Goal: Ask a question: Seek information or help from site administrators or community

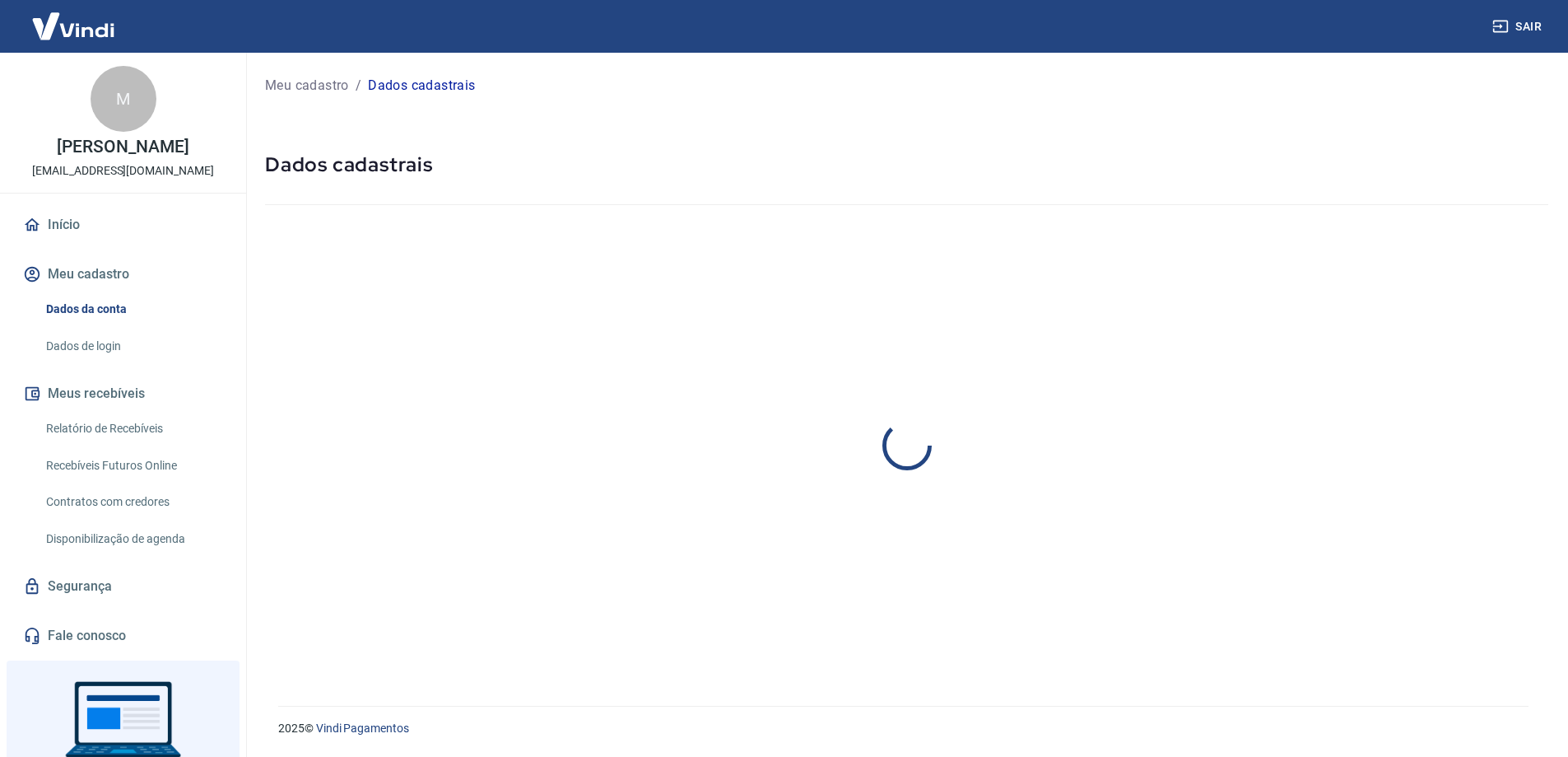
select select "SC"
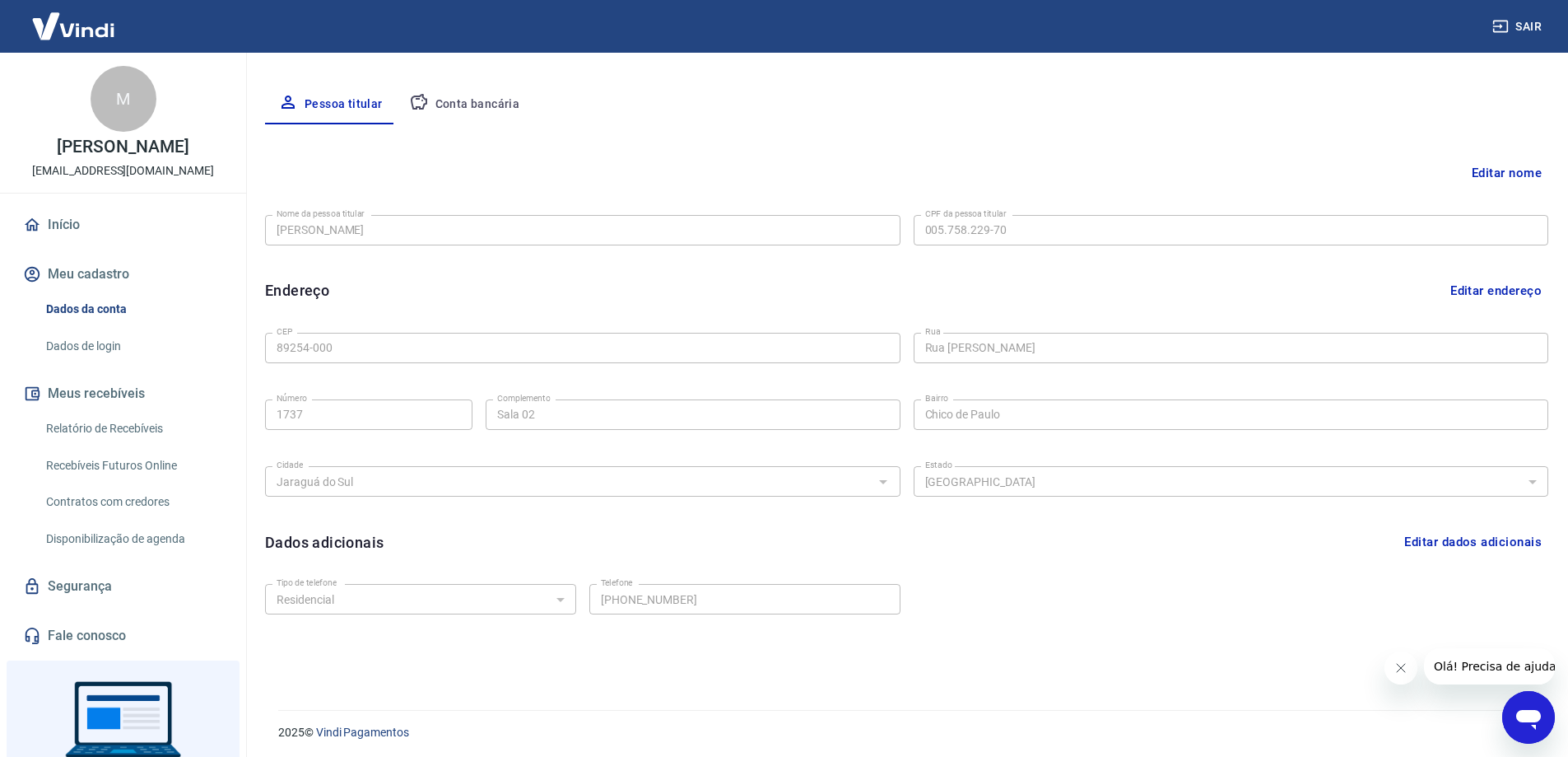
scroll to position [297, 0]
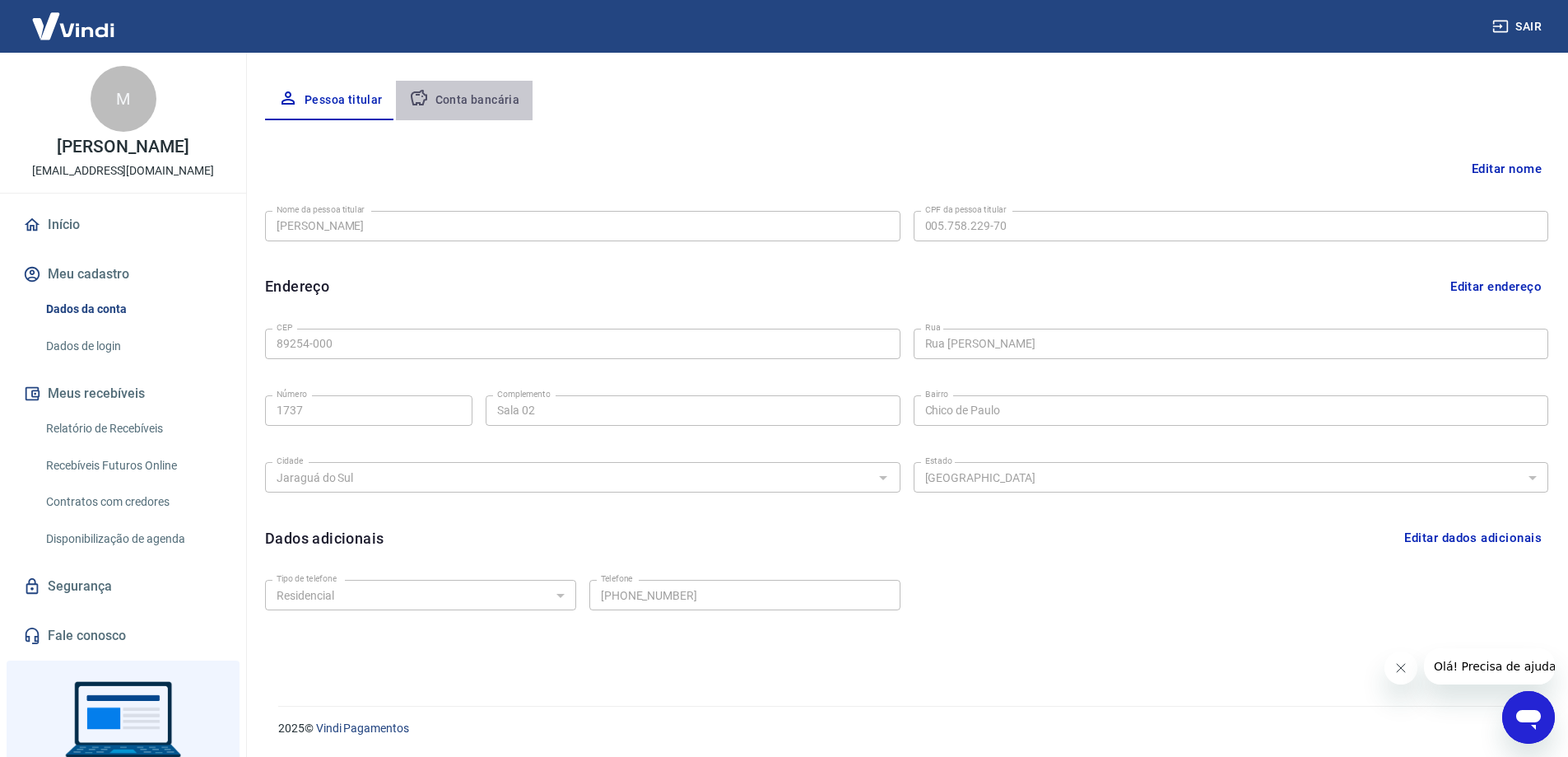
click at [470, 107] on button "Conta bancária" at bounding box center [464, 100] width 137 height 40
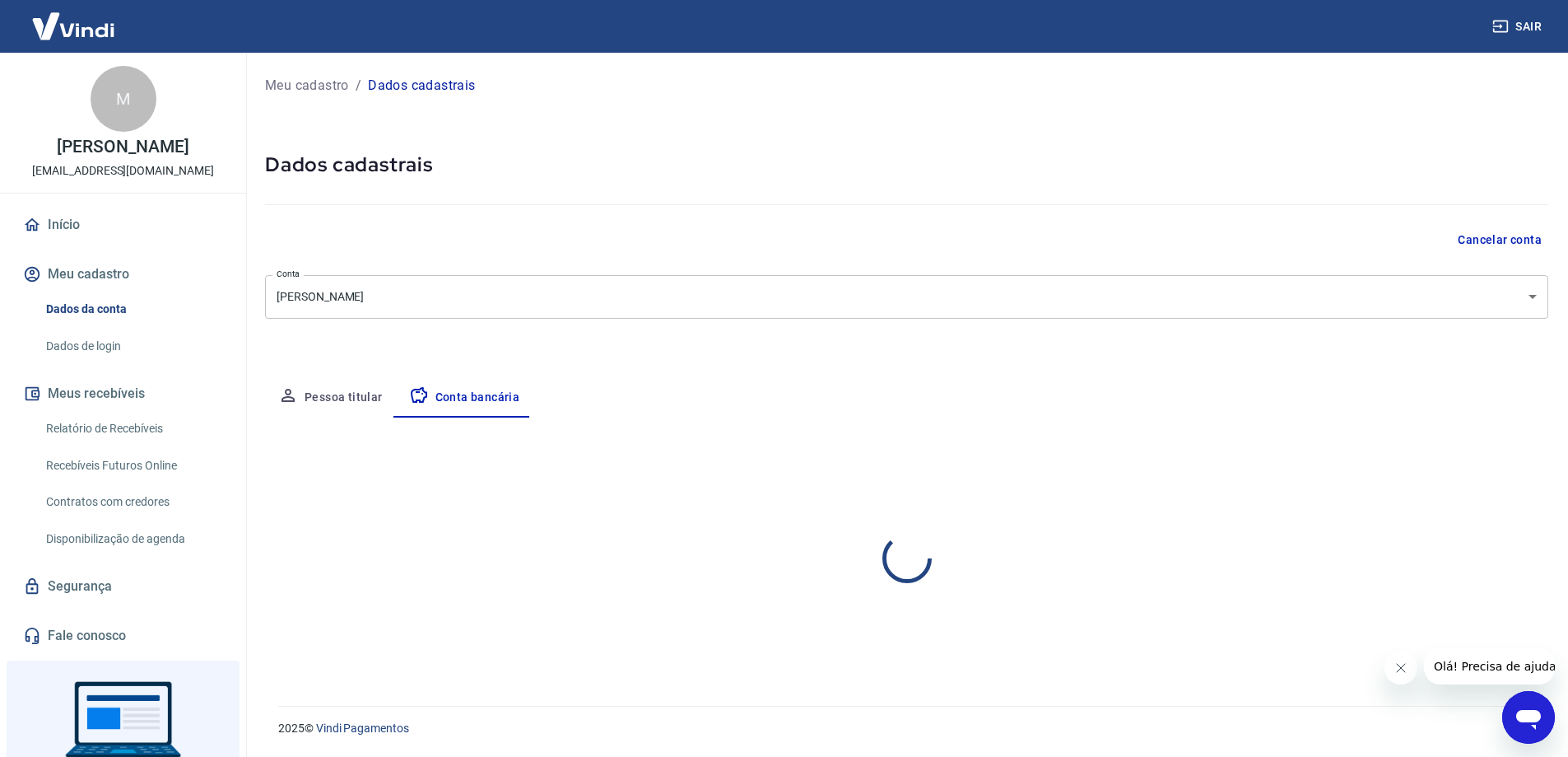
scroll to position [0, 0]
select select "1"
click at [1487, 469] on button "Editar conta bancária" at bounding box center [1491, 465] width 137 height 31
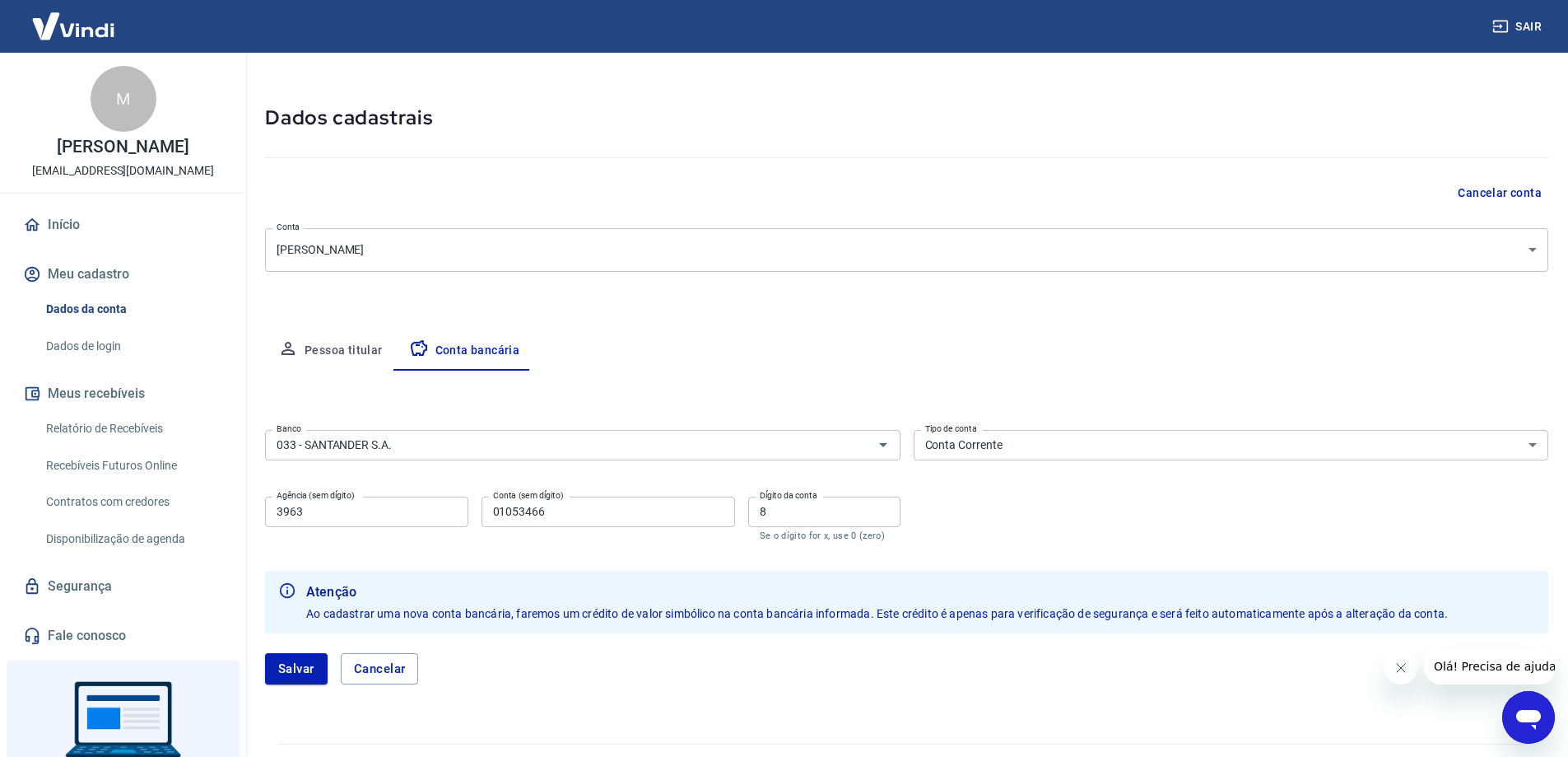
scroll to position [85, 0]
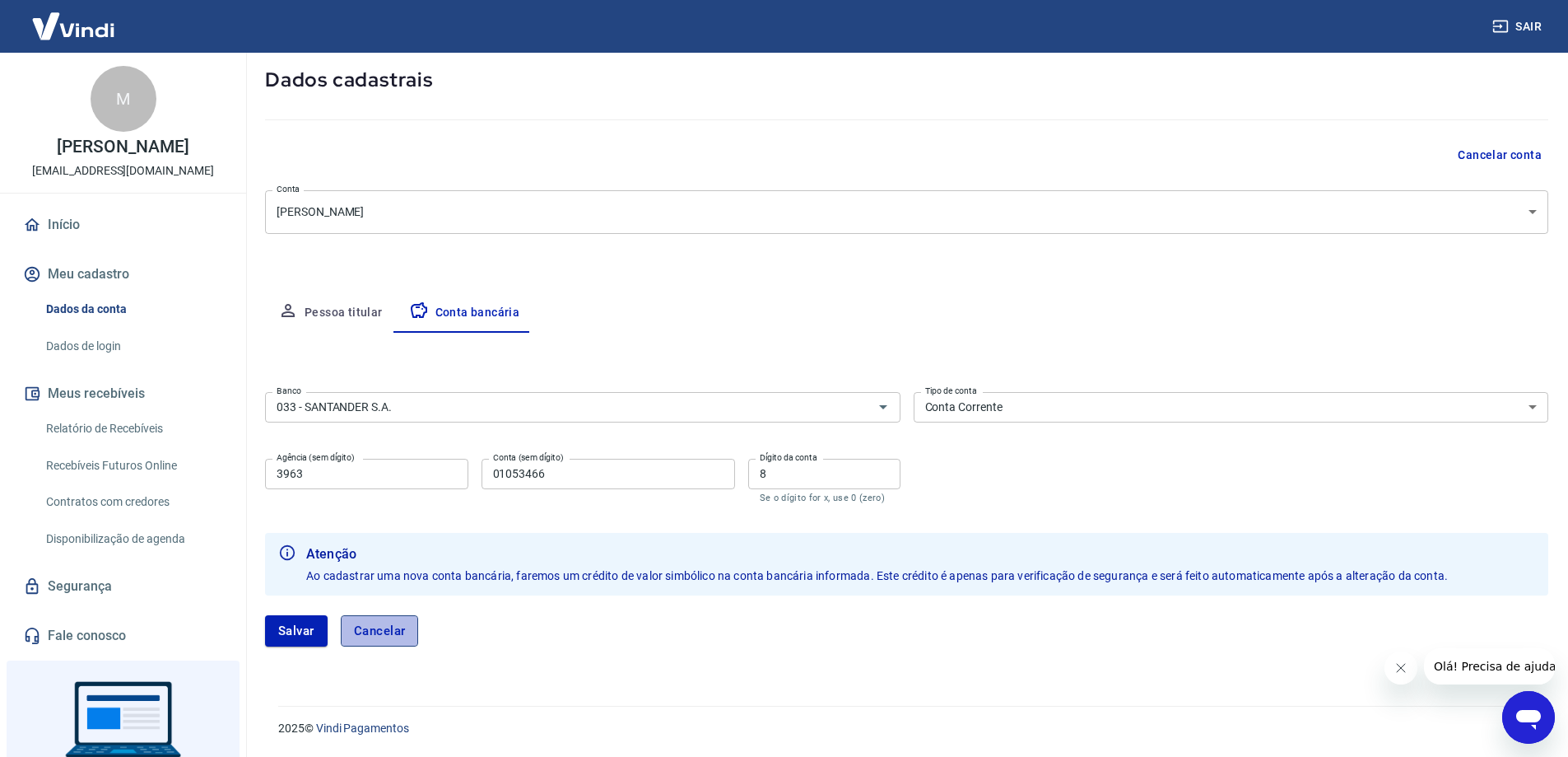
click at [400, 635] on button "Cancelar" at bounding box center [380, 630] width 79 height 31
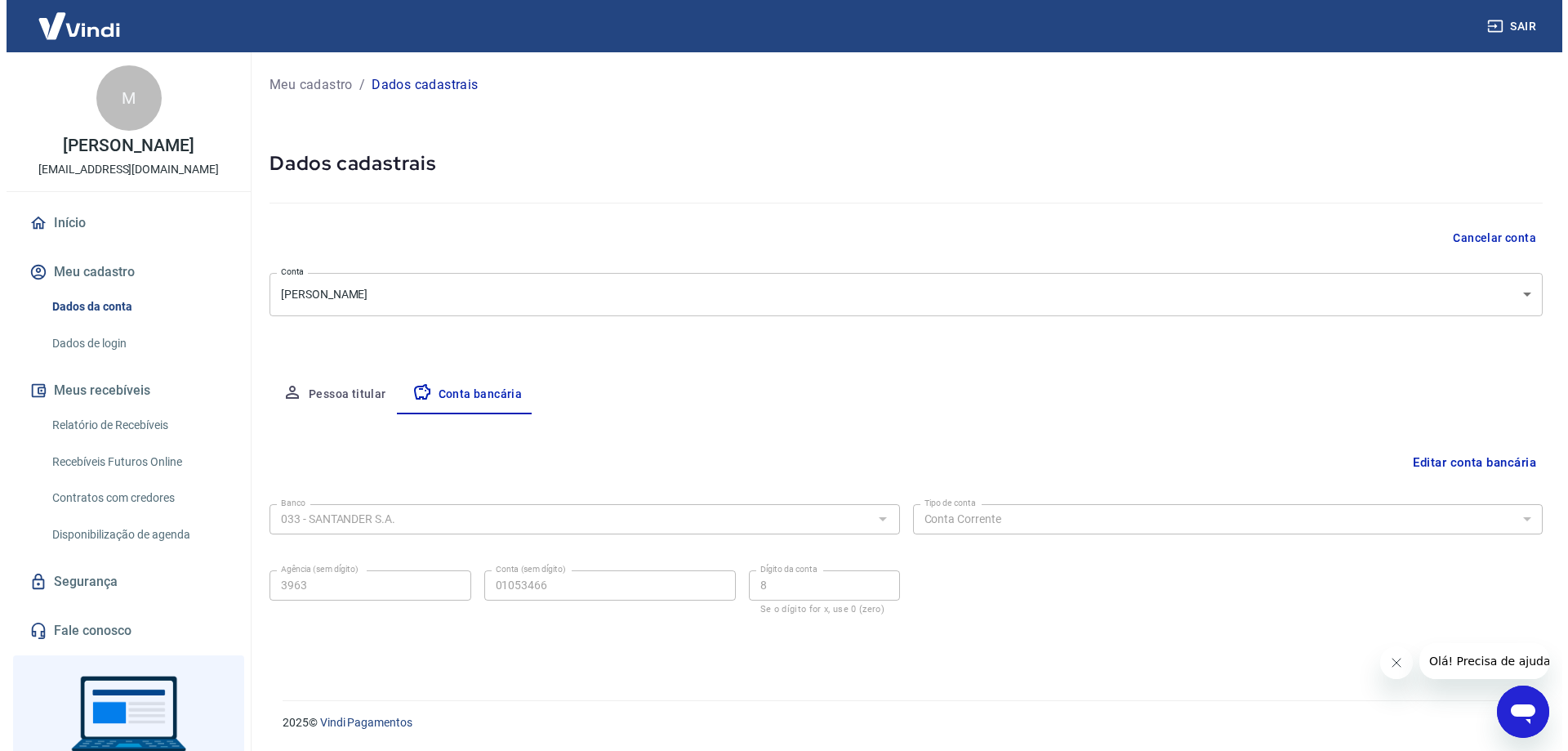
scroll to position [0, 0]
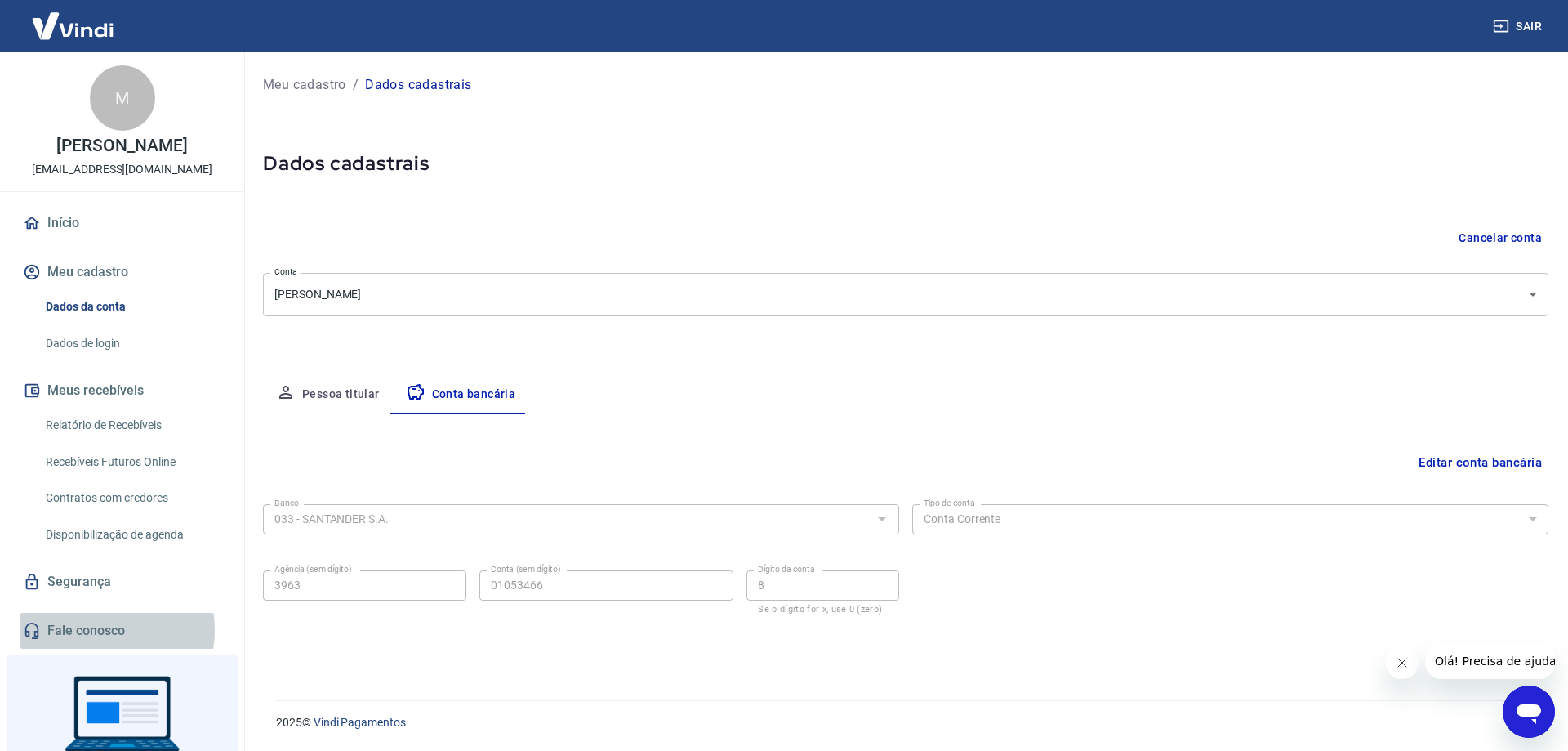
click at [101, 630] on link "Fale conosco" at bounding box center [122, 631] width 205 height 36
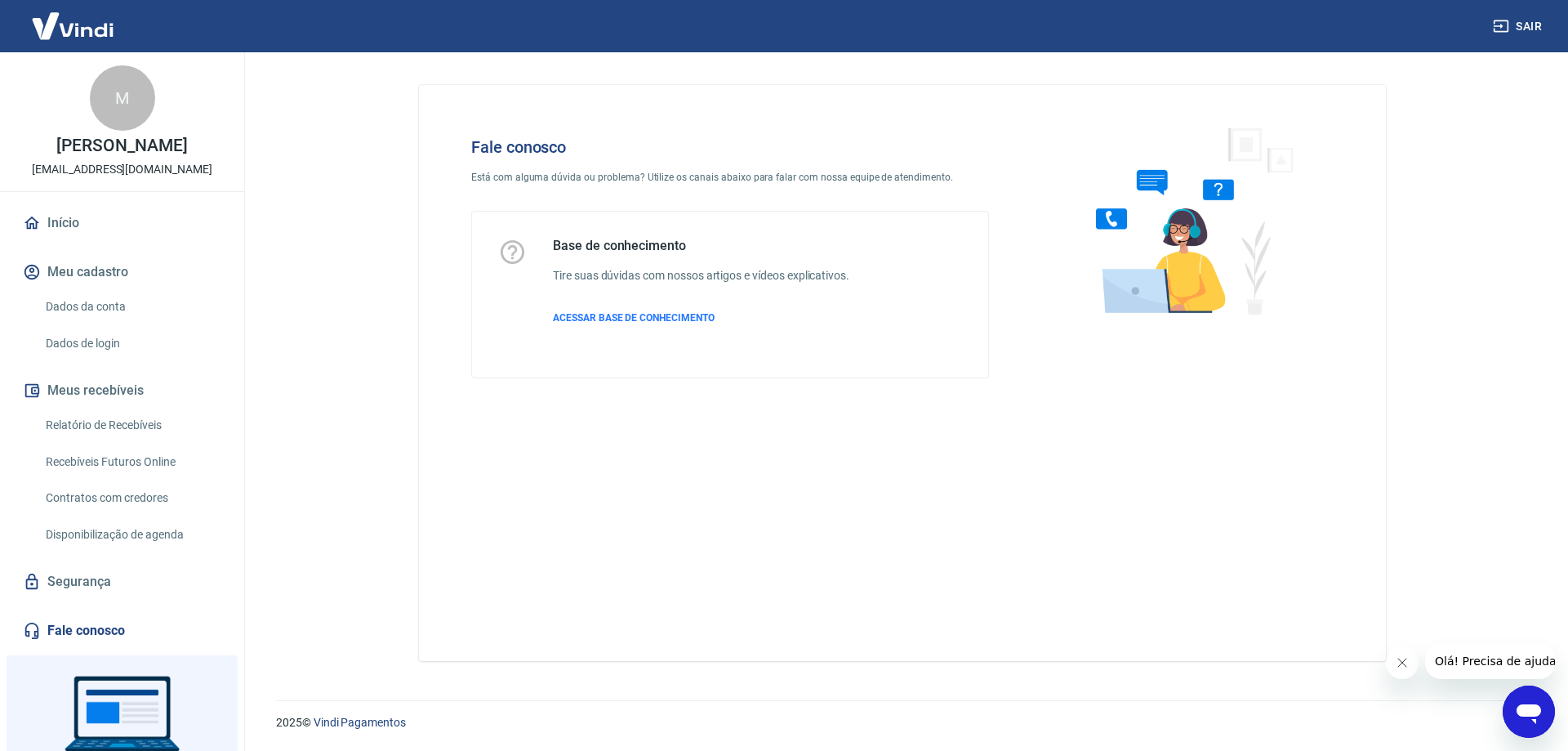
click at [1530, 715] on icon "Abrir janela de mensagens" at bounding box center [1529, 713] width 24 height 20
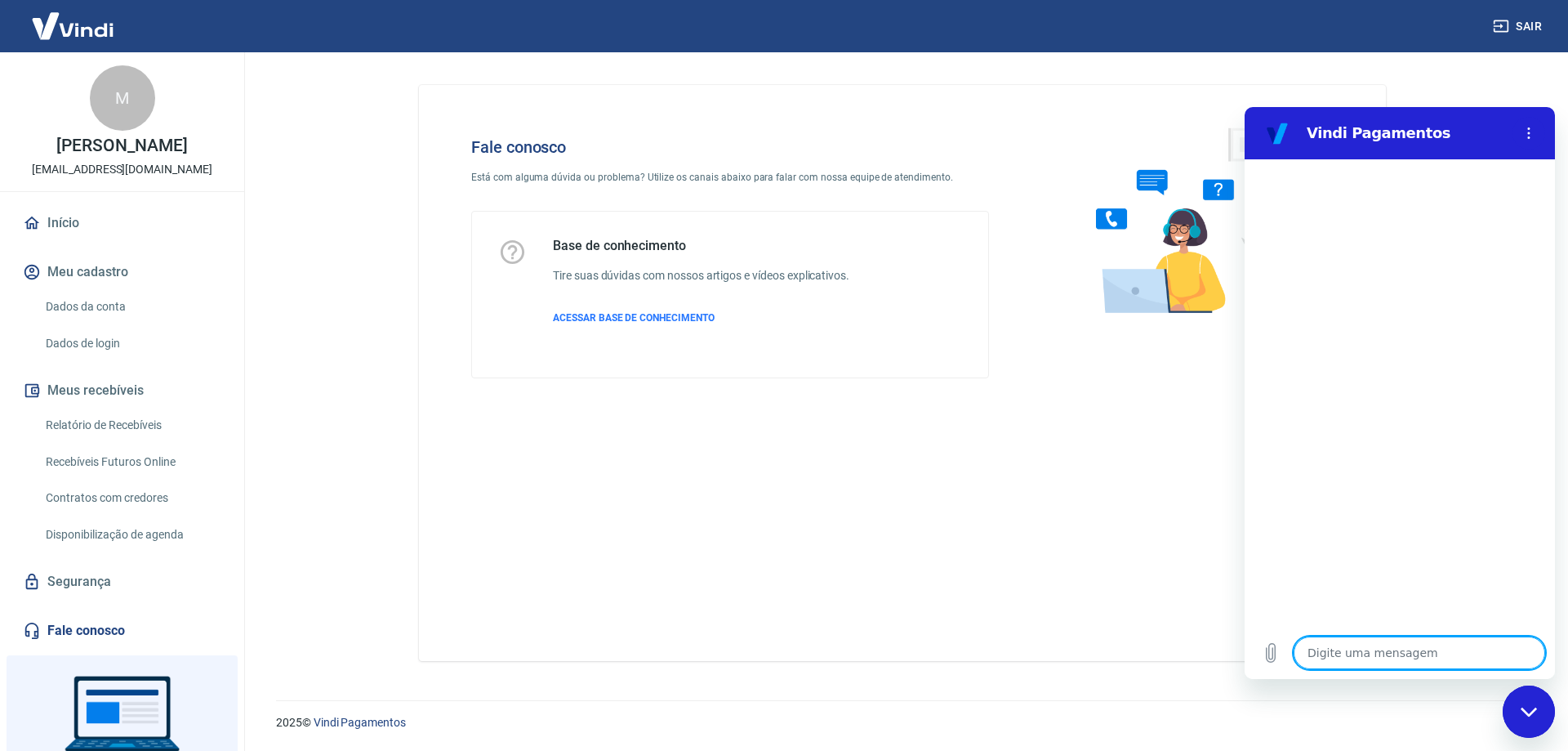
click at [1355, 656] on textarea at bounding box center [1420, 652] width 252 height 33
type textarea "o"
type textarea "x"
type textarea "ol"
type textarea "x"
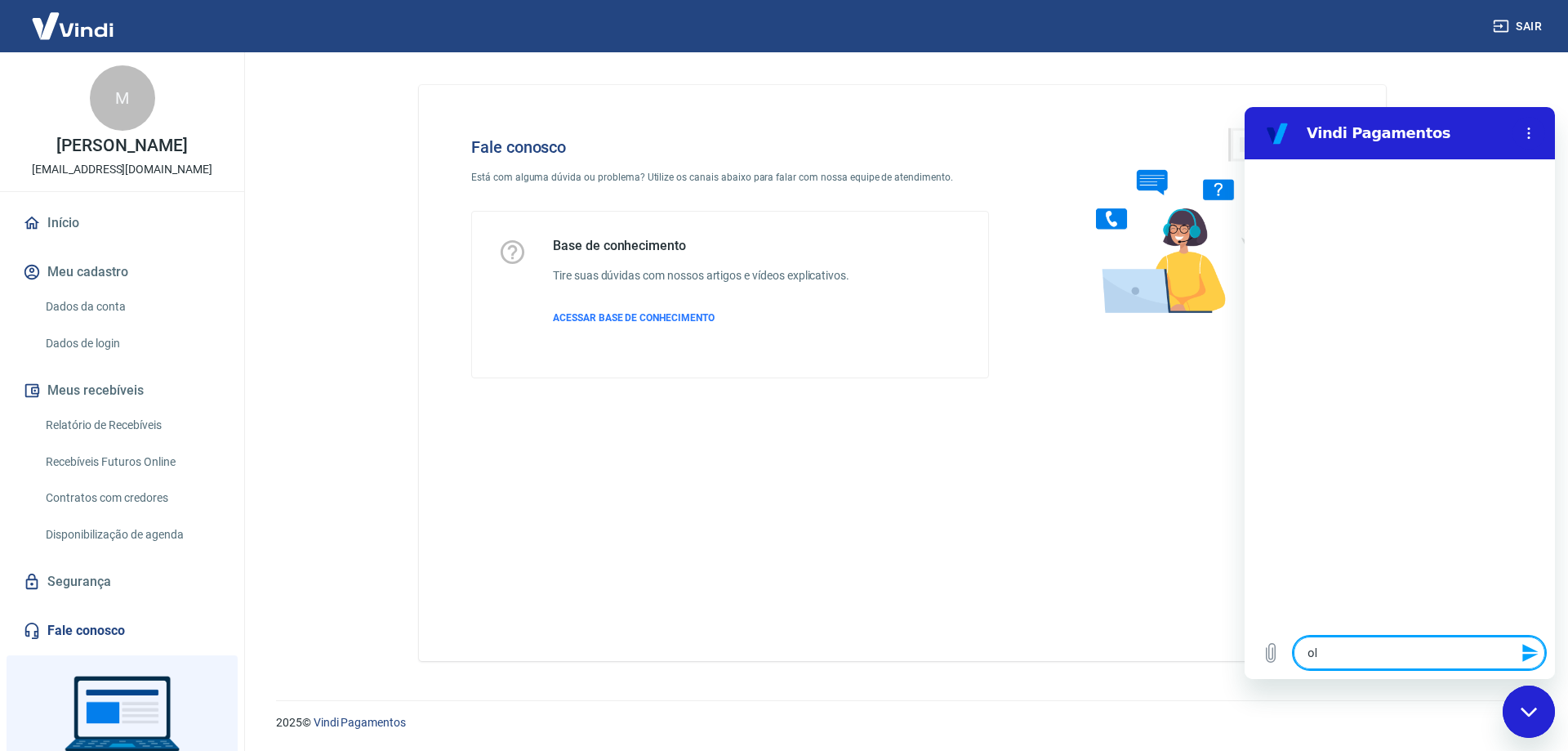
type textarea "ola"
type textarea "x"
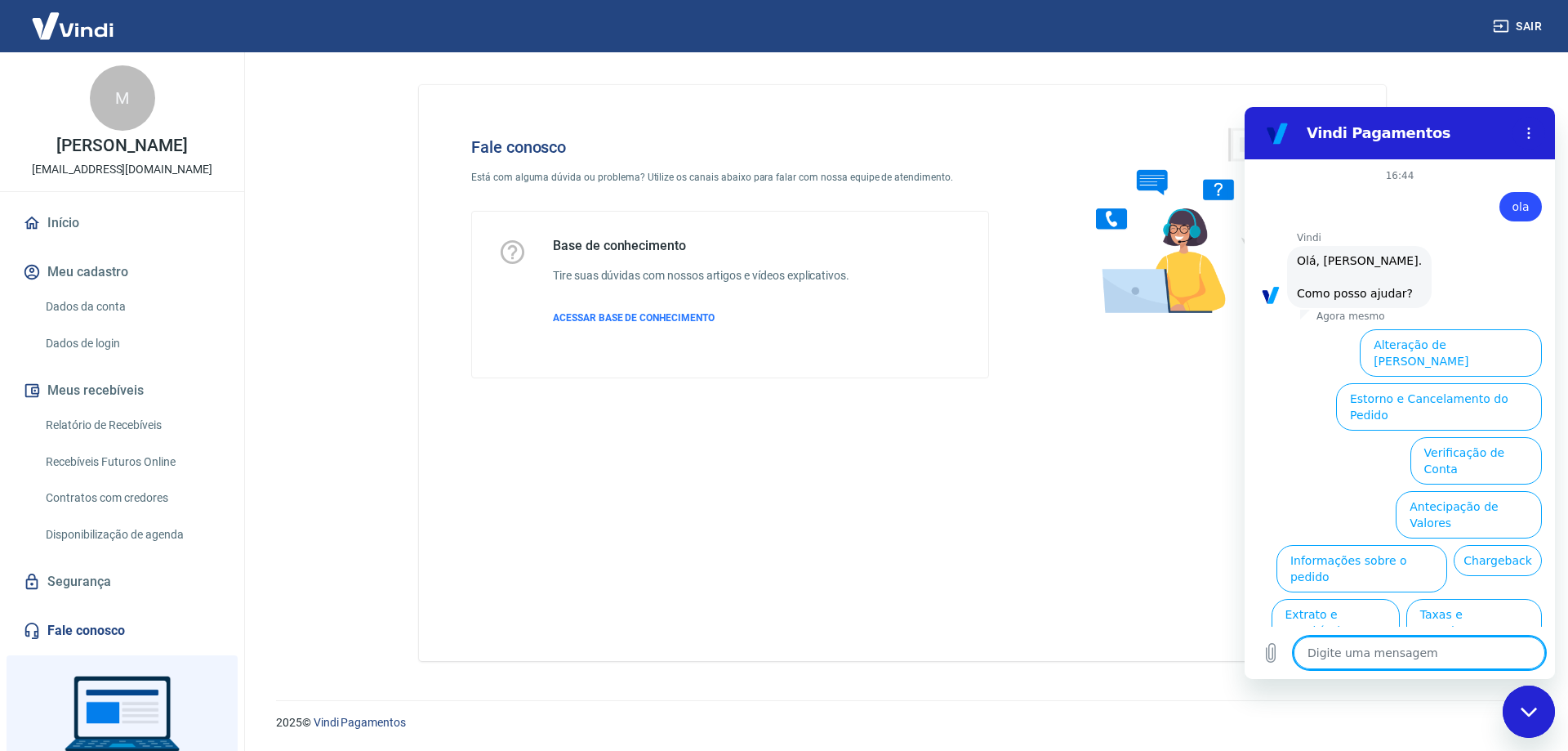
scroll to position [39, 0]
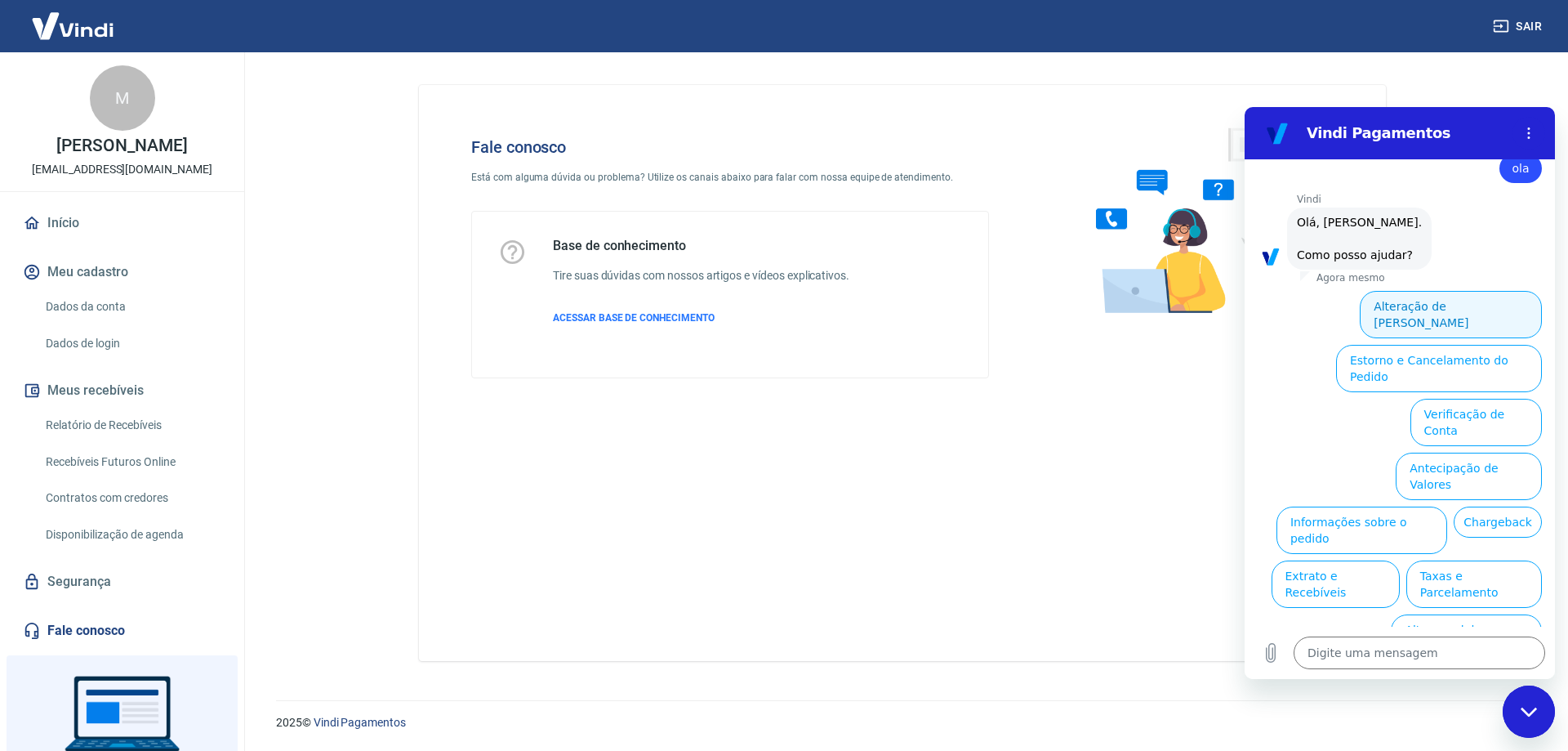
click at [1418, 308] on button "Alteração de [PERSON_NAME]" at bounding box center [1451, 314] width 182 height 47
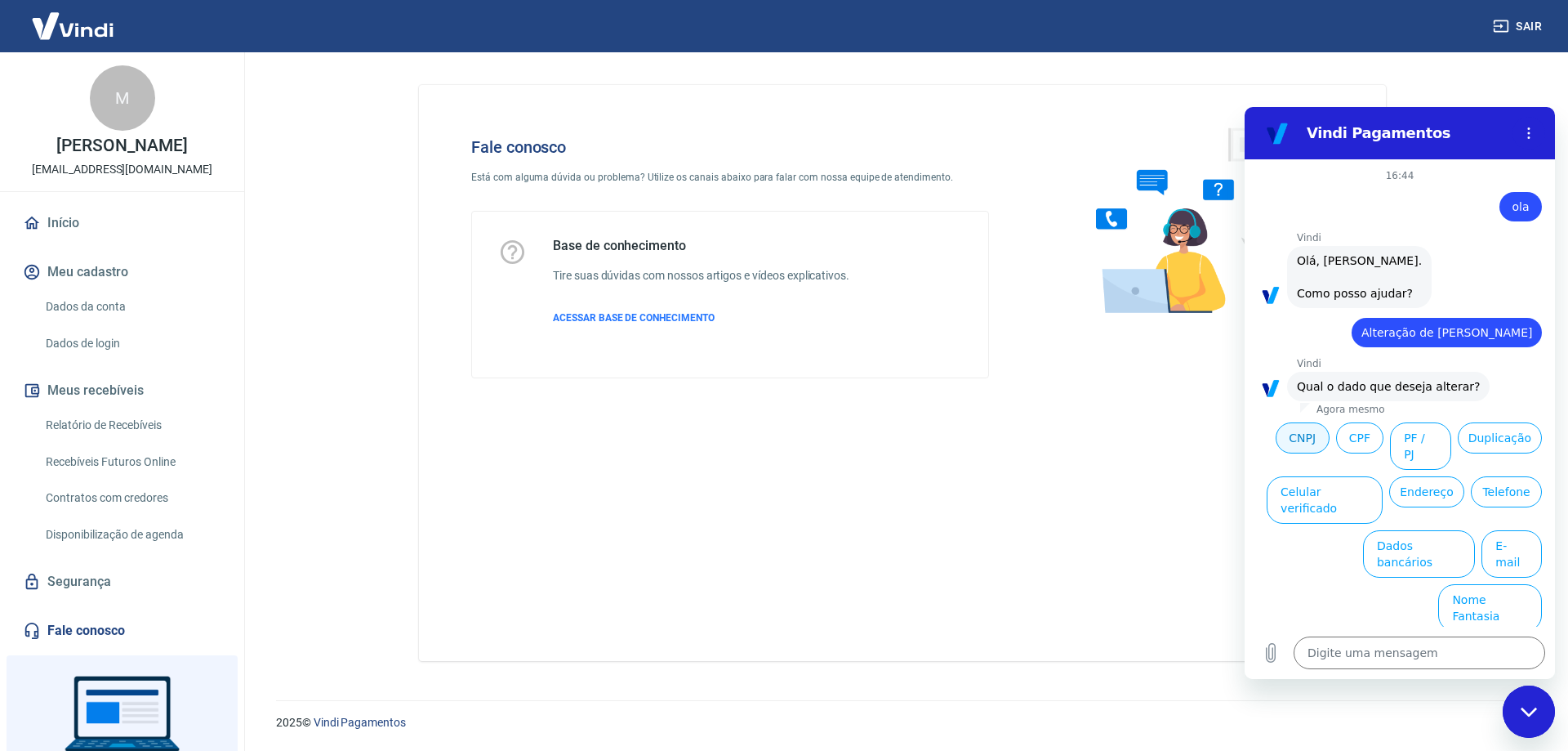
click at [1309, 434] on button "CNPJ" at bounding box center [1302, 437] width 54 height 31
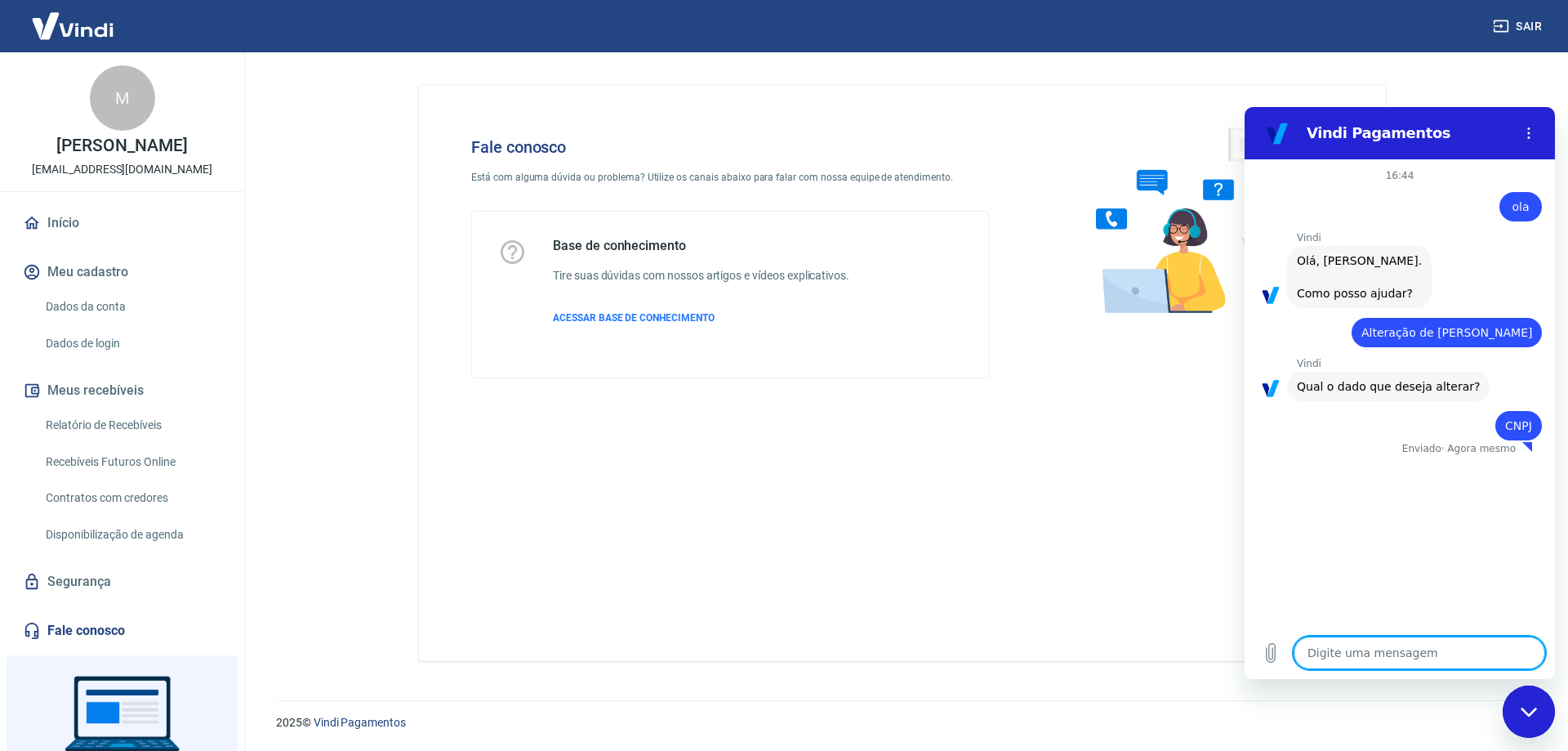
type textarea "x"
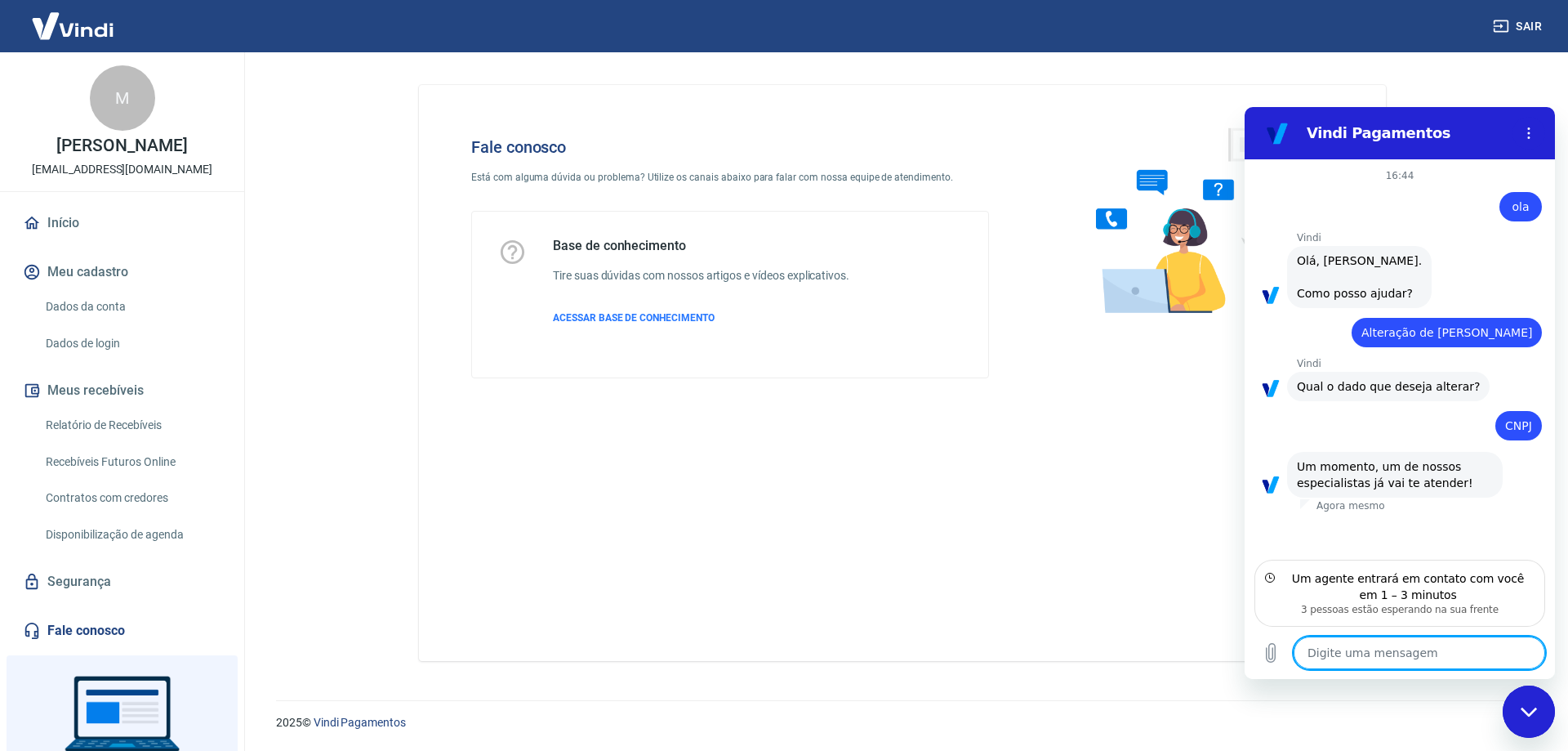
click at [1373, 654] on textarea at bounding box center [1420, 652] width 252 height 33
type textarea "o"
type textarea "x"
type textarea "ok"
type textarea "x"
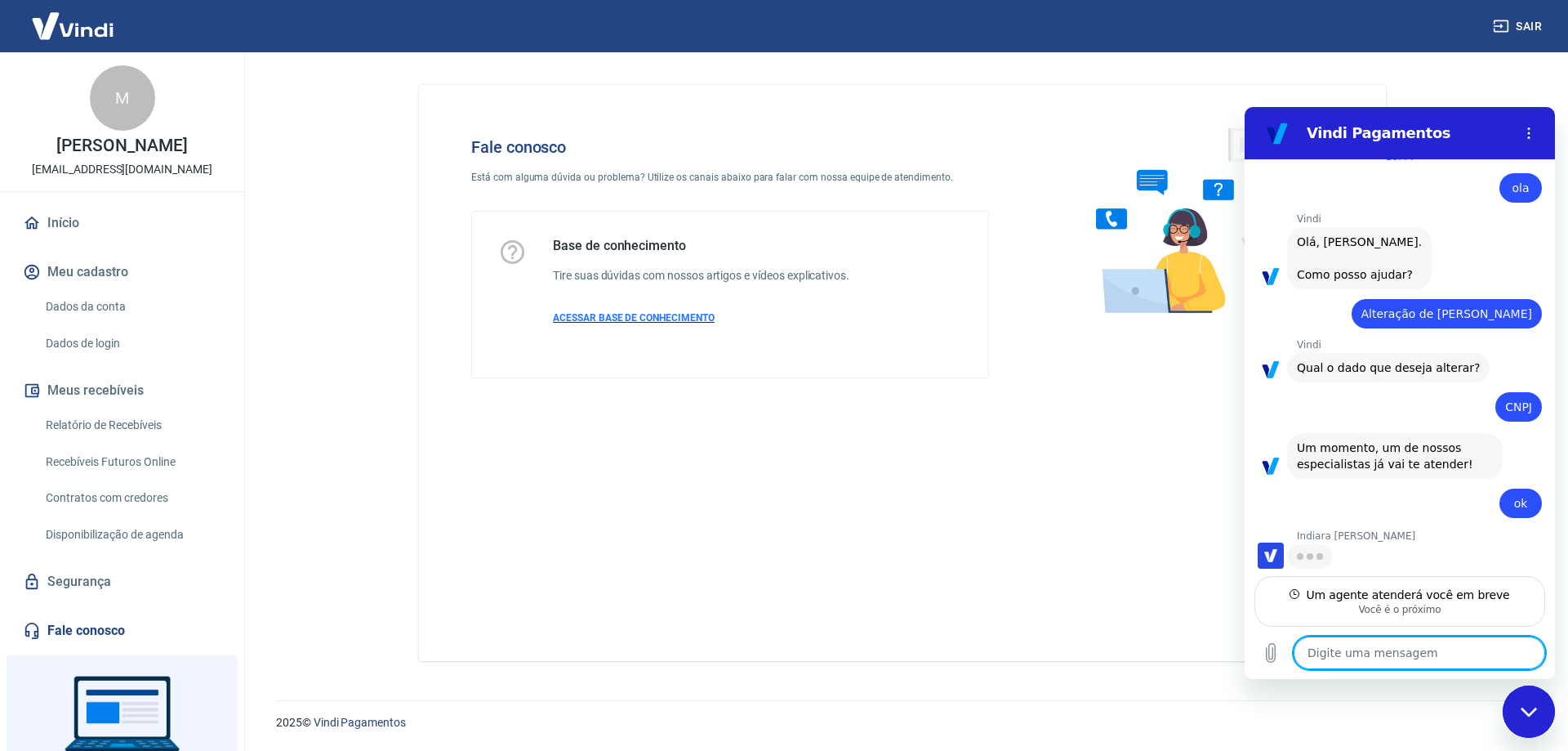
type textarea "x"
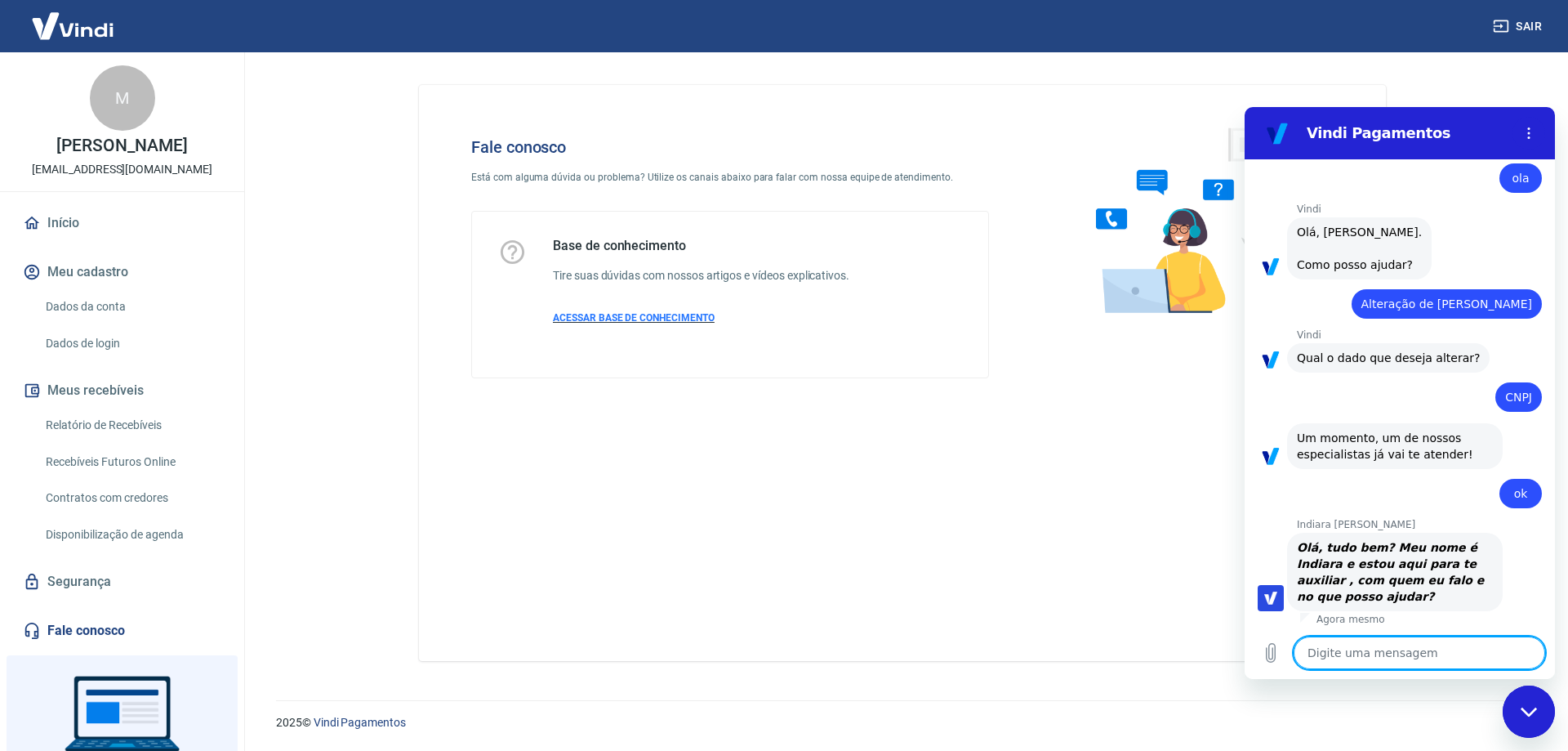
scroll to position [32, 0]
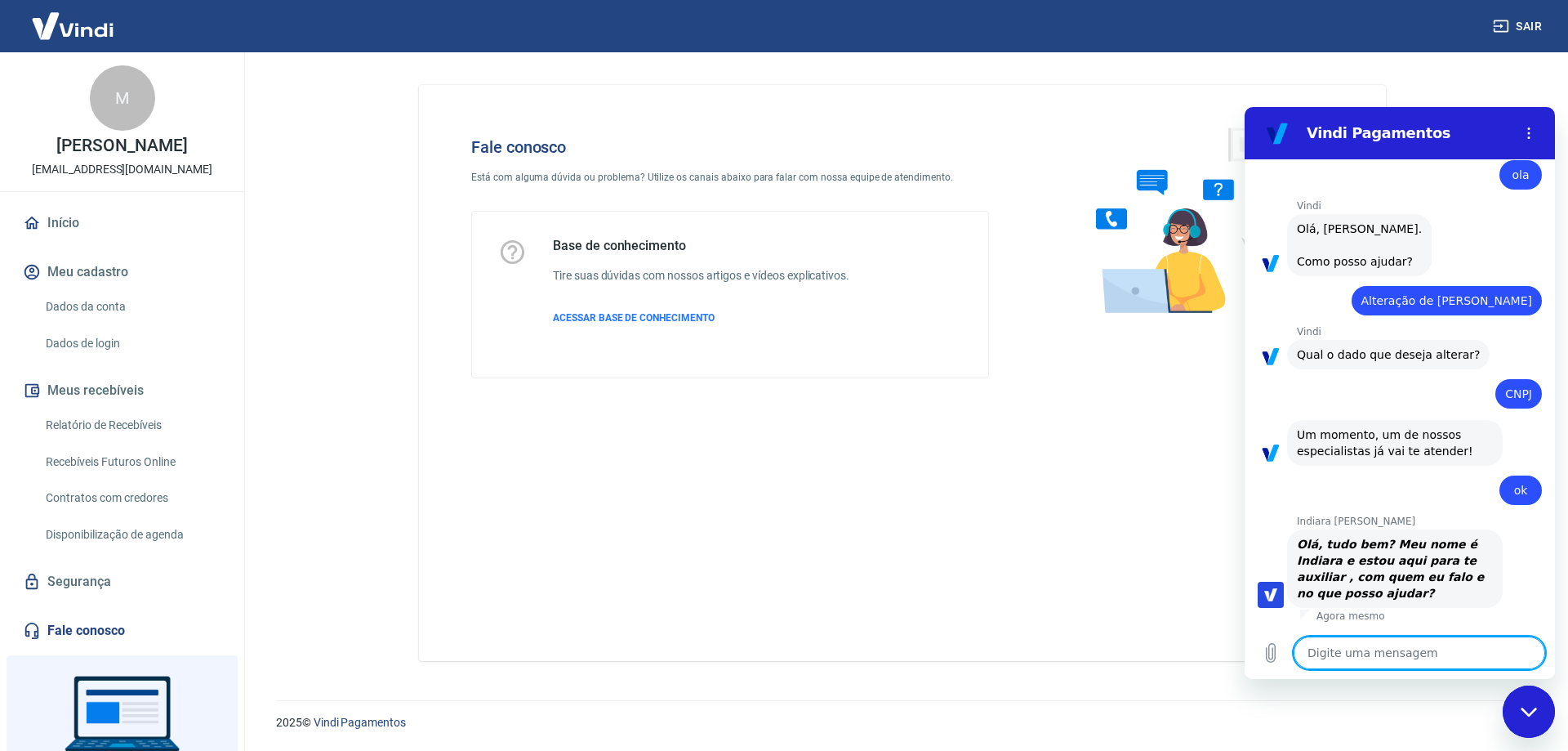
click at [1382, 644] on textarea at bounding box center [1420, 652] width 252 height 33
type textarea "o"
type textarea "x"
type textarea "ol"
type textarea "x"
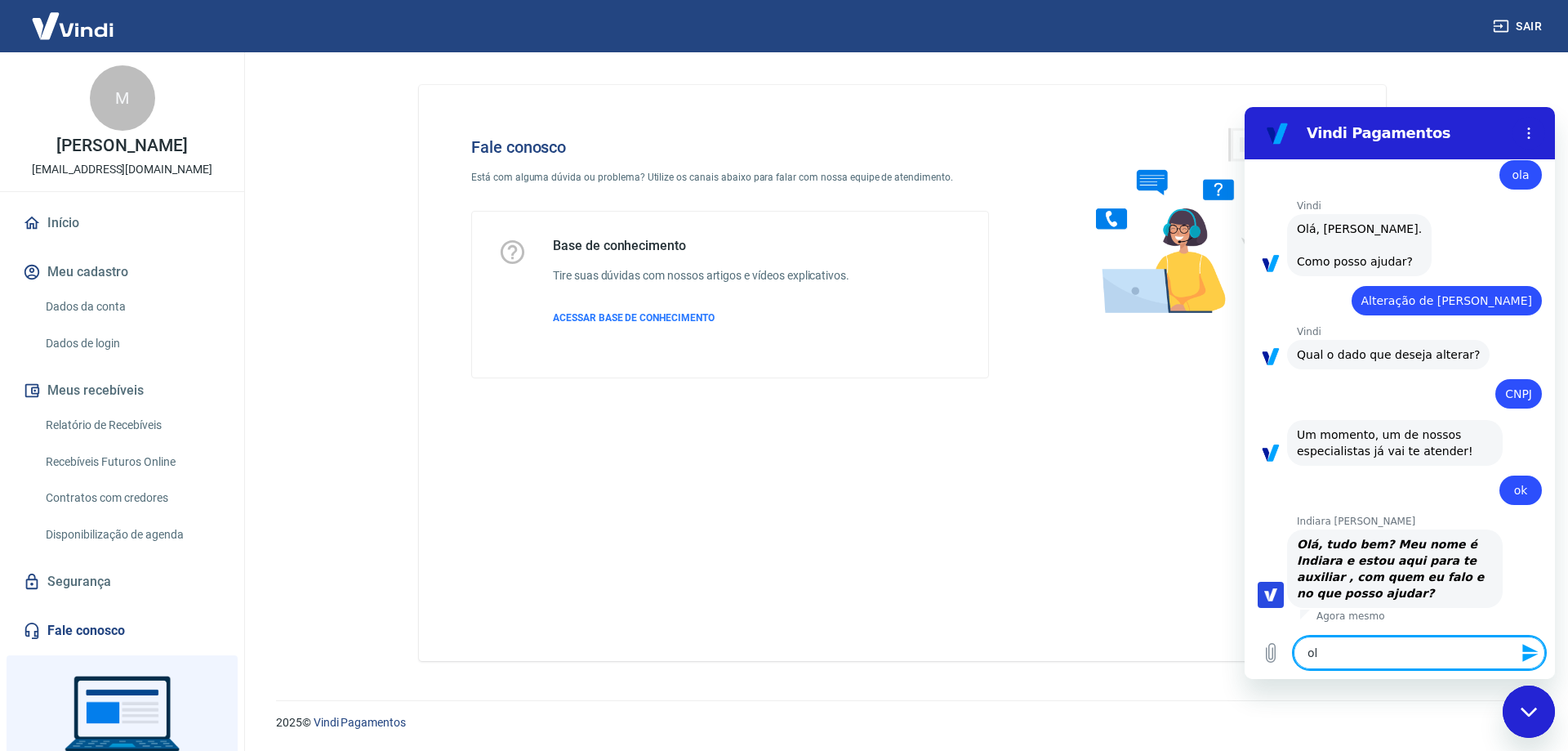
type textarea "ola"
type textarea "x"
type textarea "ola"
type textarea "x"
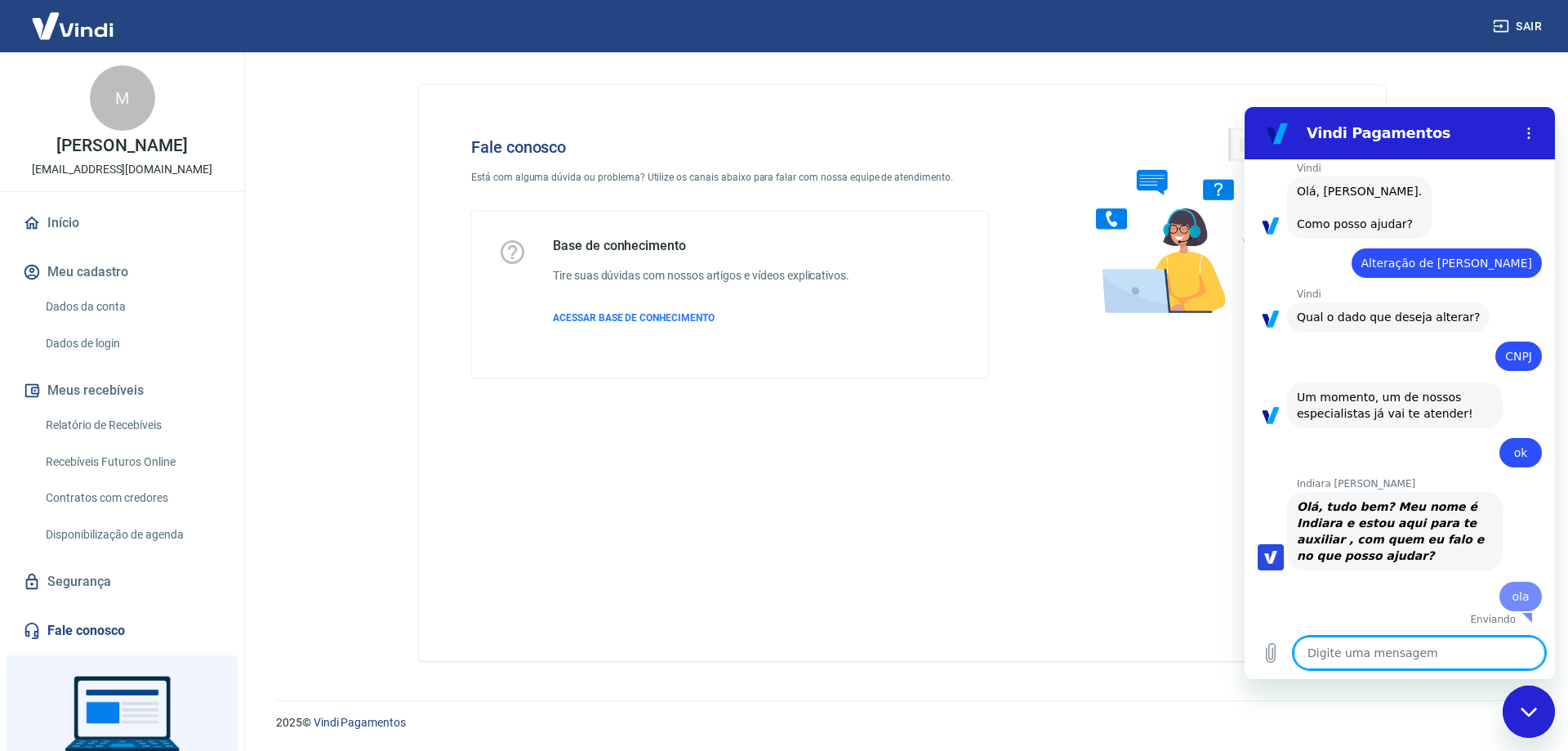
type textarea "x"
type textarea "e"
type textarea "x"
type textarea "es"
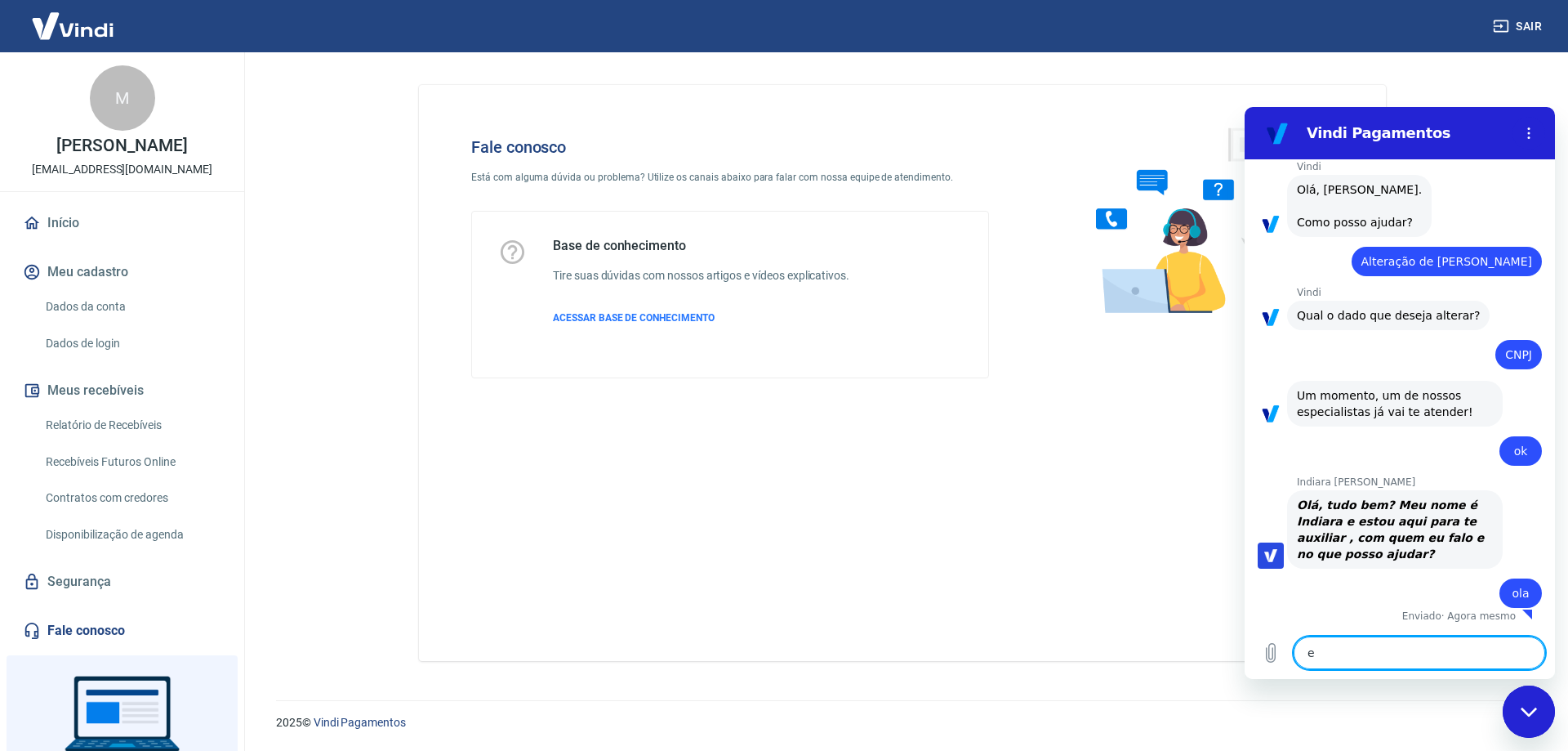
type textarea "x"
type textarea "est"
type textarea "x"
type textarea "esto"
type textarea "x"
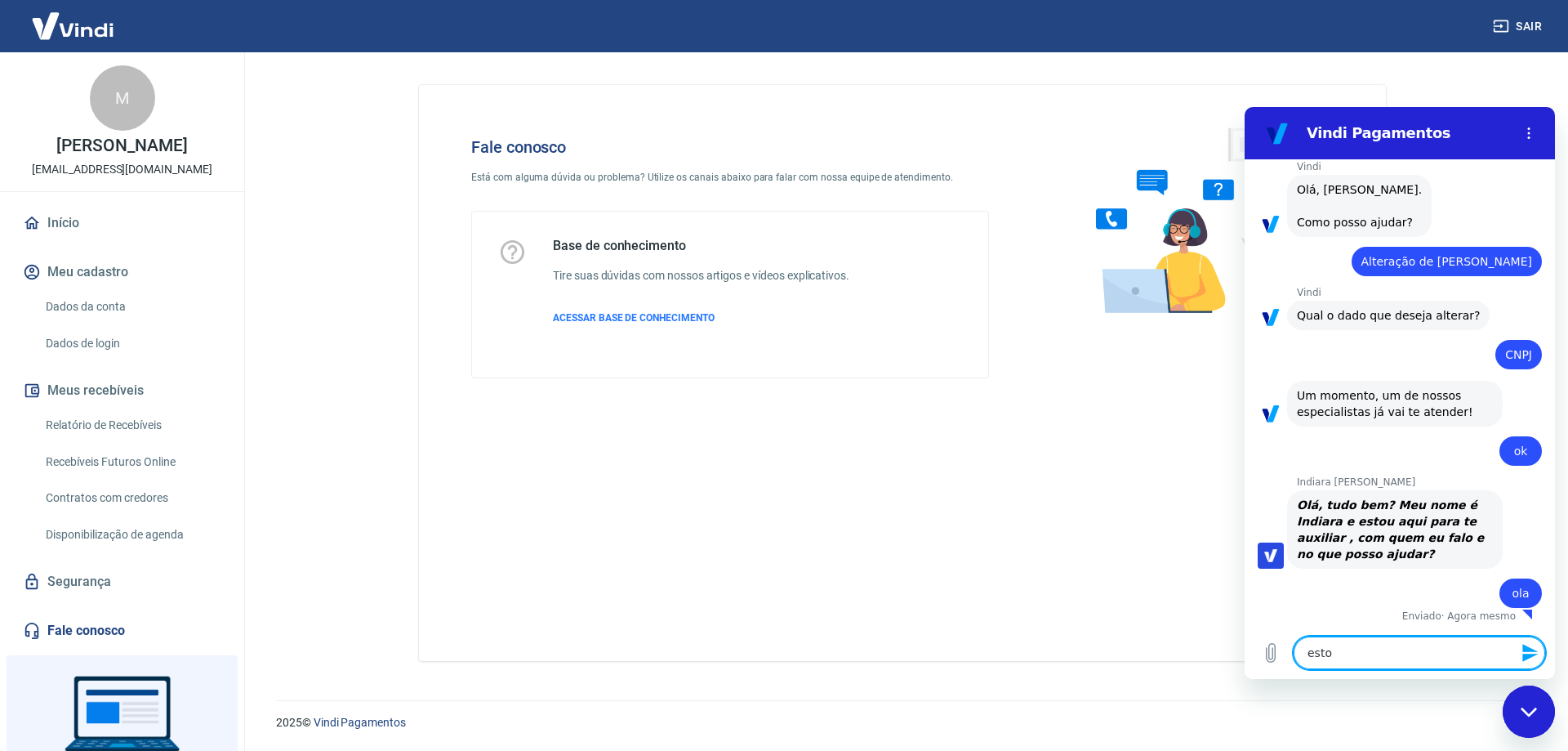
type textarea "estou"
type textarea "x"
type textarea "estou"
type textarea "x"
type textarea "estou c"
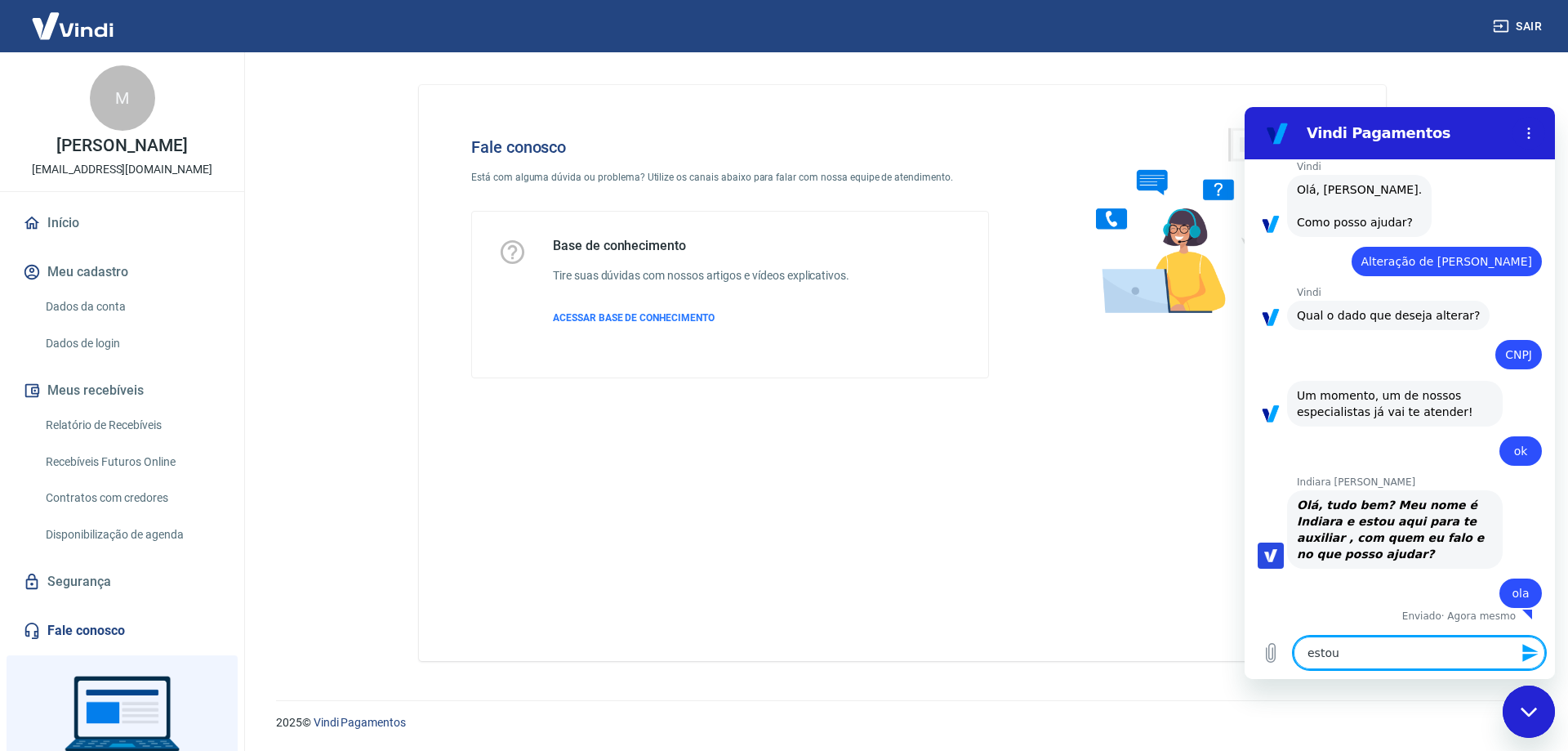
type textarea "x"
type textarea "estou co"
type textarea "x"
type textarea "estou com"
type textarea "x"
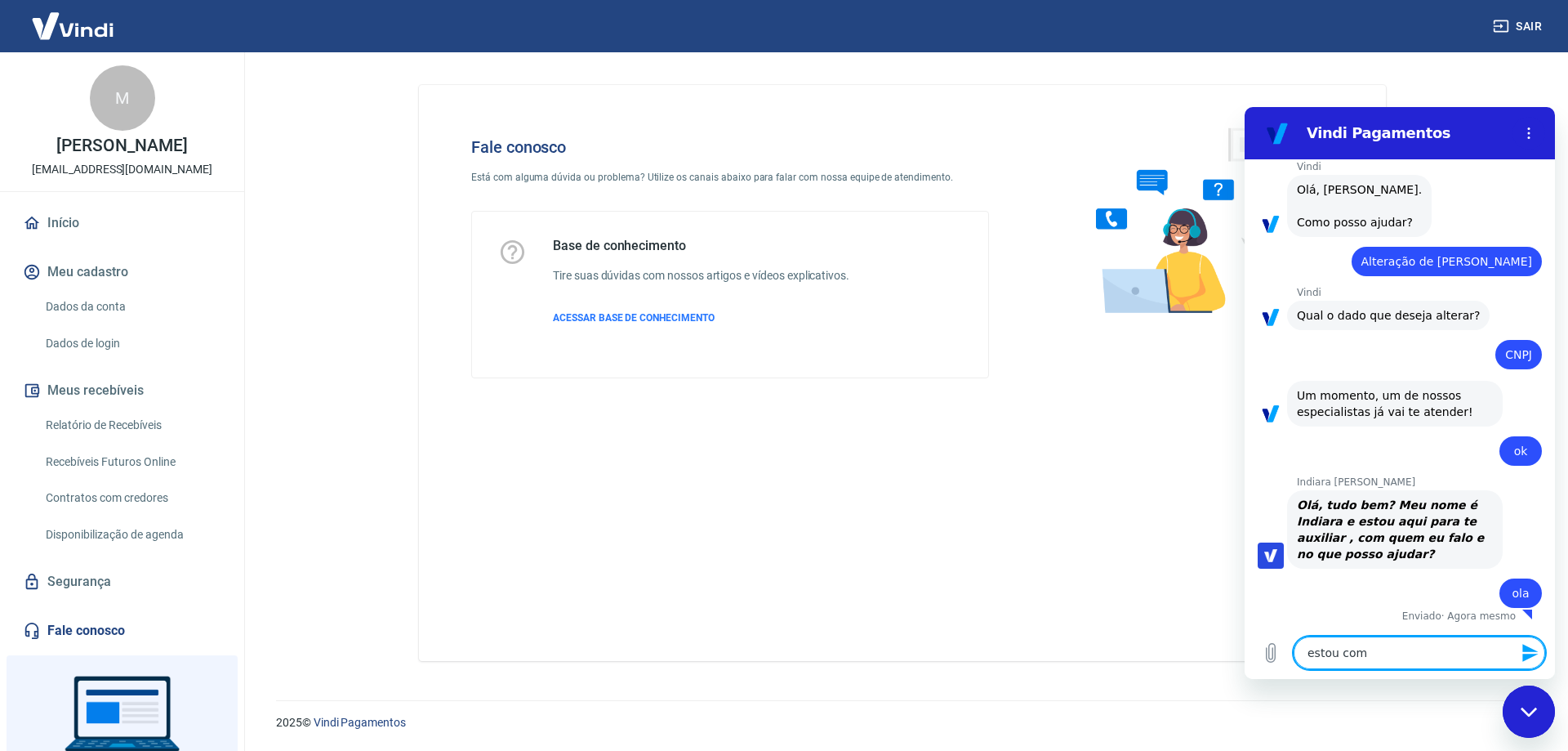
type textarea "estou com"
type textarea "x"
type textarea "estou com u"
type textarea "x"
type textarea "estou com um"
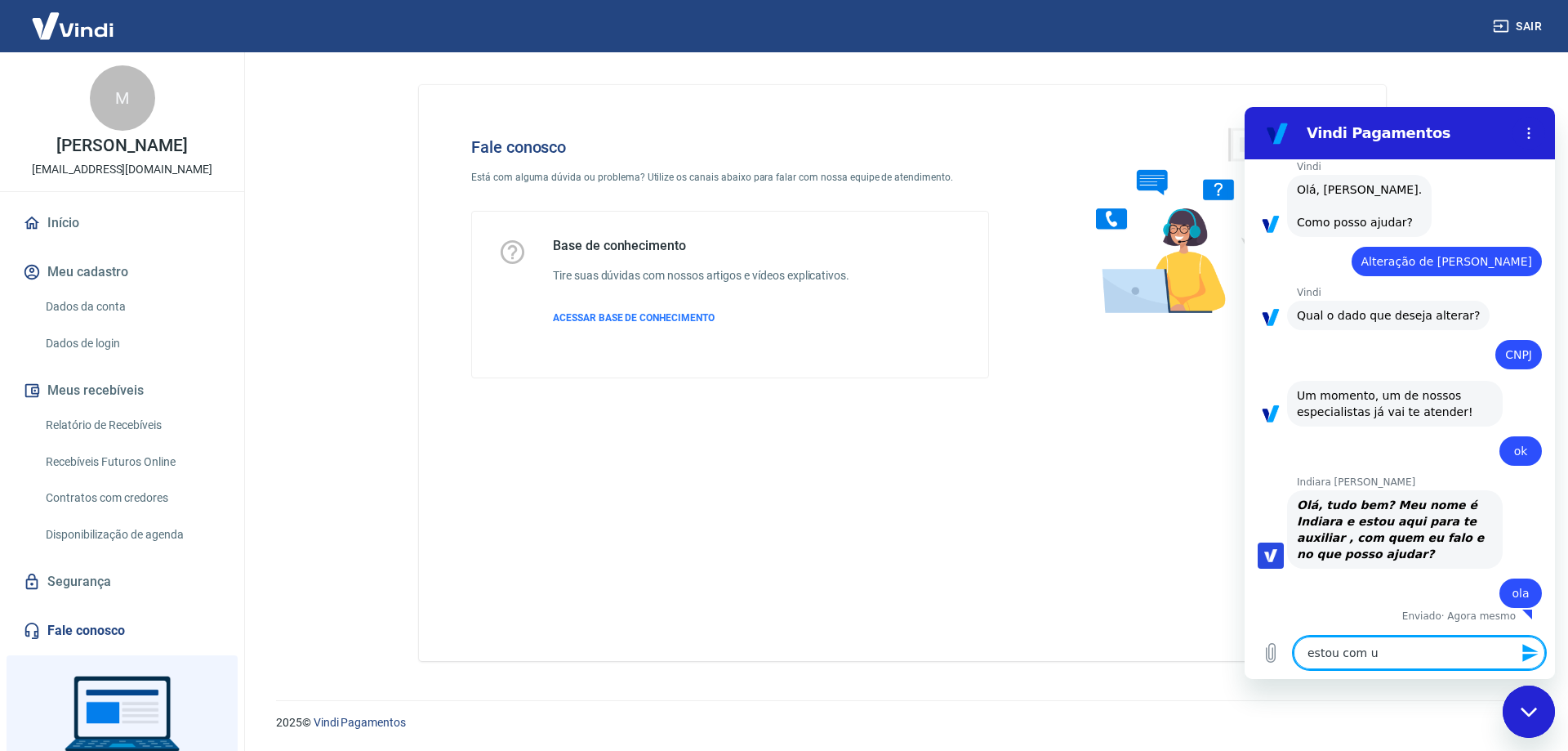
type textarea "x"
type textarea "estou com uma"
type textarea "x"
type textarea "estou com uma"
type textarea "x"
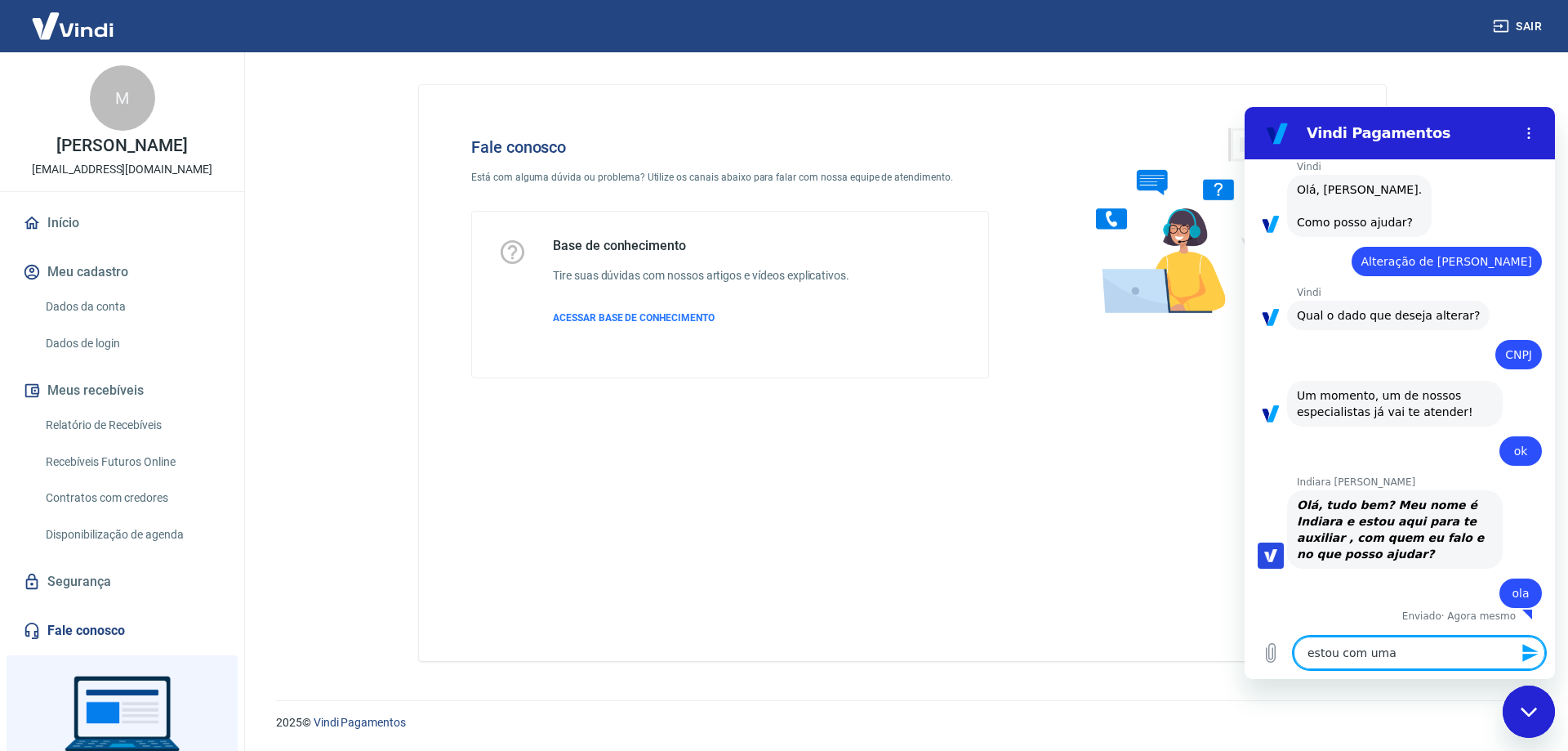
type textarea "estou com uma d"
type textarea "x"
type textarea "estou com uma du"
type textarea "x"
type textarea "estou com uma duv"
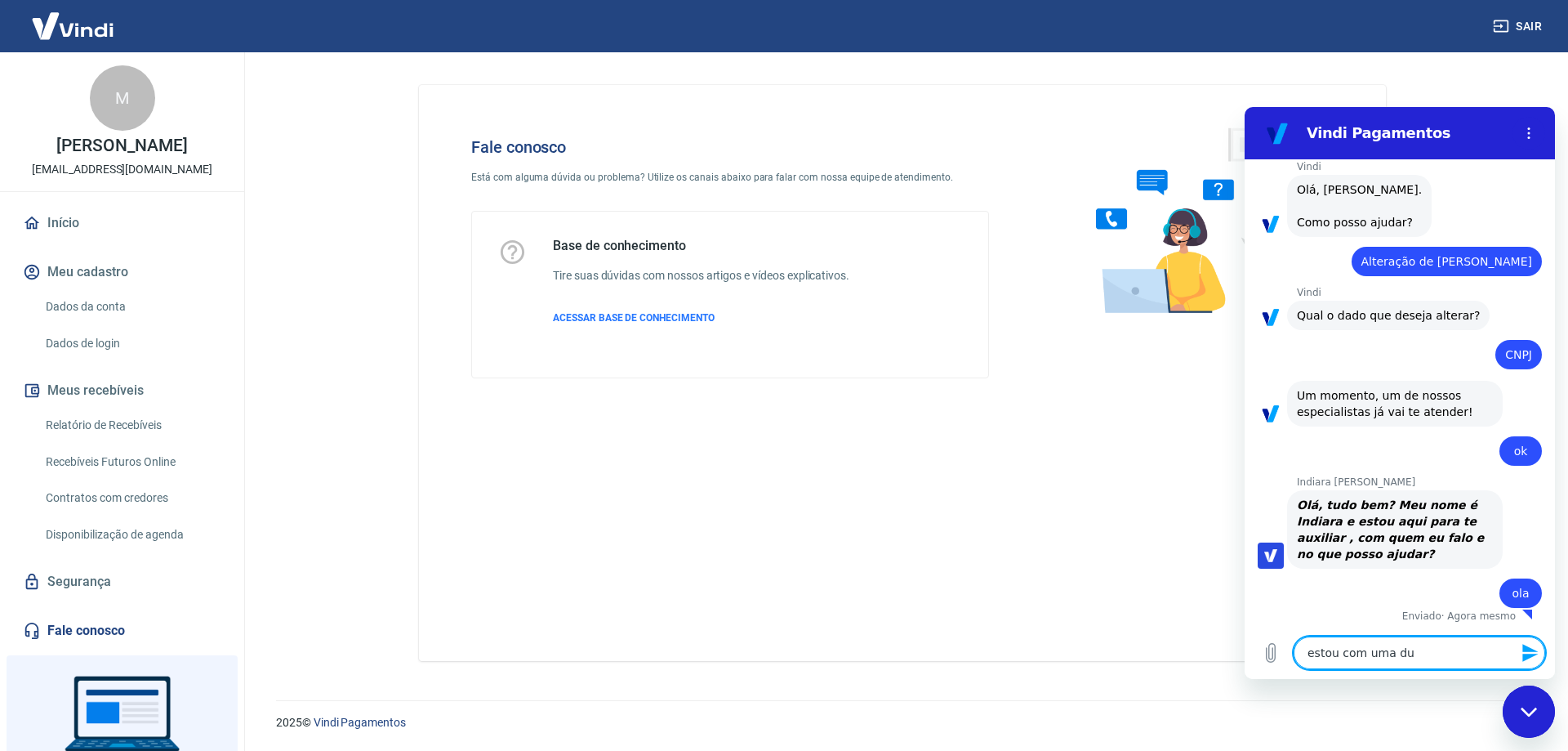
type textarea "x"
type textarea "estou com uma duvi"
type textarea "x"
type textarea "estou com uma duvid"
type textarea "x"
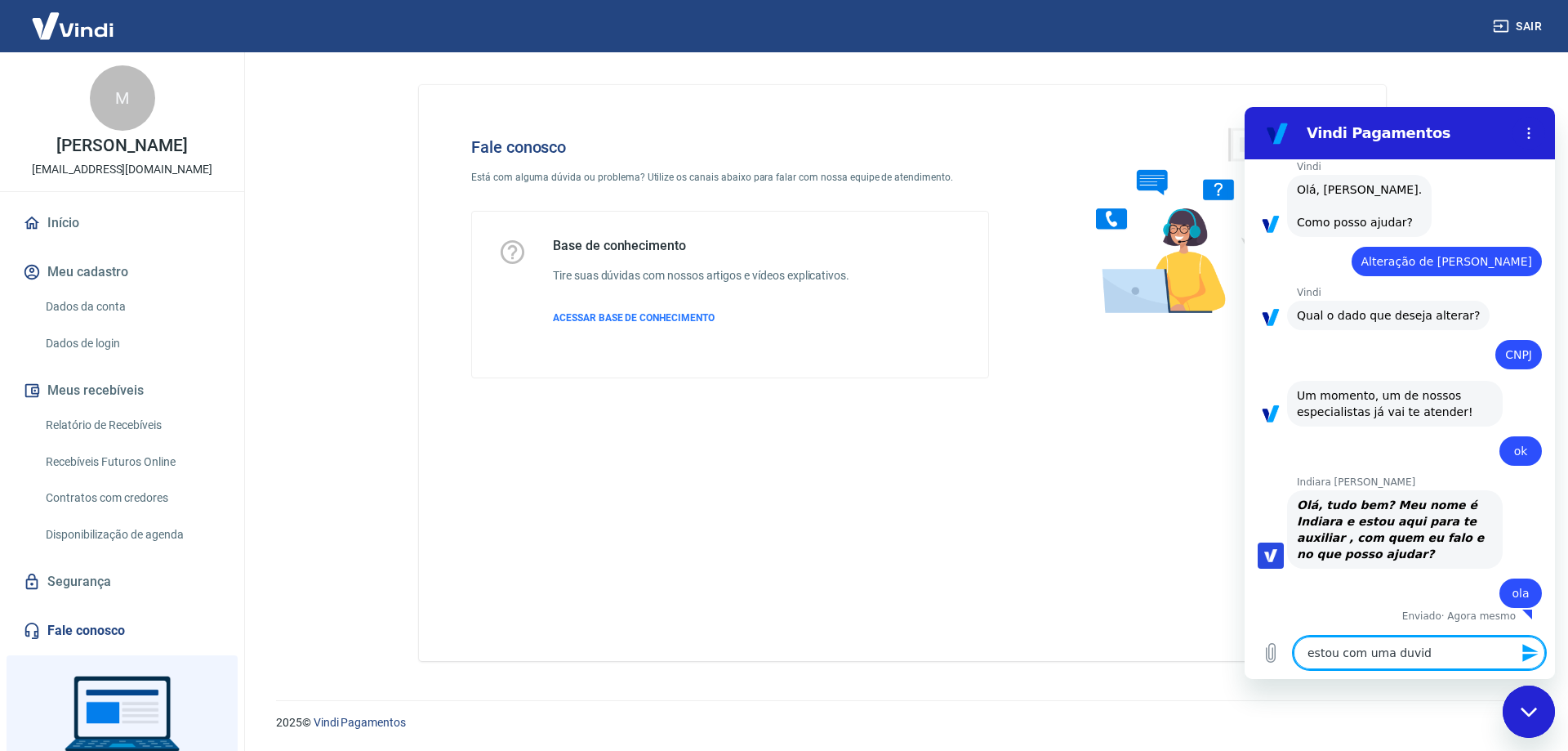
type textarea "estou com uma duvida"
type textarea "x"
type textarea "estou com uma duvida"
type textarea "x"
type textarea "estou com uma duvida m"
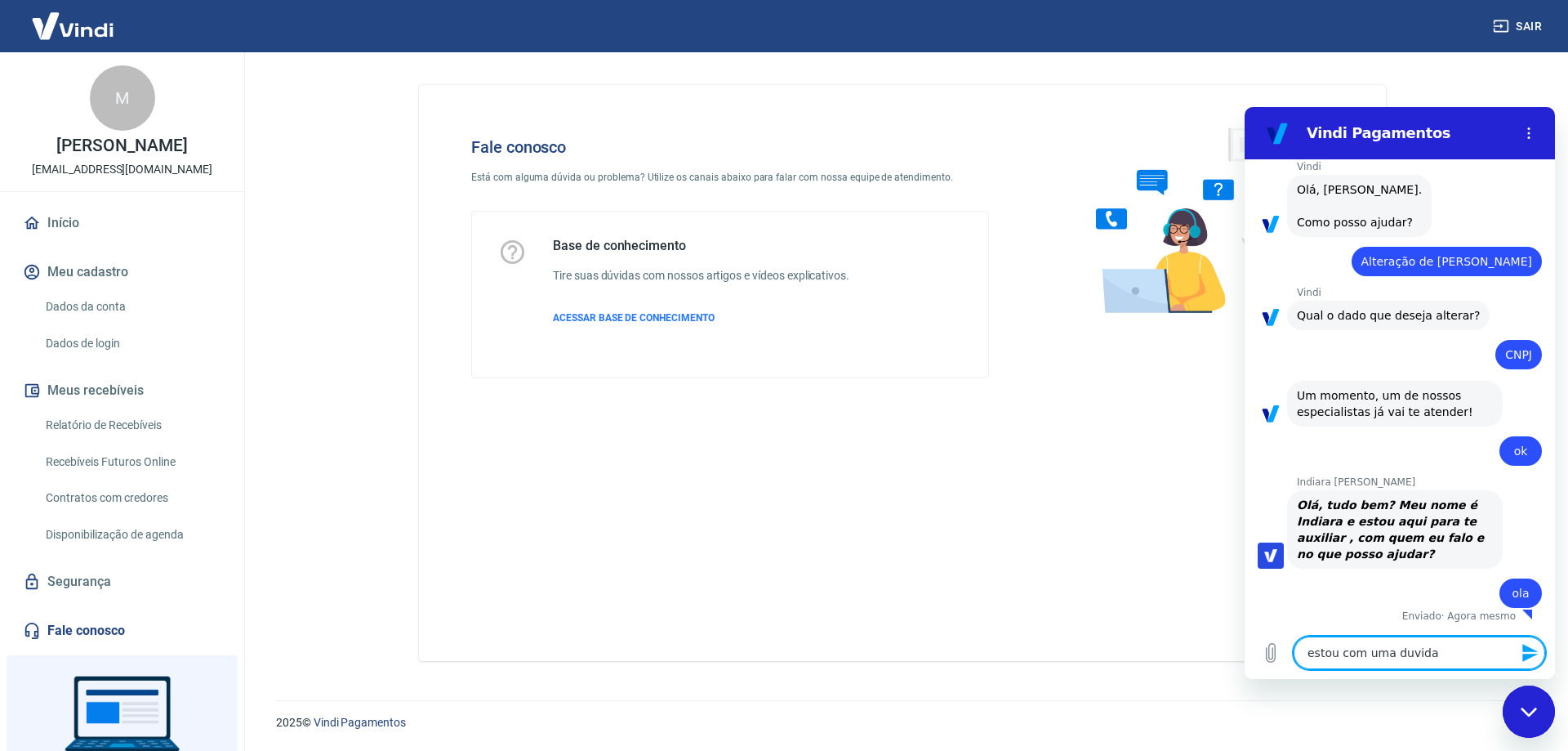
type textarea "x"
type textarea "estou com uma duvida mi"
type textarea "x"
type textarea "estou com uma duvida min"
type textarea "x"
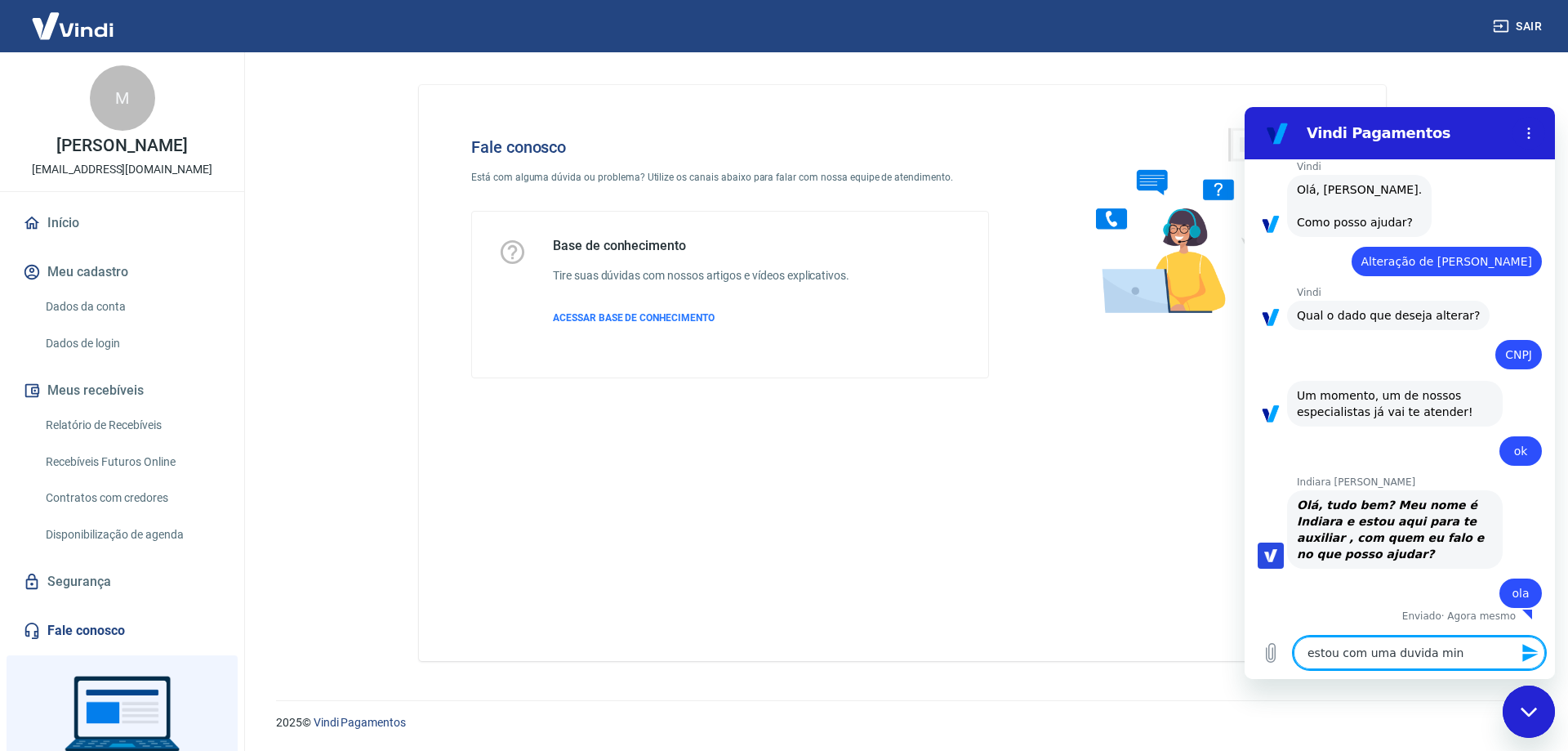
type textarea "estou com uma duvida minh"
type textarea "x"
type textarea "estou com uma duvida minha"
type textarea "x"
type textarea "estou com uma duvida minha"
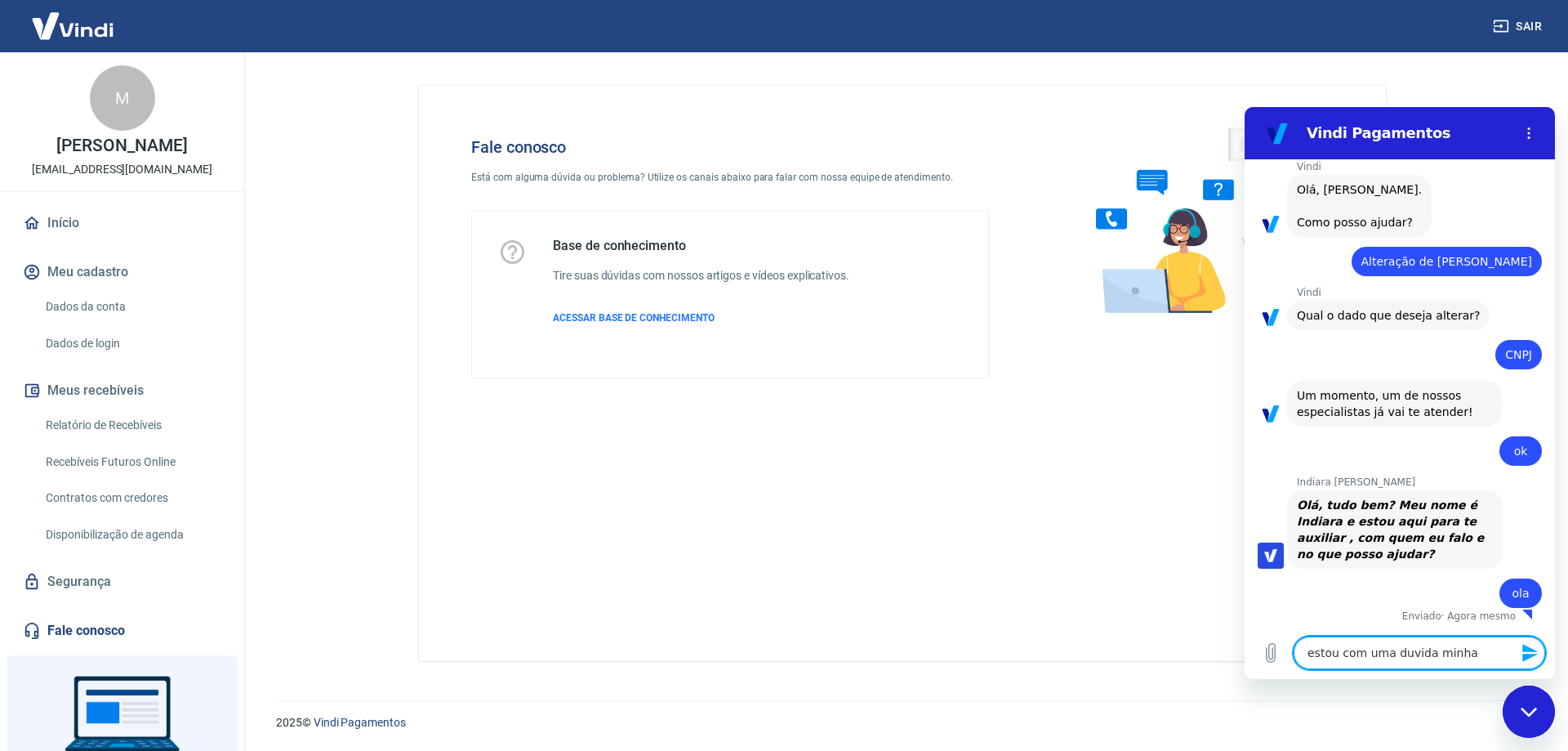
type textarea "x"
type textarea "estou com uma duvida minha c"
type textarea "x"
type textarea "estou com uma duvida minha co"
type textarea "x"
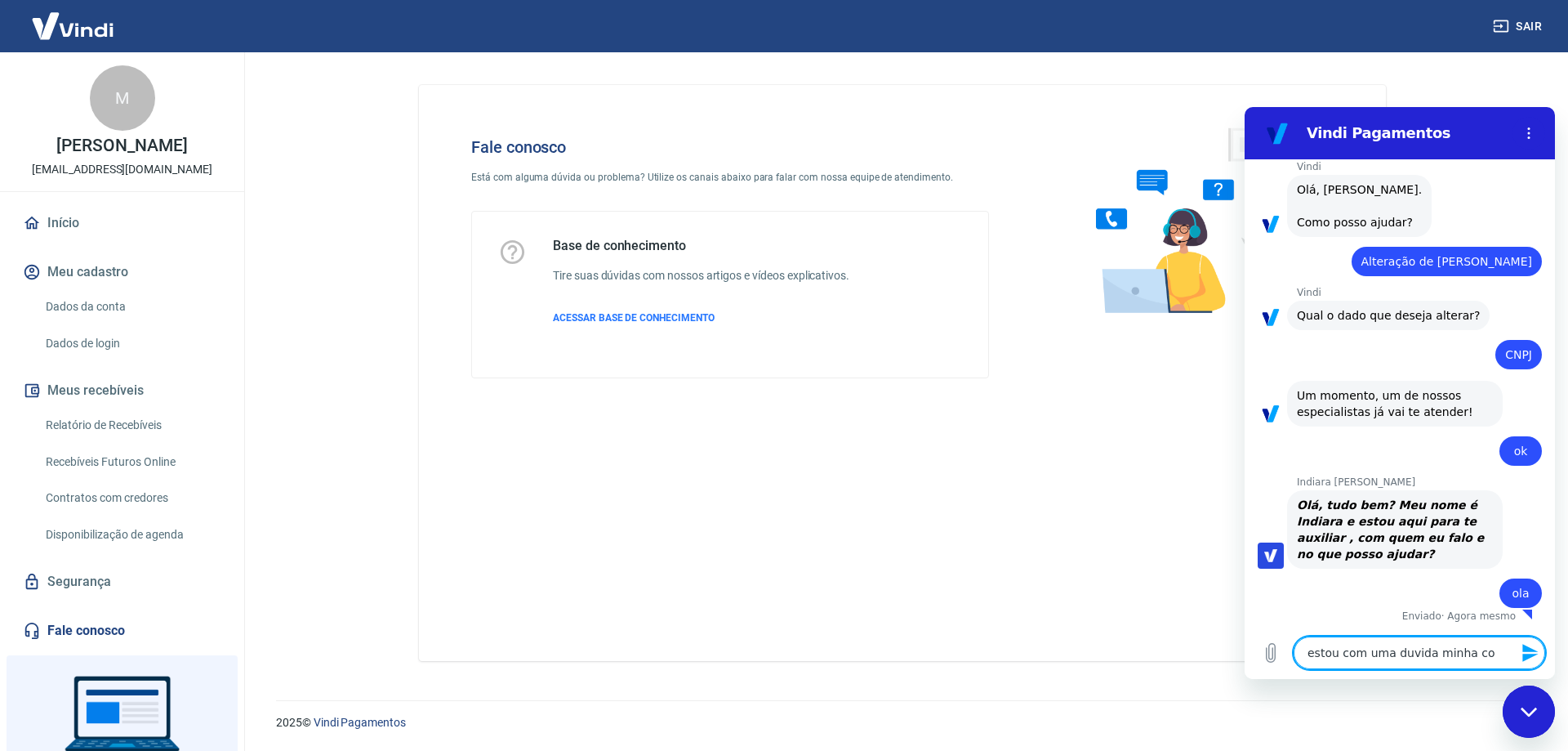
type textarea "estou com uma duvida minha con"
type textarea "x"
type textarea "estou com uma duvida minha cont"
type textarea "x"
type textarea "estou com uma duvida minha conta"
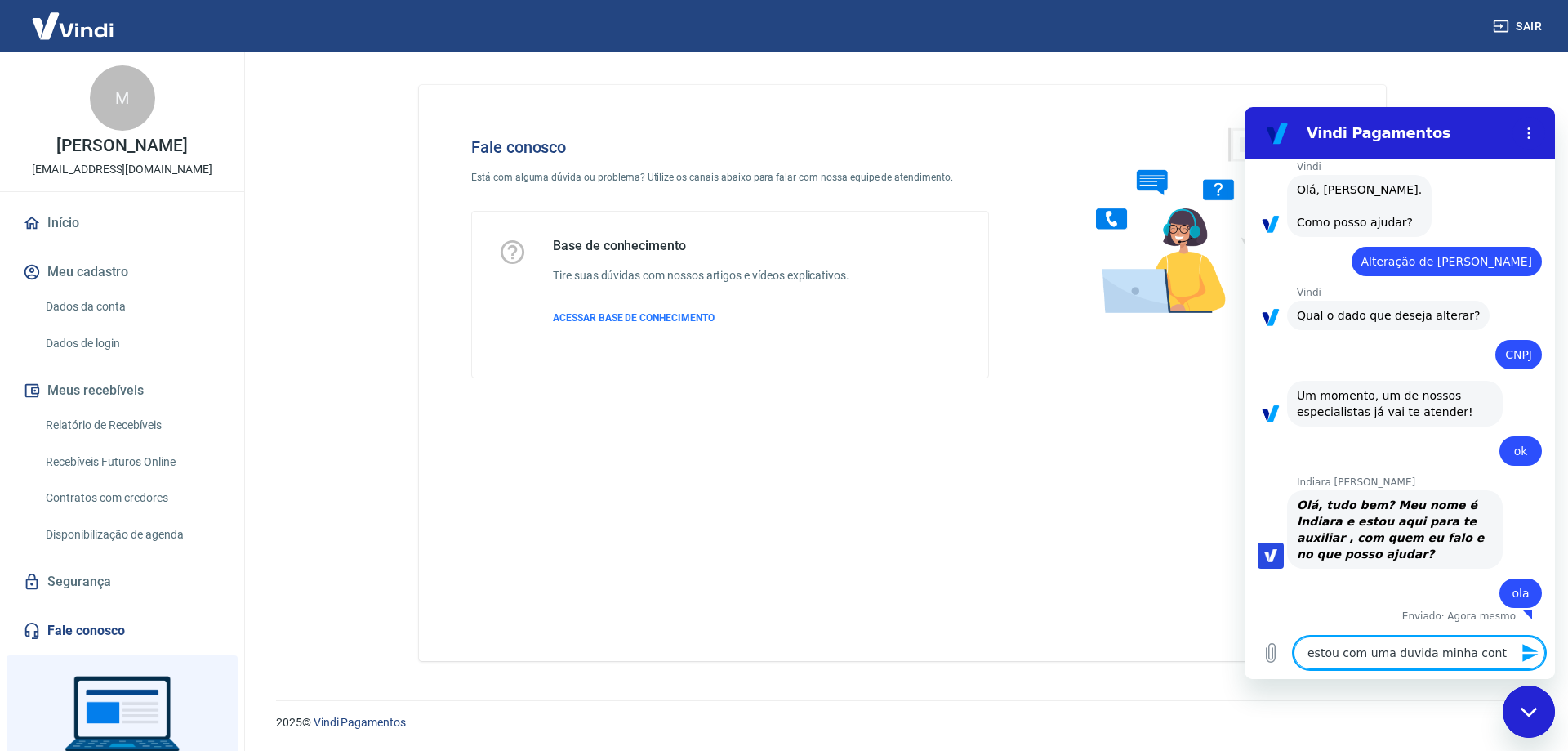
type textarea "x"
type textarea "estou com uma duvida minha conta"
type textarea "x"
type textarea "estou com uma duvida minha conta e"
type textarea "x"
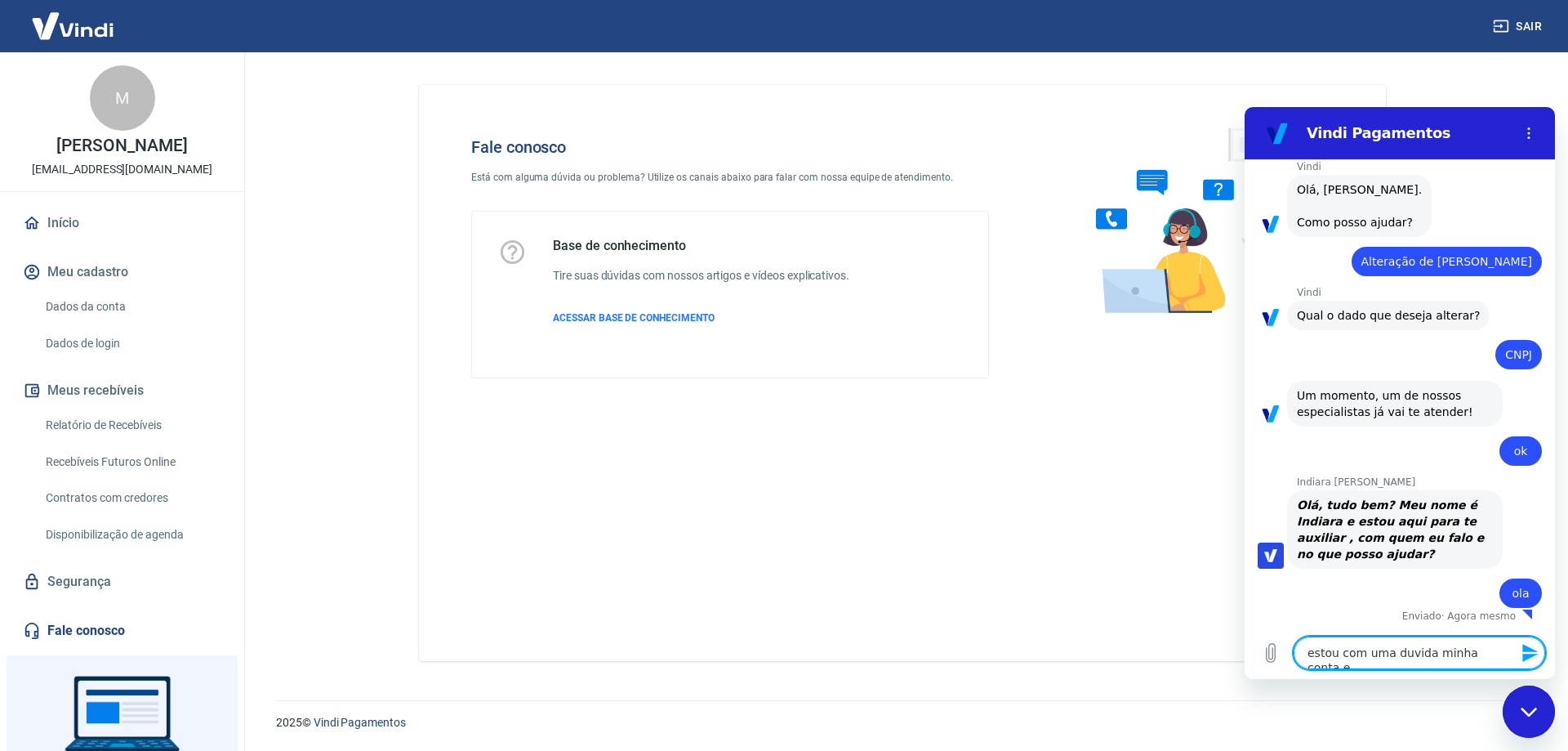
type textarea "estou com uma duvida minha conta es"
type textarea "x"
type textarea "estou com uma duvida minha conta est"
type textarea "x"
type textarea "estou com uma duvida minha conta esta"
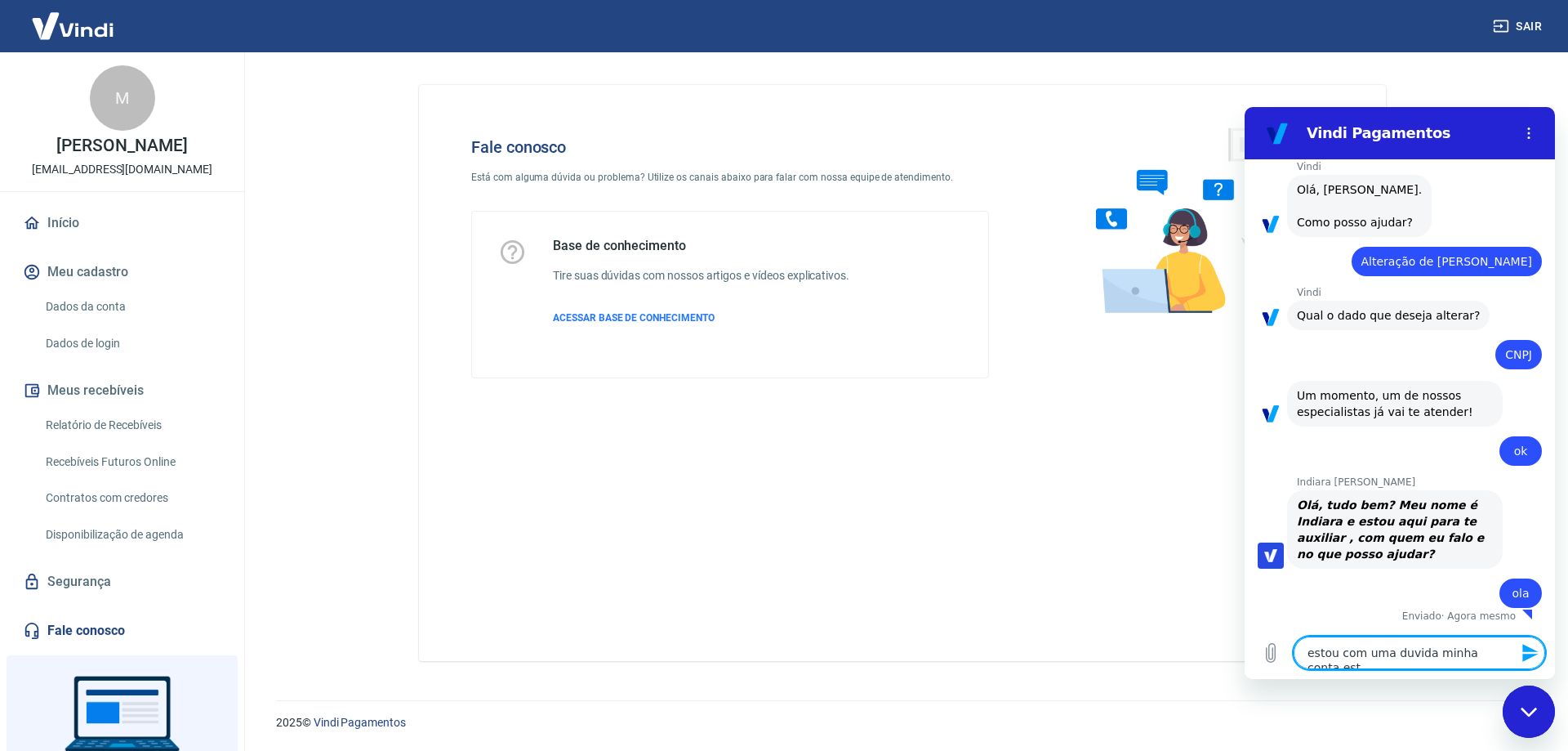
type textarea "x"
type textarea "estou com uma duvida minha conta esta"
type textarea "x"
type textarea "estou com uma duvida minha conta esta c"
type textarea "x"
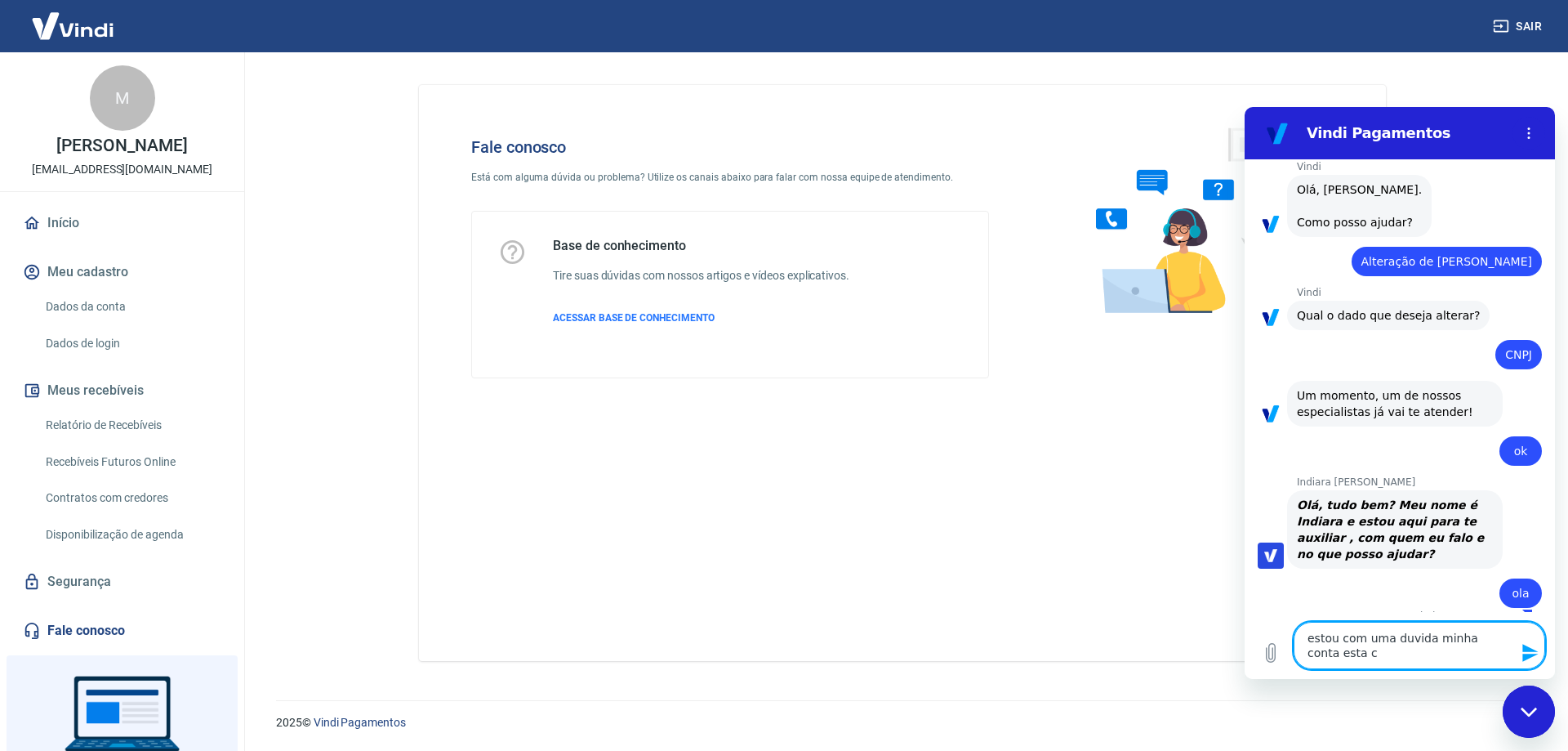
type textarea "estou com uma duvida minha conta esta co"
type textarea "x"
type textarea "estou com uma duvida minha conta esta com"
type textarea "x"
type textarea "estou com uma duvida minha conta esta com"
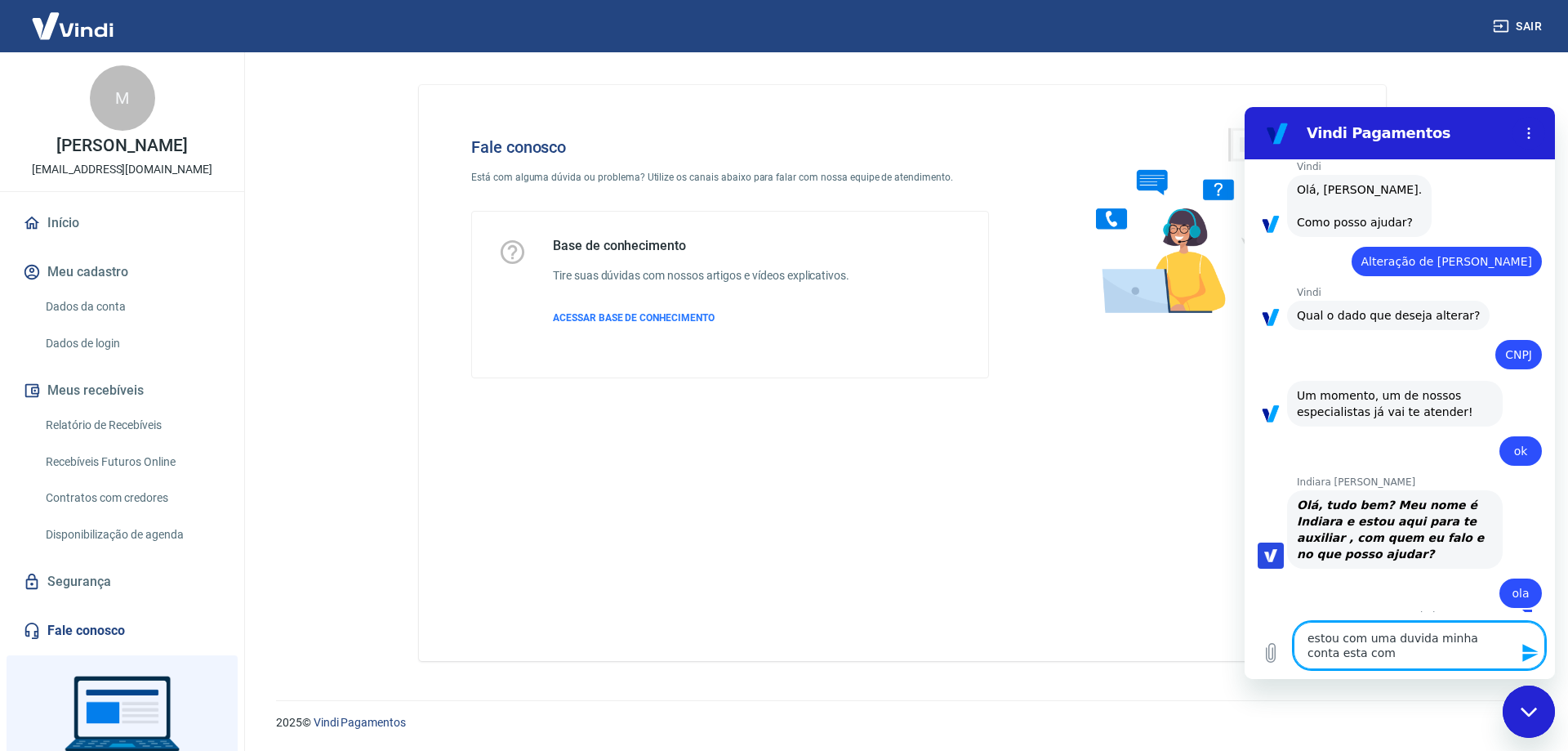
type textarea "x"
type textarea "estou com uma duvida minha conta esta com c"
type textarea "x"
type textarea "estou com uma duvida minha conta esta com cn"
type textarea "x"
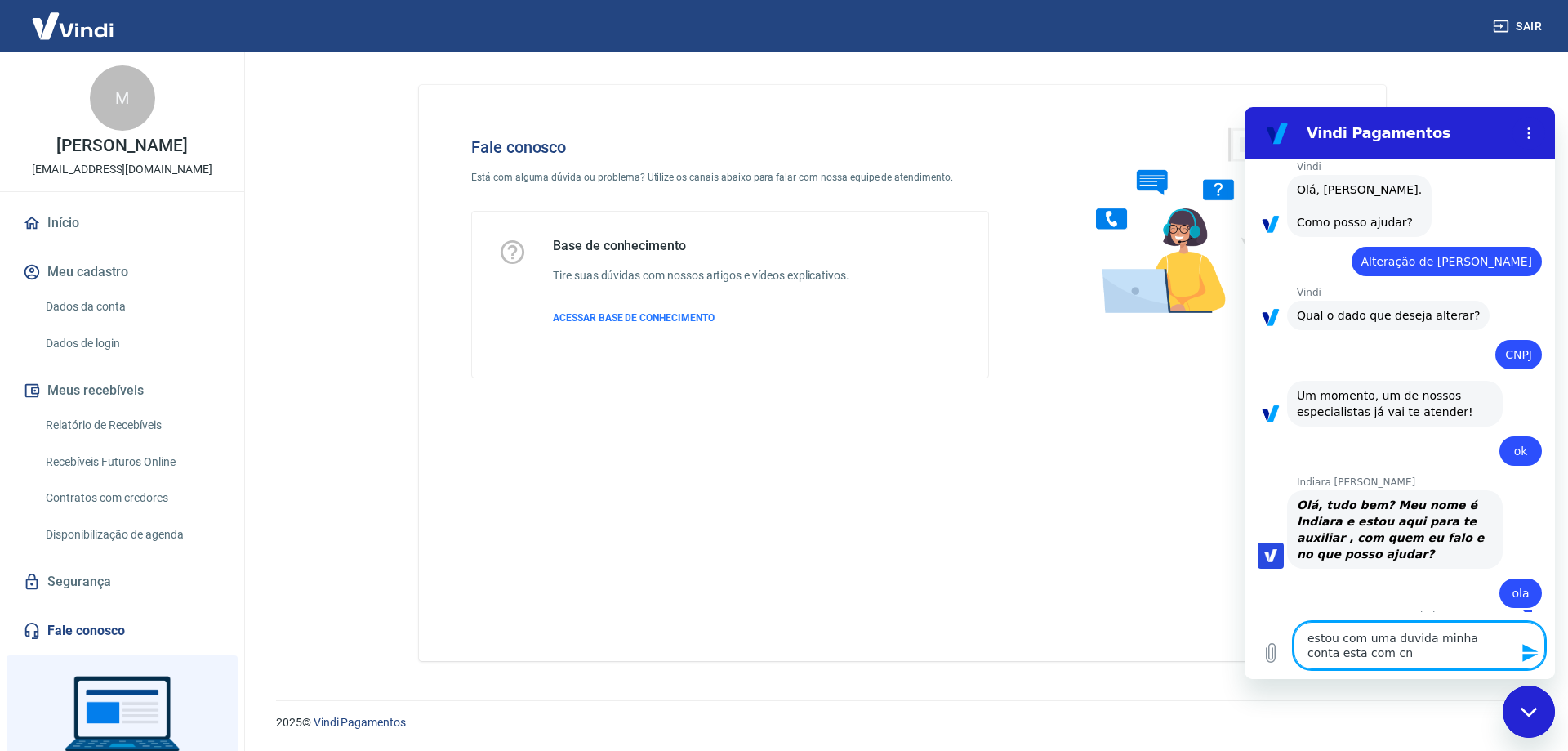
type textarea "estou com uma duvida minha conta esta com c"
type textarea "x"
type textarea "estou com uma duvida minha conta esta com cp"
type textarea "x"
type textarea "estou com uma duvida minha conta esta com cpf"
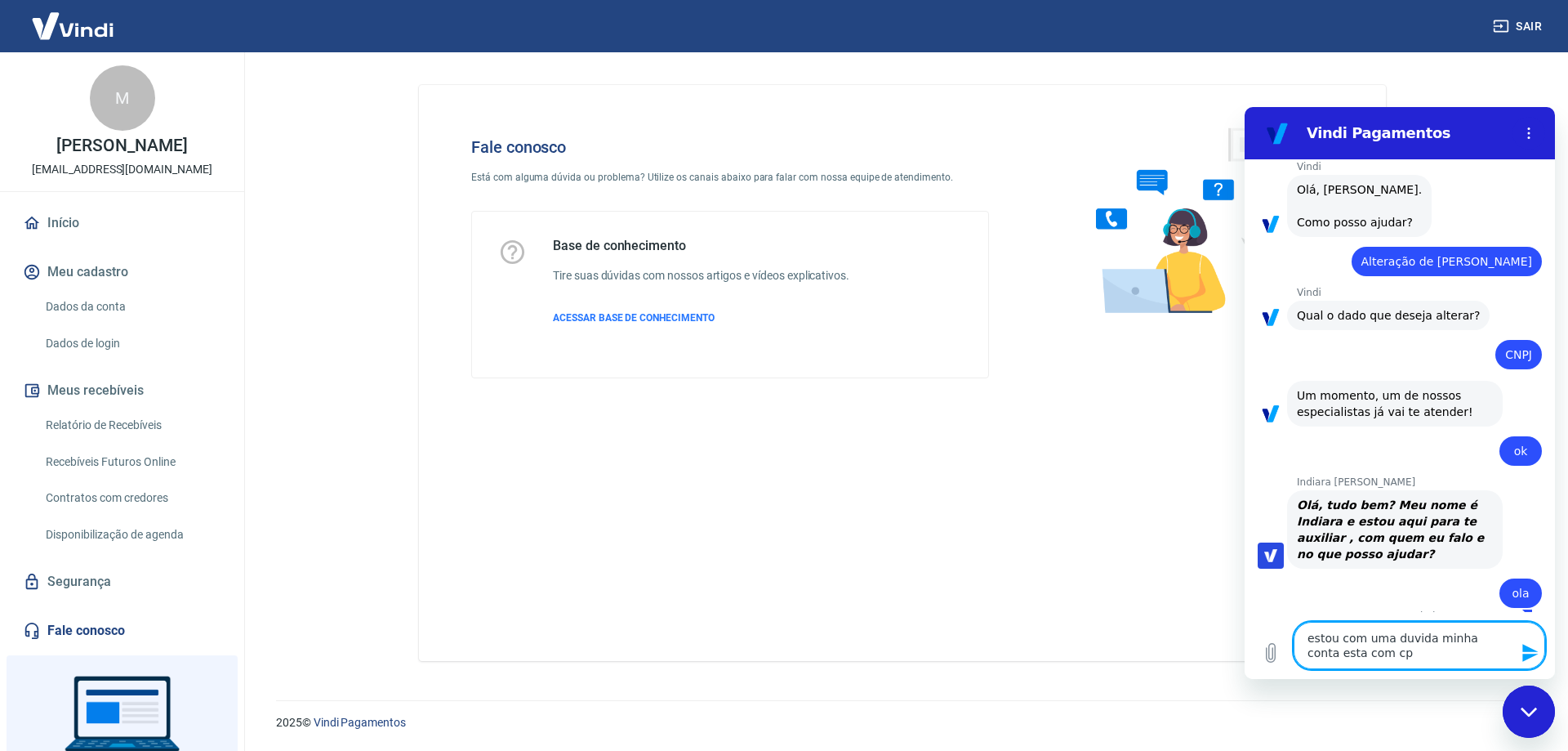
type textarea "x"
type textarea "estou com uma duvida minha conta esta com cpf"
type textarea "x"
type textarea "estou com uma duvida minha conta esta com cpf m"
type textarea "x"
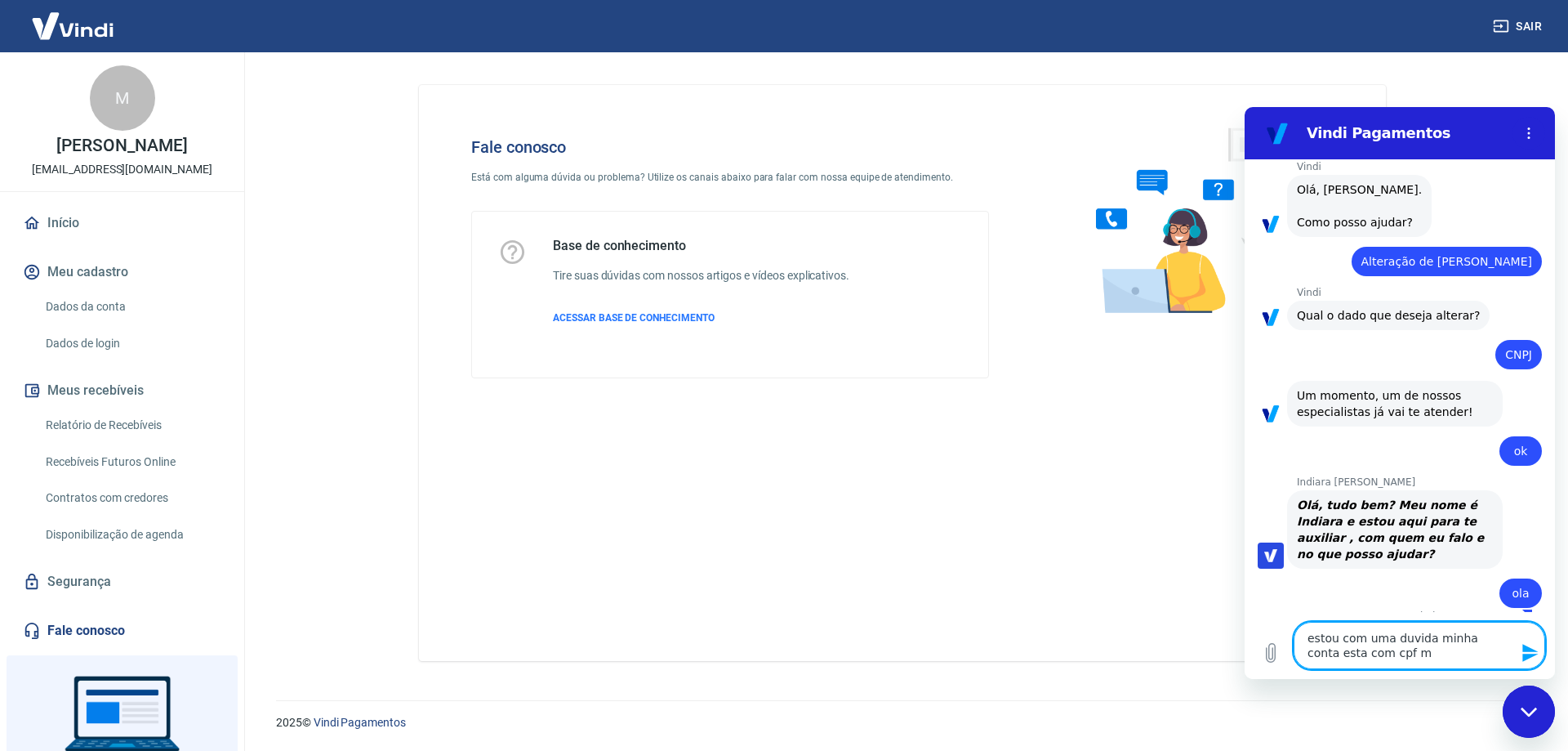
type textarea "estou com uma duvida minha conta esta com cpf ma"
type textarea "x"
type textarea "estou com uma duvida minha conta esta com cpf mas"
type textarea "x"
type textarea "estou com uma duvida minha conta esta com cpf mas"
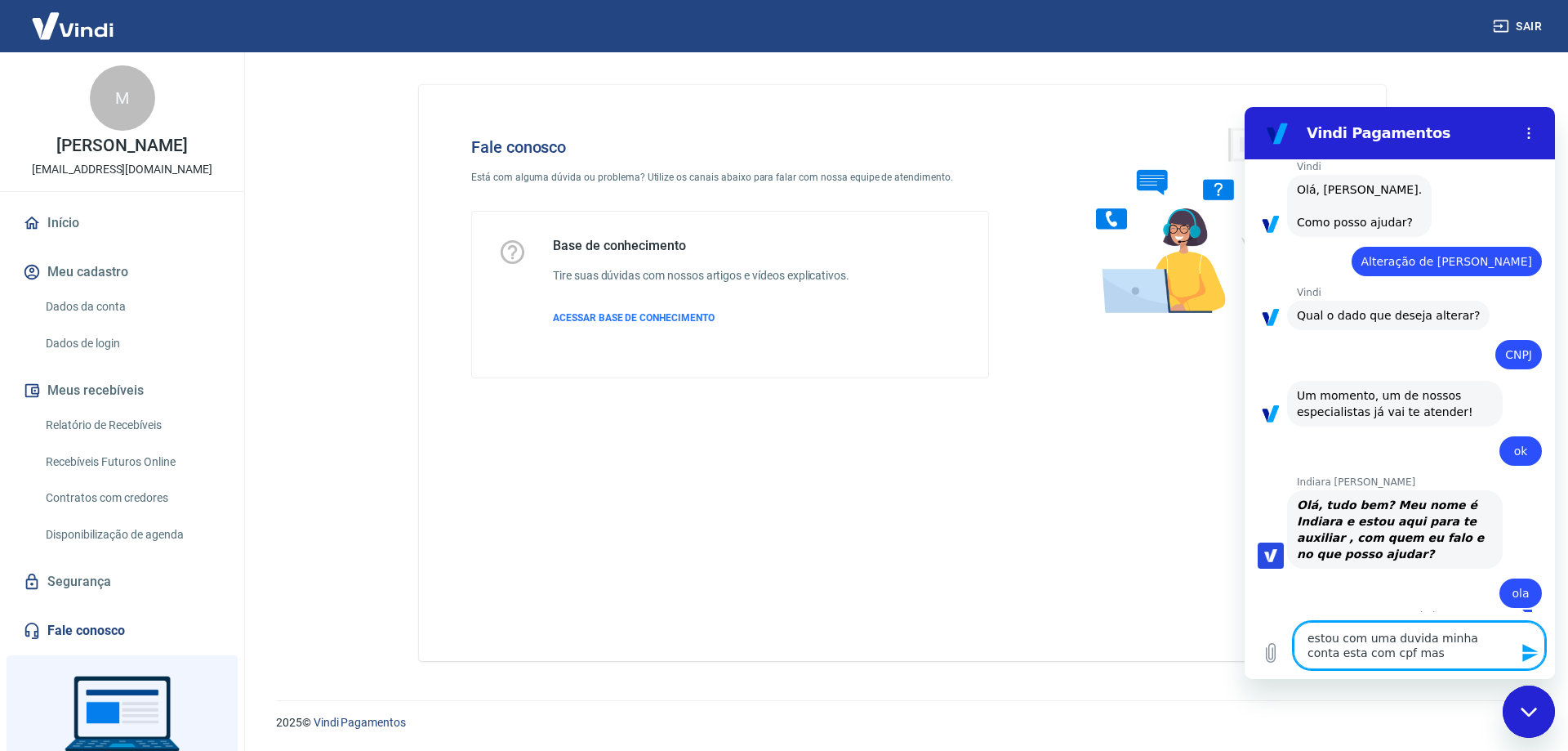
type textarea "x"
type textarea "estou com uma duvida minha conta esta com cpf mas p"
type textarea "x"
type textarea "estou com uma duvida minha conta esta com cpf mas pr"
type textarea "x"
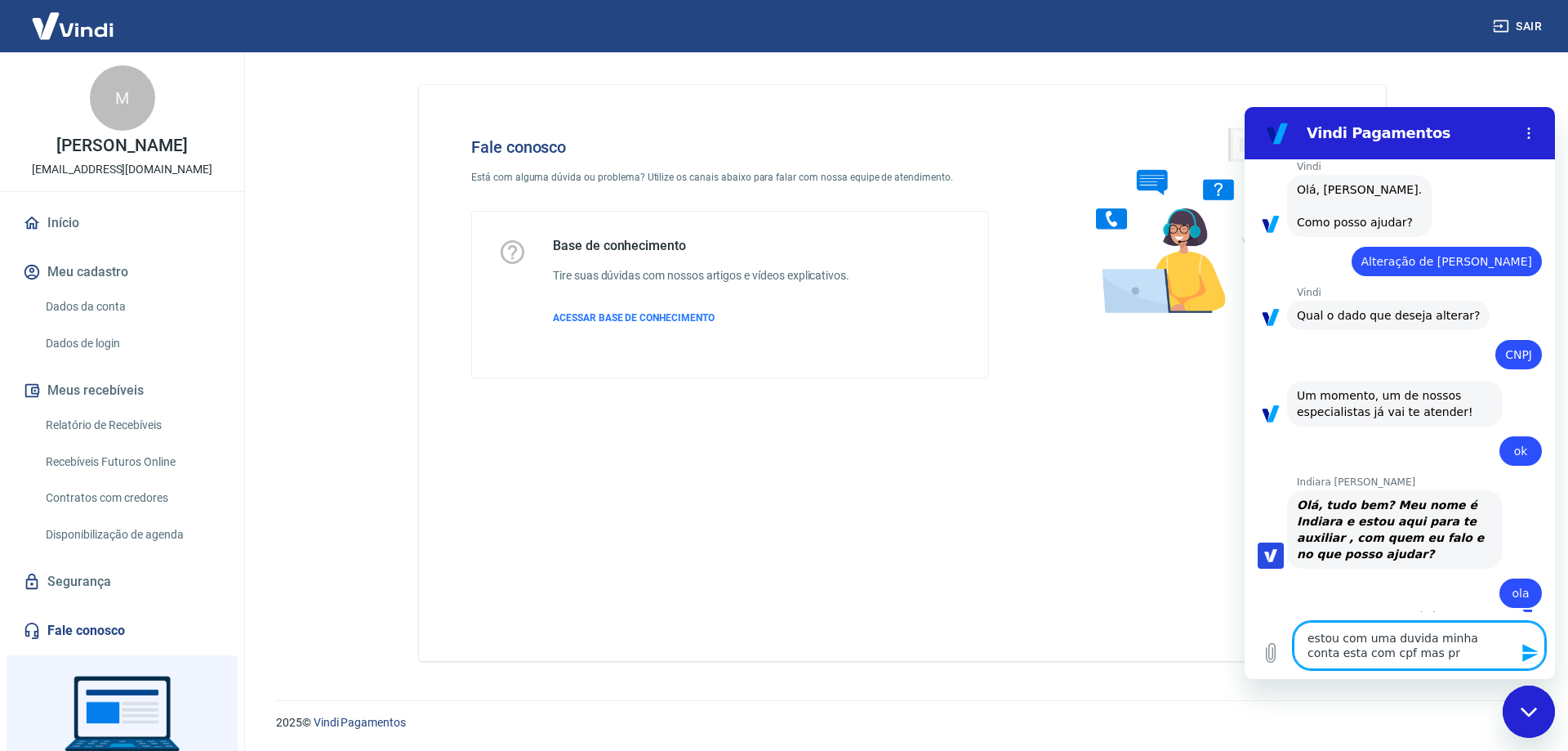
type textarea "estou com uma duvida minha conta esta com cpf mas pre"
type textarea "x"
type textarea "estou com uma duvida minha conta esta com cpf mas prec"
type textarea "x"
type textarea "estou com uma duvida minha conta esta com cpf mas preci"
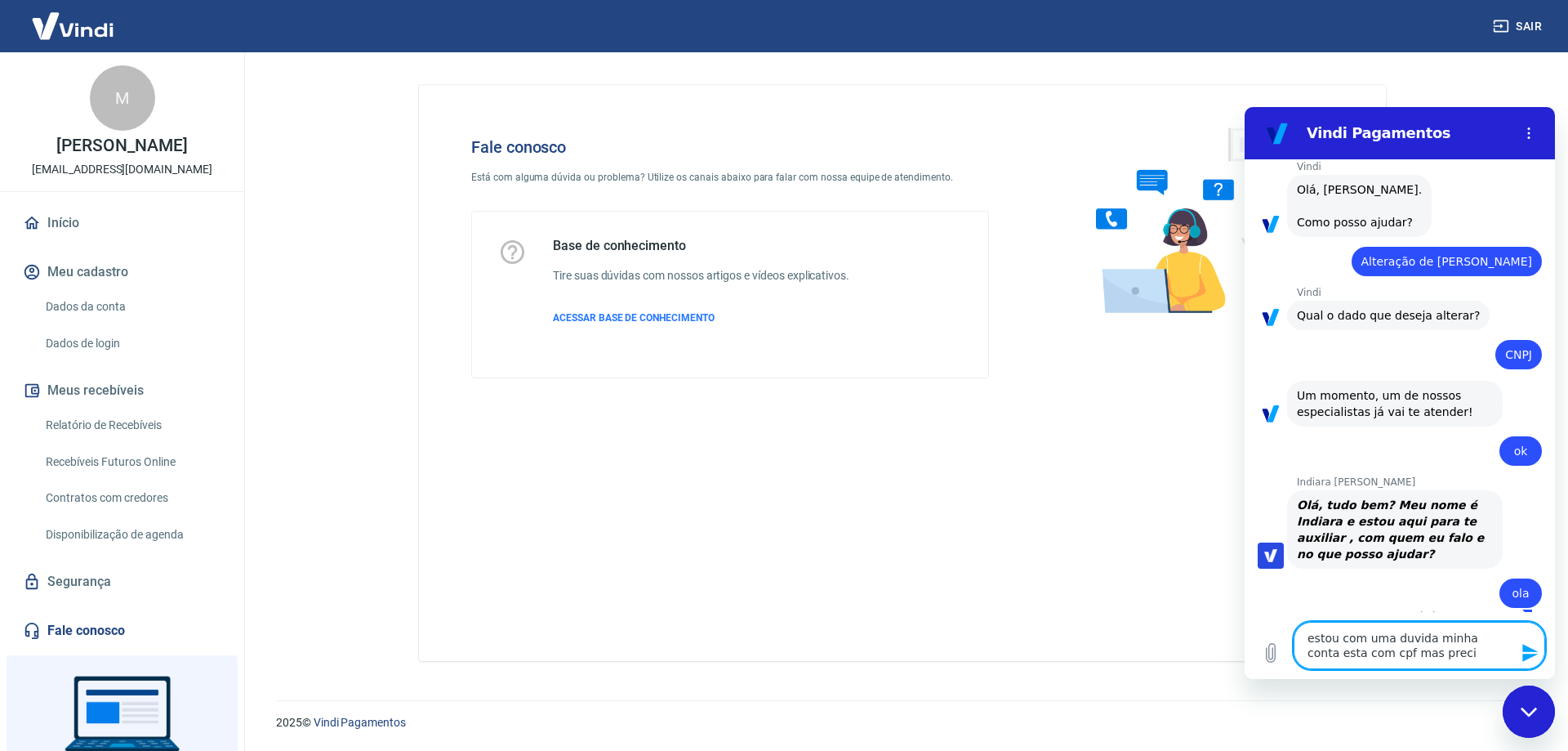
type textarea "x"
type textarea "estou com uma duvida minha conta esta com cpf mas precis"
type textarea "x"
type textarea "estou com uma duvida minha conta esta com cpf mas preciso"
type textarea "x"
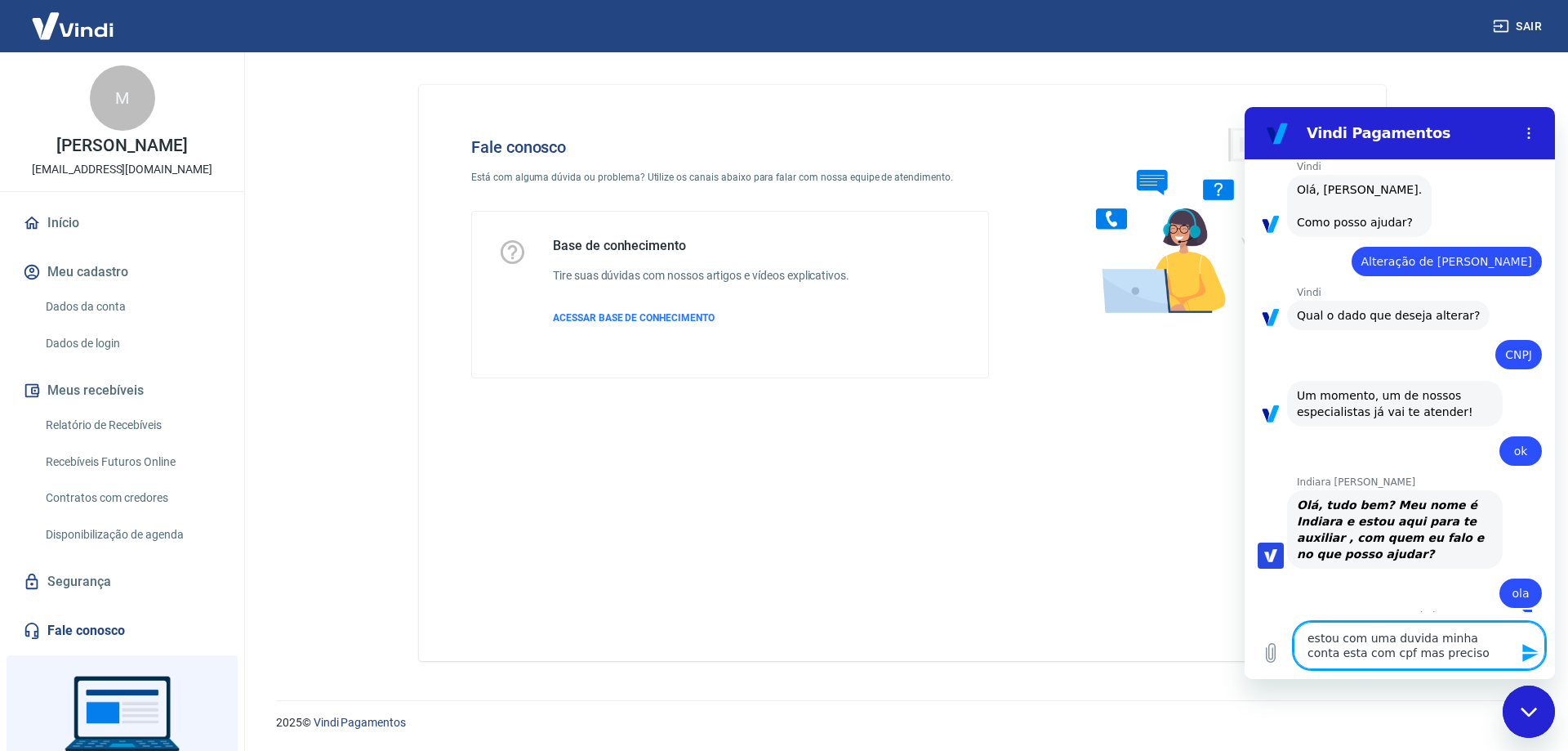
type textarea "estou com uma duvida minha conta esta com cpf mas preciso"
type textarea "x"
type textarea "estou com uma duvida minha conta esta com cpf mas preciso q"
type textarea "x"
type textarea "estou com uma duvida minha conta esta com cpf mas preciso qu"
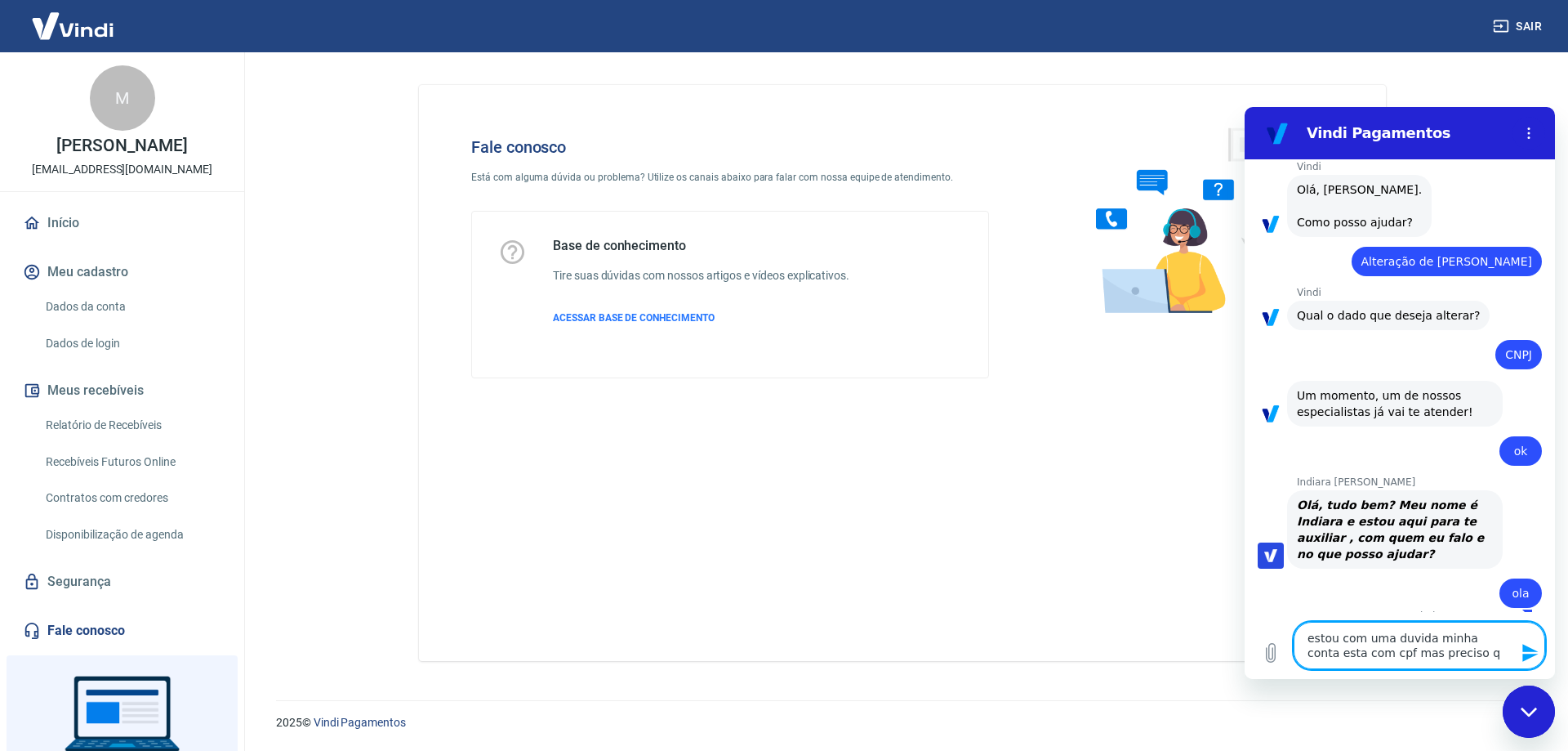
type textarea "x"
type textarea "estou com uma duvida minha conta esta com cpf mas preciso que"
type textarea "x"
type textarea "estou com uma duvida minha conta esta com cpf mas preciso que"
type textarea "x"
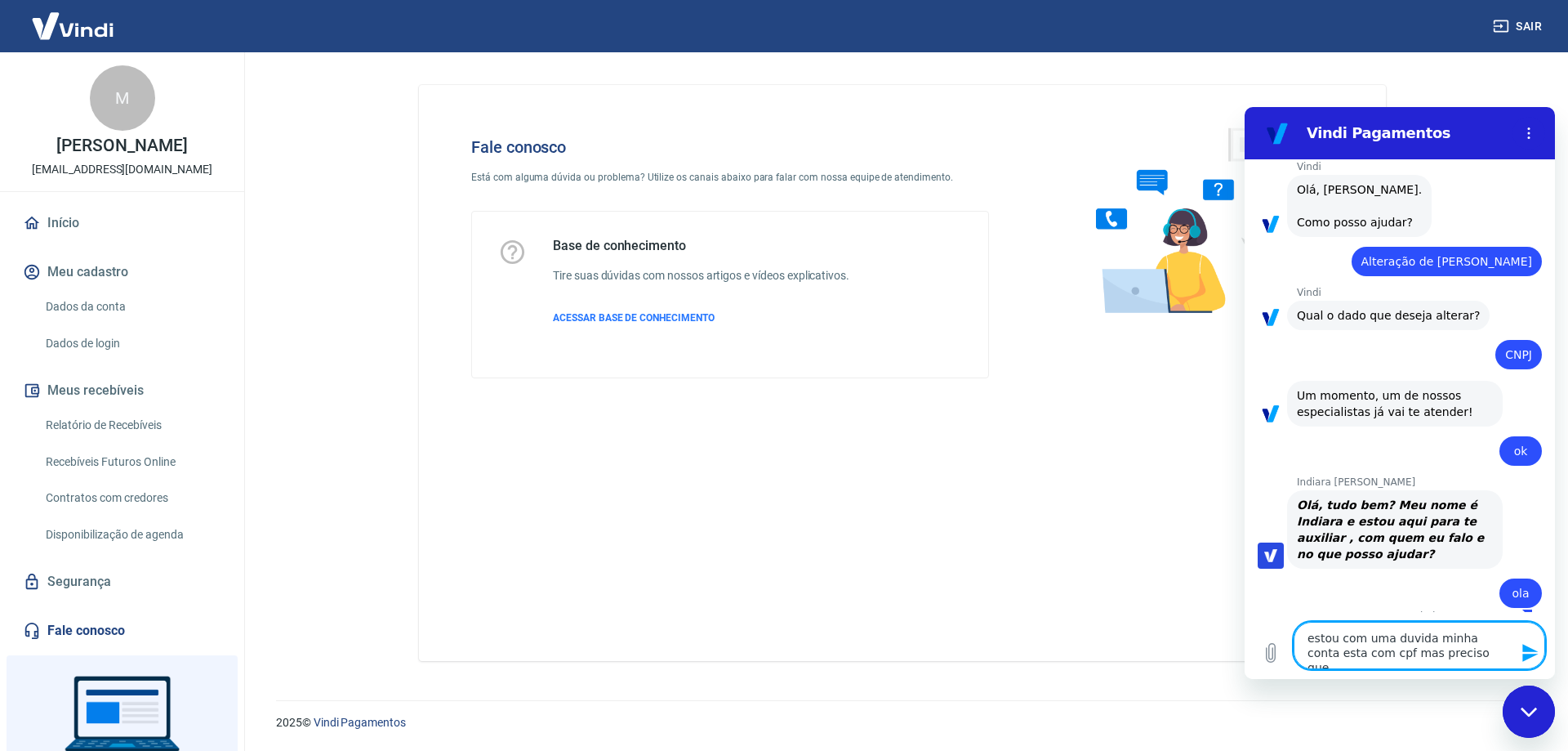
type textarea "estou com uma duvida minha conta esta com cpf mas preciso que s"
type textarea "x"
type textarea "estou com uma duvida minha conta esta com cpf mas preciso que se"
type textarea "x"
type textarea "estou com uma duvida minha conta esta com cpf mas preciso que sej"
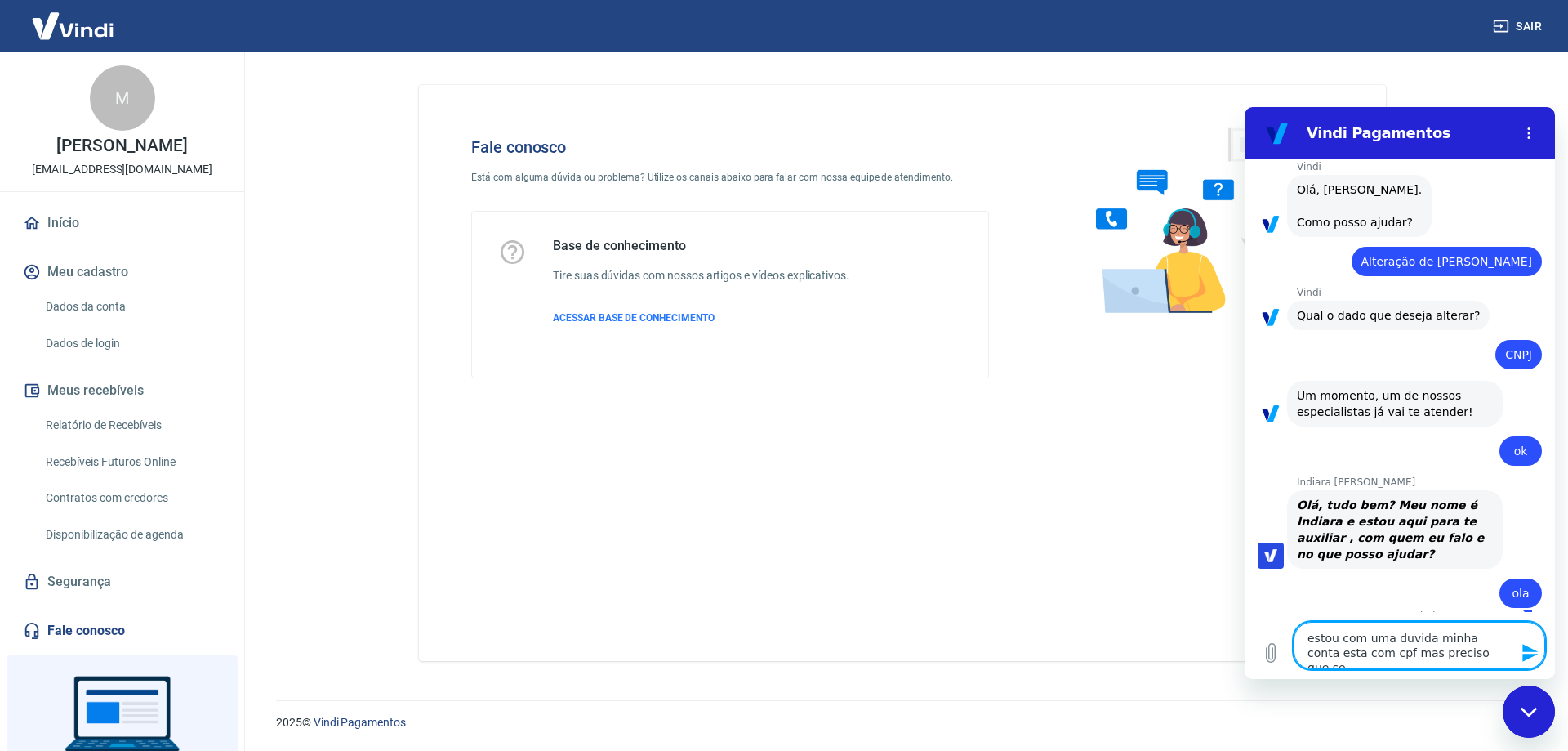
type textarea "x"
type textarea "estou com uma duvida minha conta esta com cpf mas preciso que seja"
type textarea "x"
type textarea "estou com uma duvida minha conta esta com cpf mas preciso que seja"
type textarea "x"
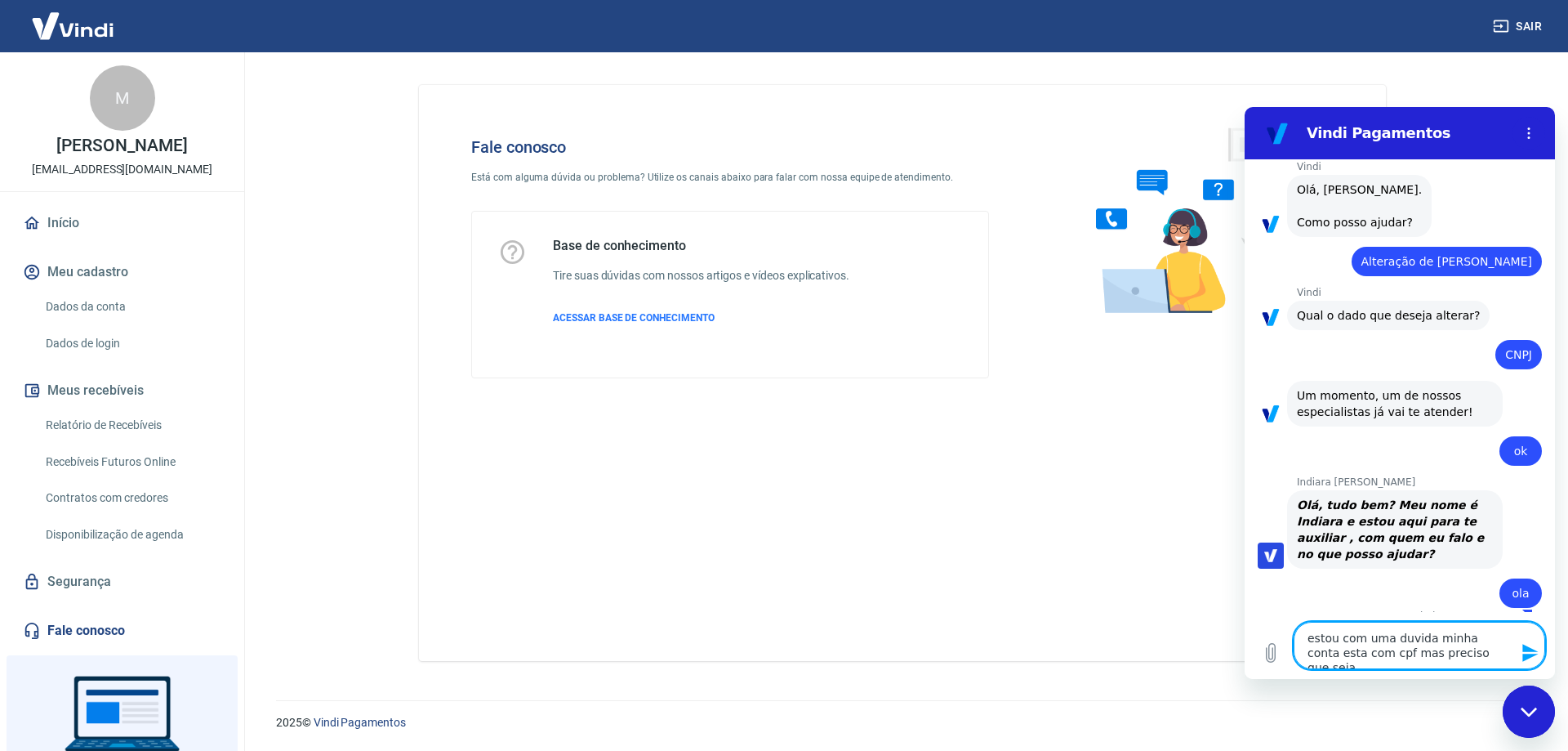
type textarea "estou com uma duvida minha conta esta com cpf mas preciso que seja c"
type textarea "x"
type textarea "estou com uma duvida minha conta esta com cpf mas preciso que seja cn"
type textarea "x"
type textarea "estou com uma duvida minha conta esta com cpf mas preciso que seja cnp"
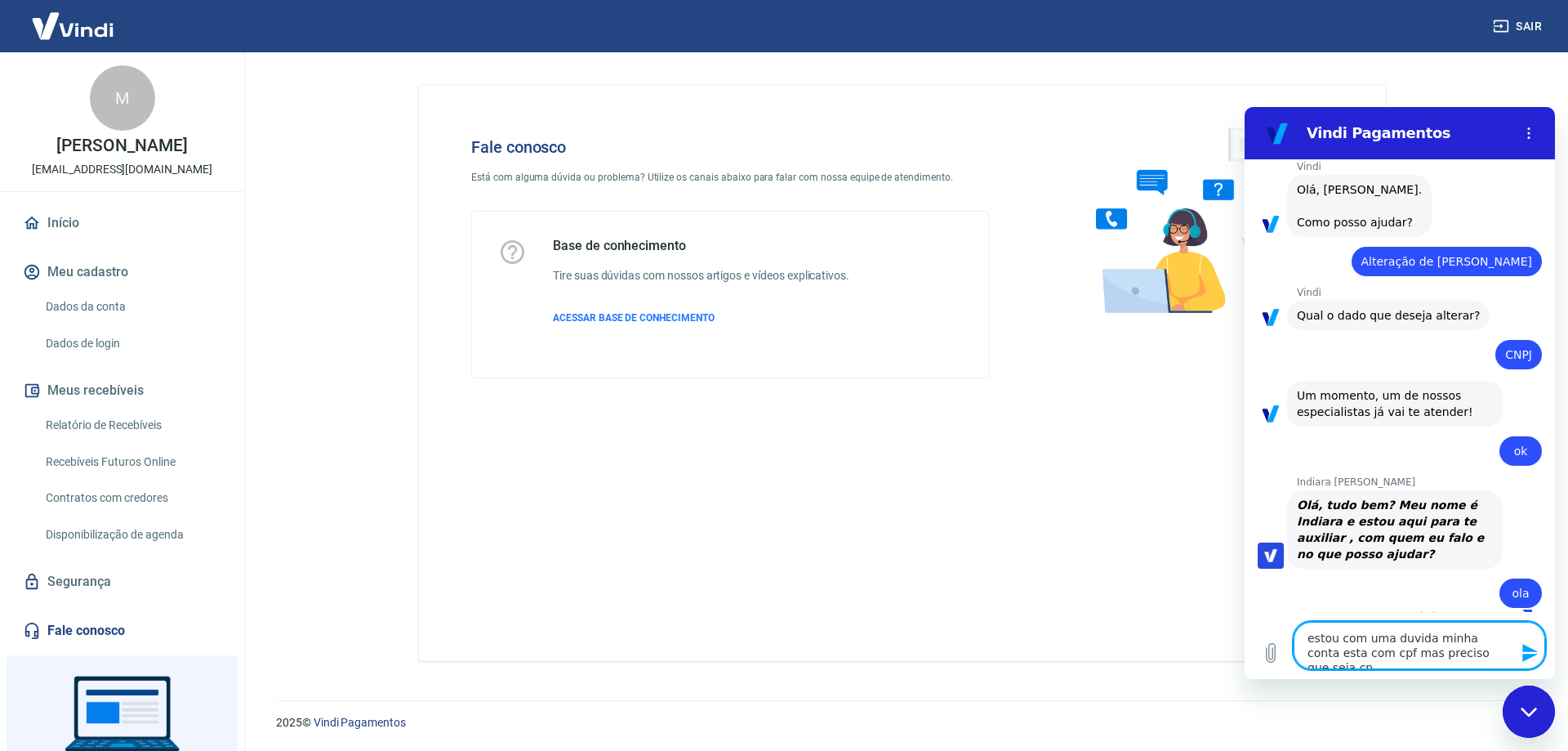
type textarea "x"
type textarea "estou com uma duvida minha conta esta com cpf mas preciso que seja cnpj"
type textarea "x"
type textarea "estou com uma duvida minha conta esta com cpf mas preciso que seja cnpj"
type textarea "x"
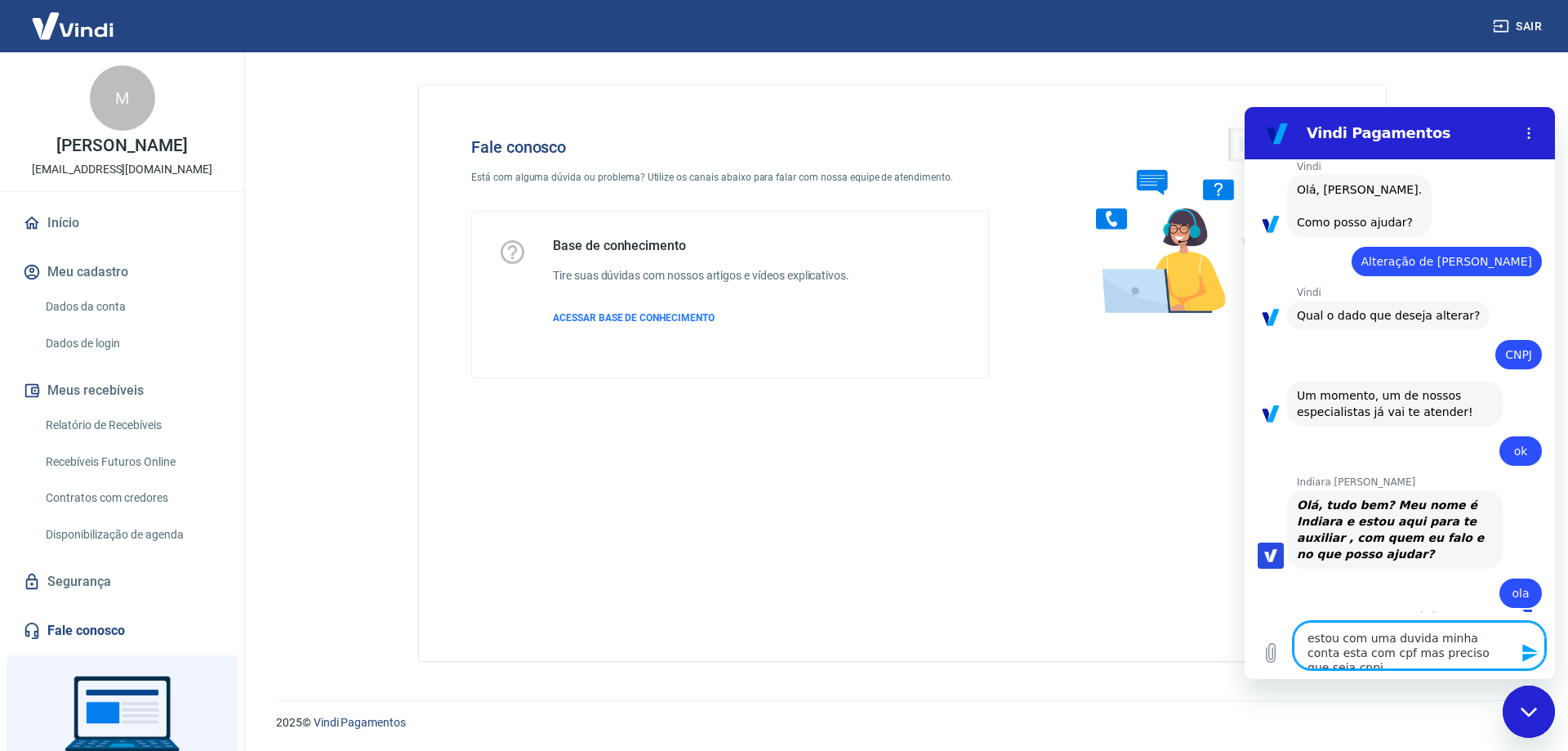
type textarea "x"
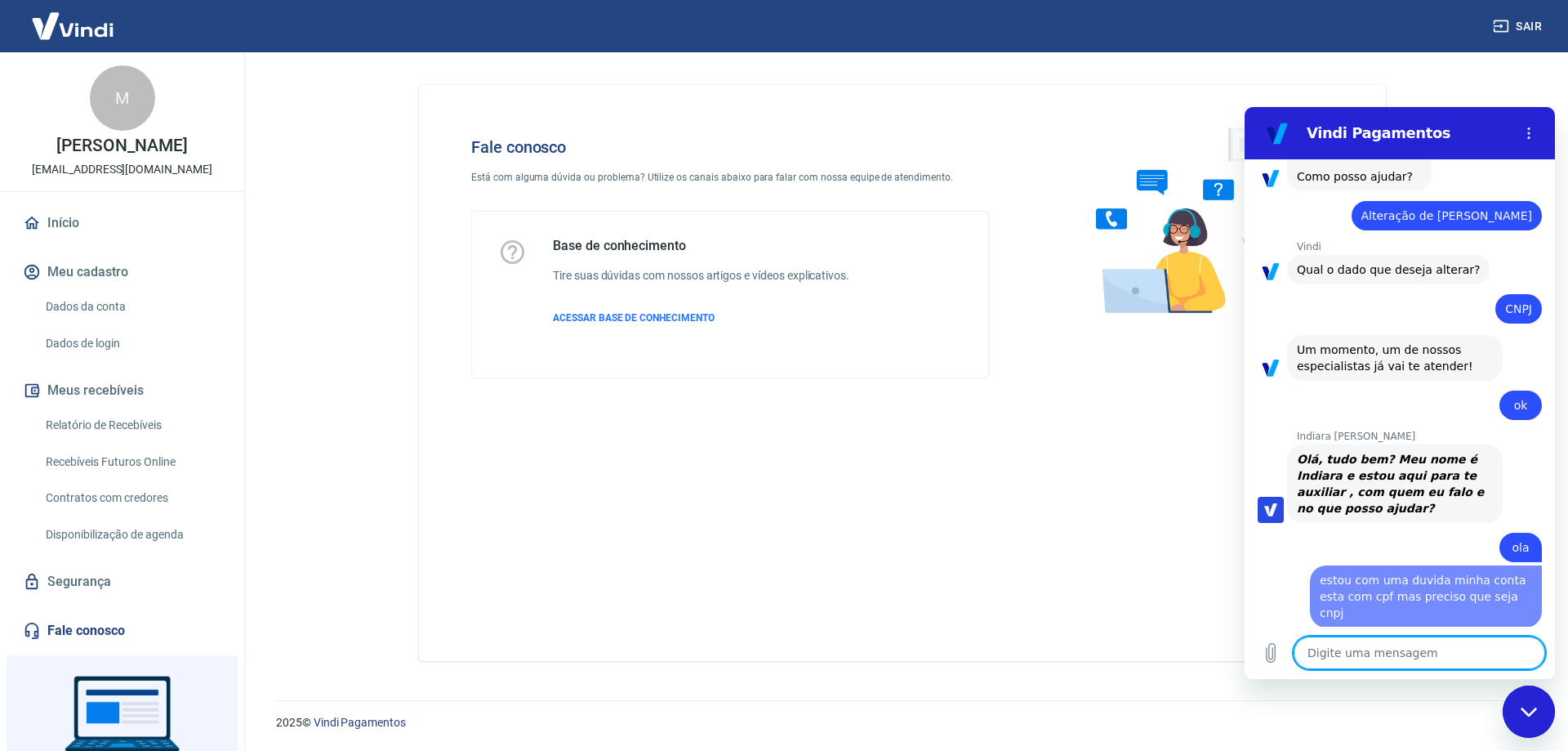
type textarea "c"
type textarea "x"
type textarea "co"
type textarea "x"
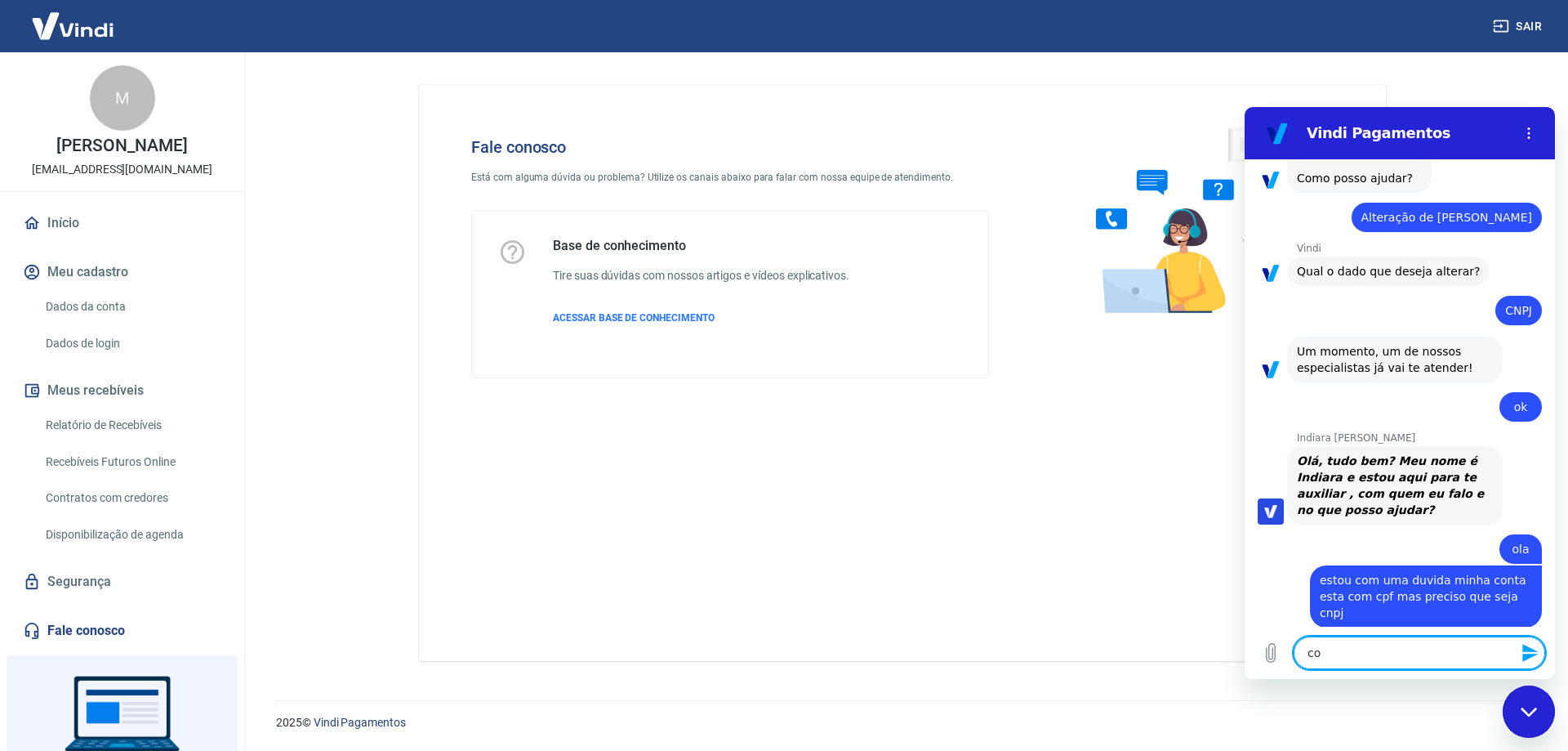
type textarea "com"
type textarea "x"
type textarea "como"
type textarea "x"
type textarea "como"
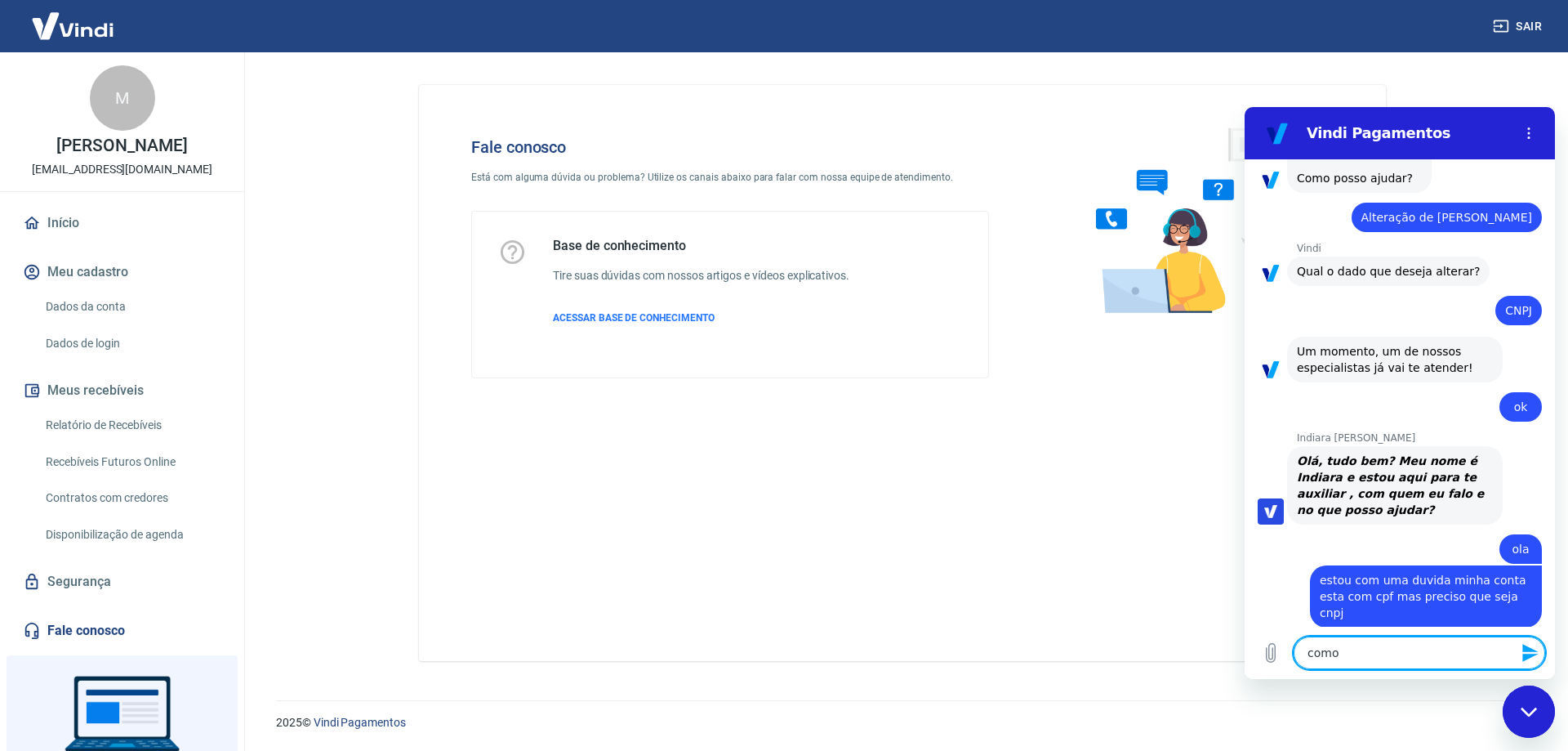
type textarea "x"
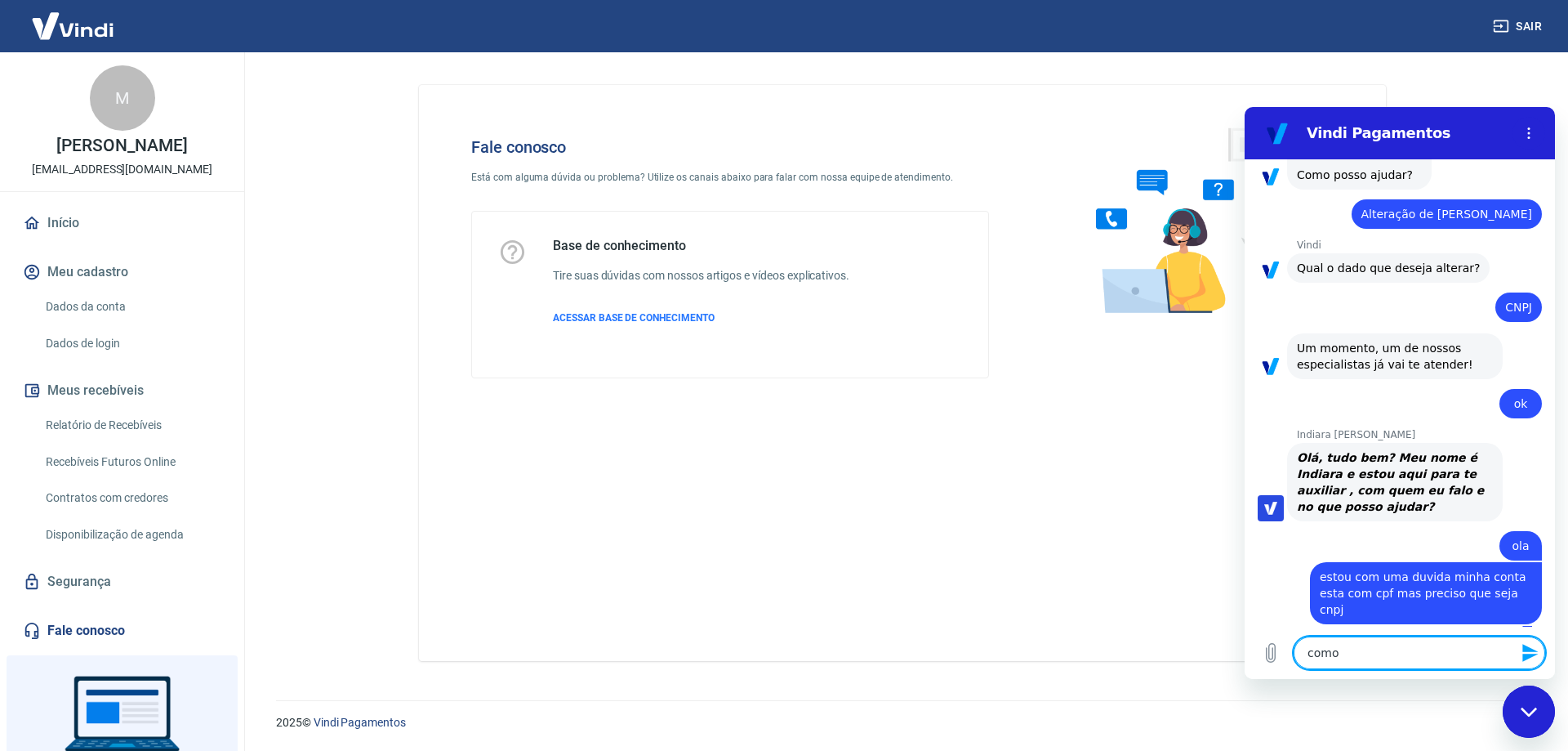
type textarea "como p"
type textarea "x"
type textarea "como po"
type textarea "x"
type textarea "como pod"
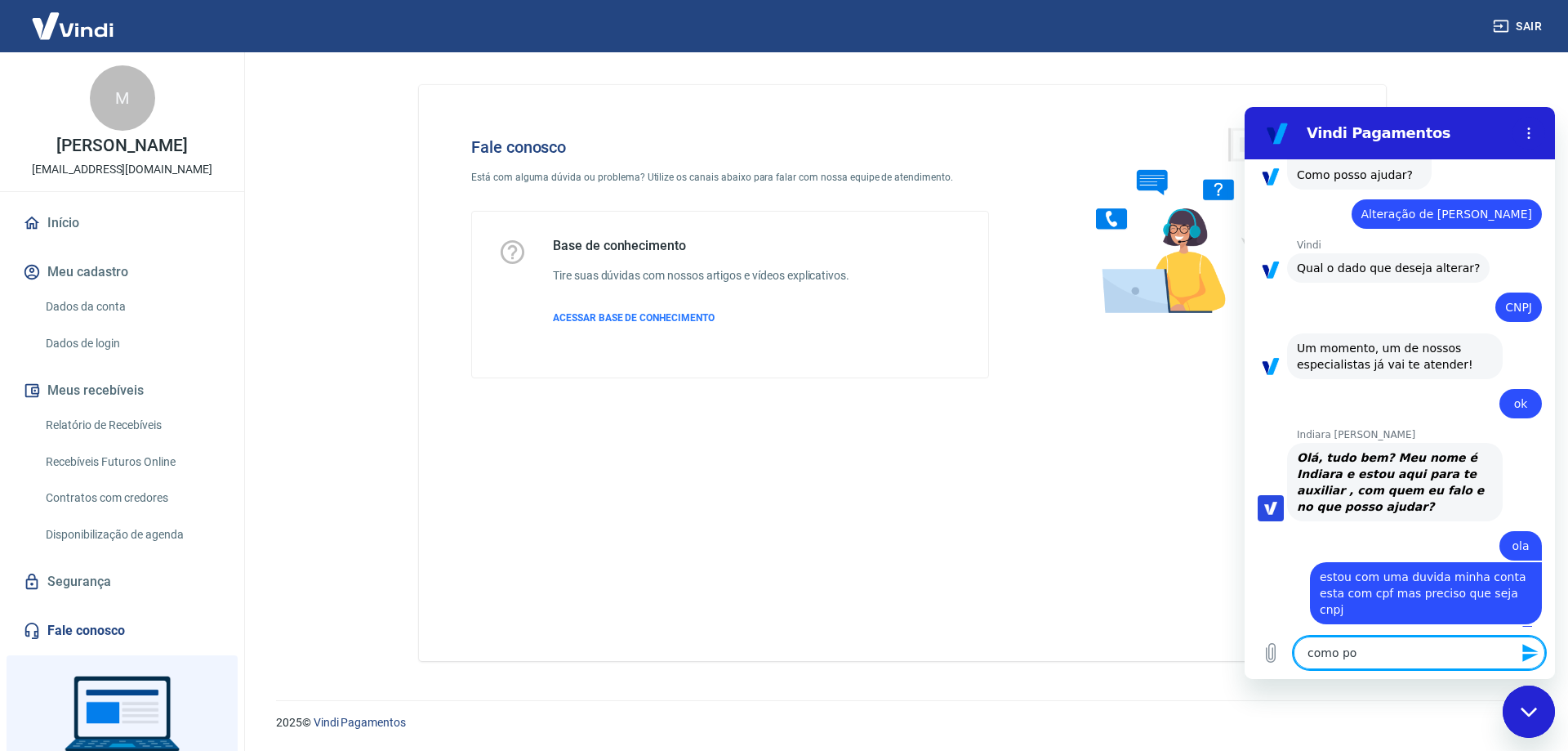
type textarea "x"
type textarea "como podm"
type textarea "x"
type textarea "como podmo"
type textarea "x"
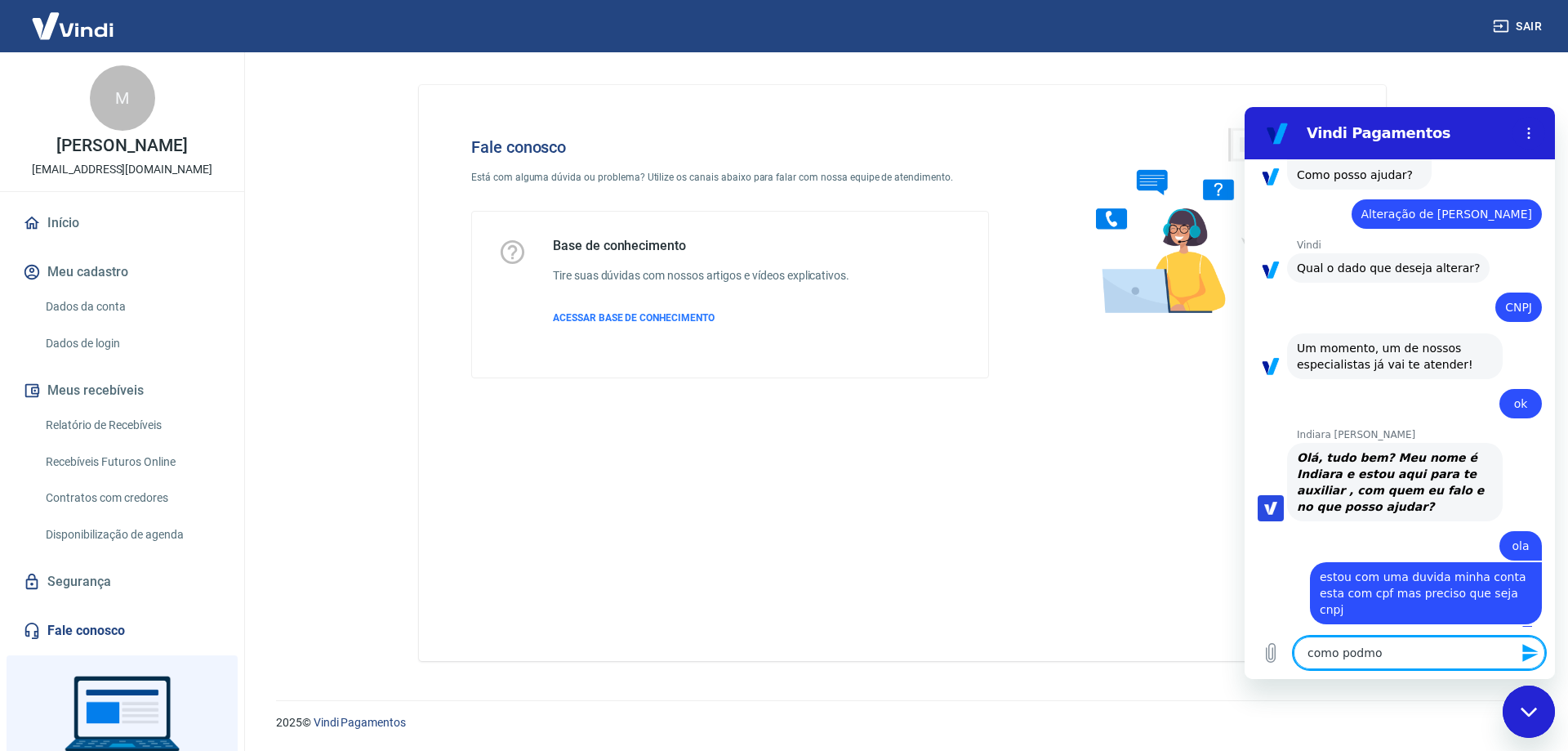
type textarea "como podmos"
type textarea "x"
type textarea "como podmos"
type textarea "x"
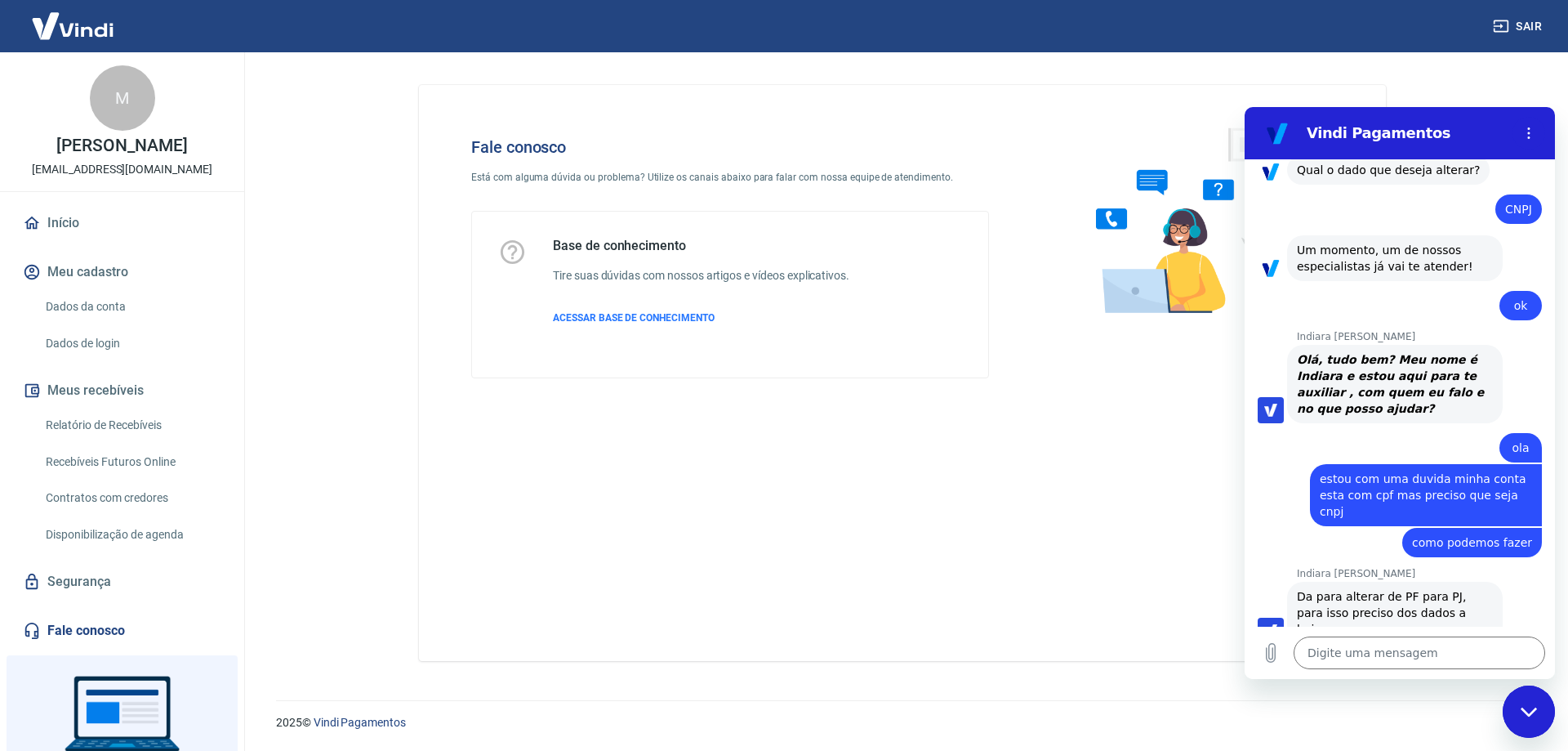
scroll to position [220, 0]
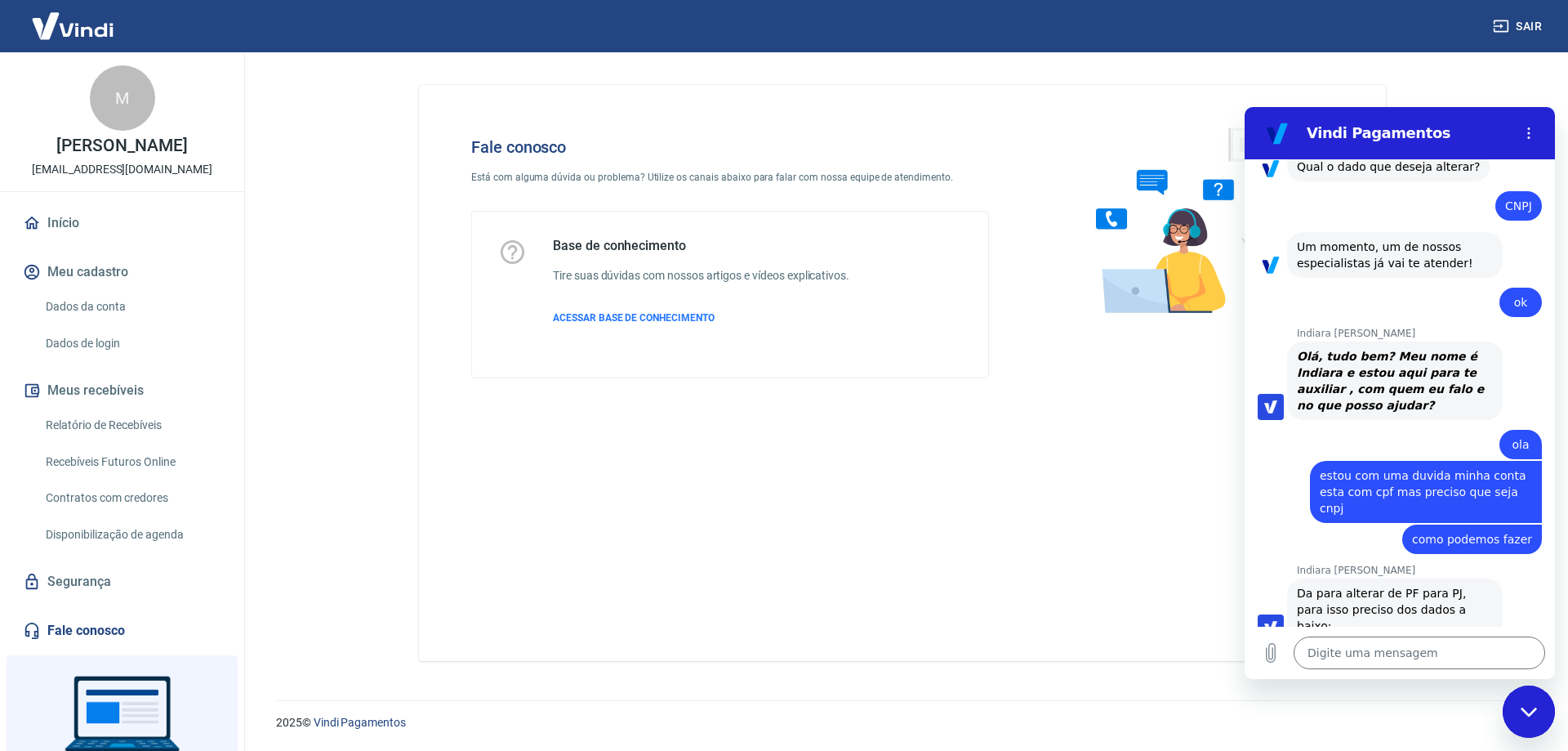
click at [1366, 635] on div "Digite uma mensagem x" at bounding box center [1400, 653] width 310 height 53
click at [1376, 653] on textarea at bounding box center [1420, 652] width 252 height 33
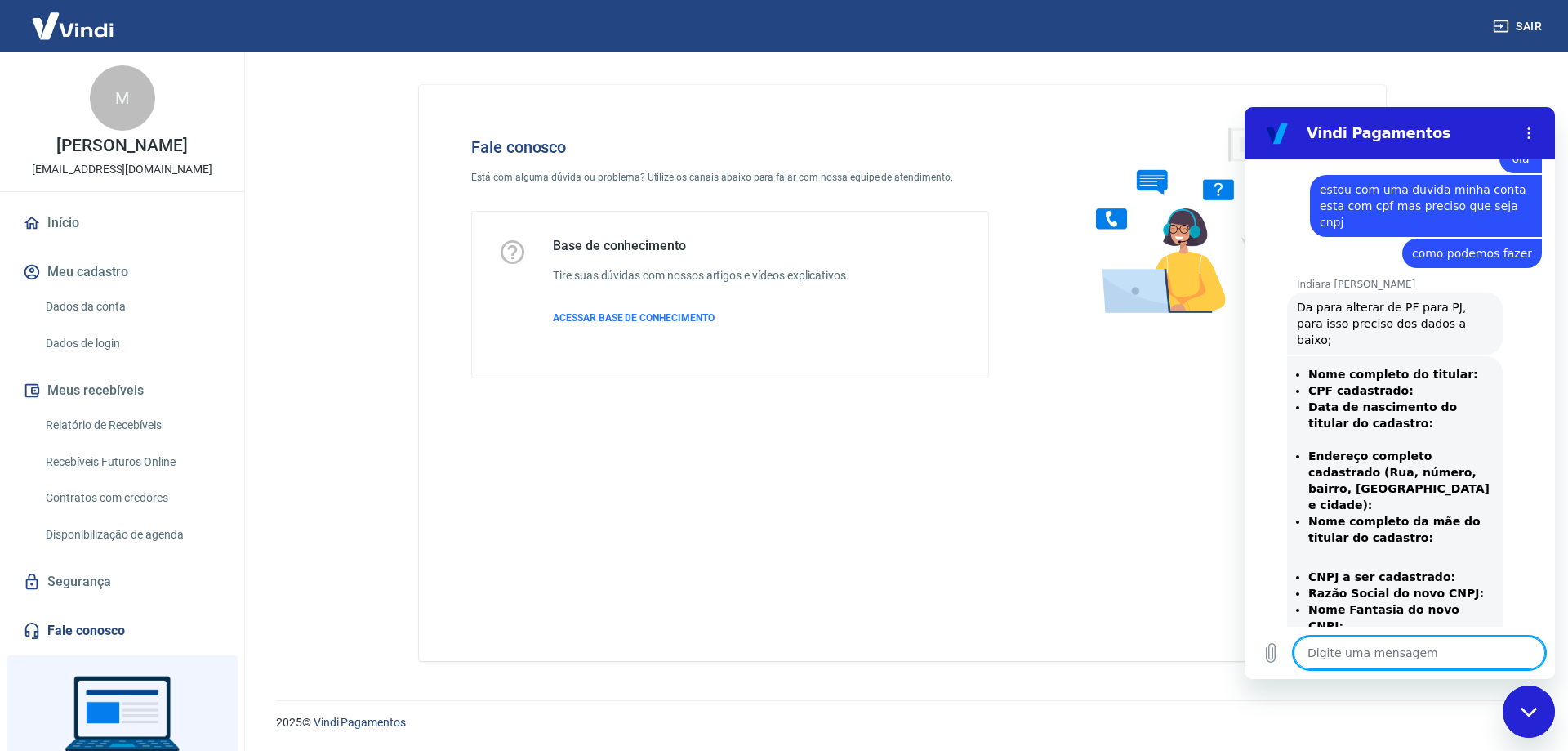
scroll to position [509, 0]
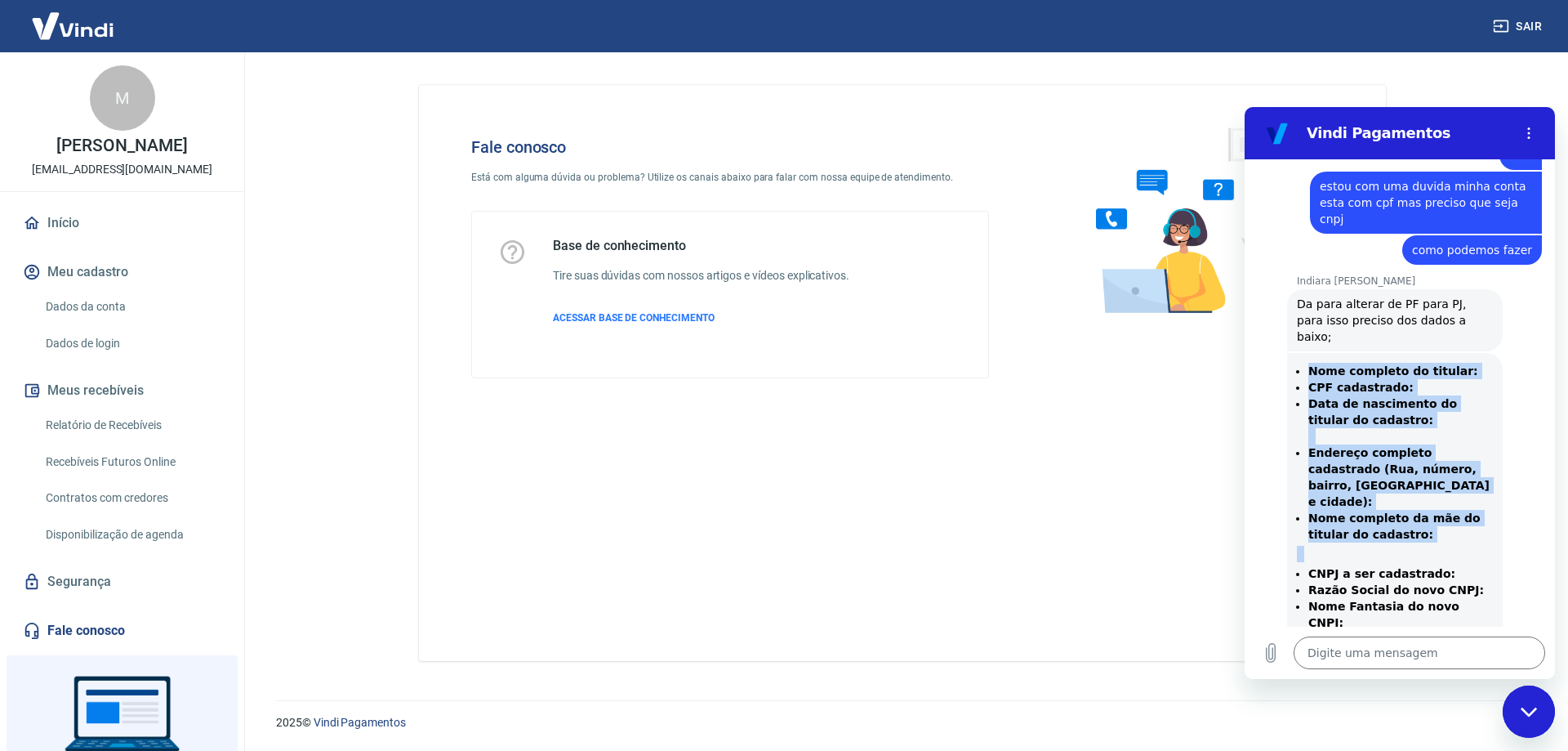
drag, startPoint x: 1309, startPoint y: 336, endPoint x: 1459, endPoint y: 561, distance: 270.4
click at [1475, 572] on div "Nome completo do titular: CPF cadastrado: Data de nascimento do titular do cada…" at bounding box center [1394, 514] width 196 height 304
copy div "Nome completo do titular: CPF cadastrado: Data de nascimento do titular do cada…"
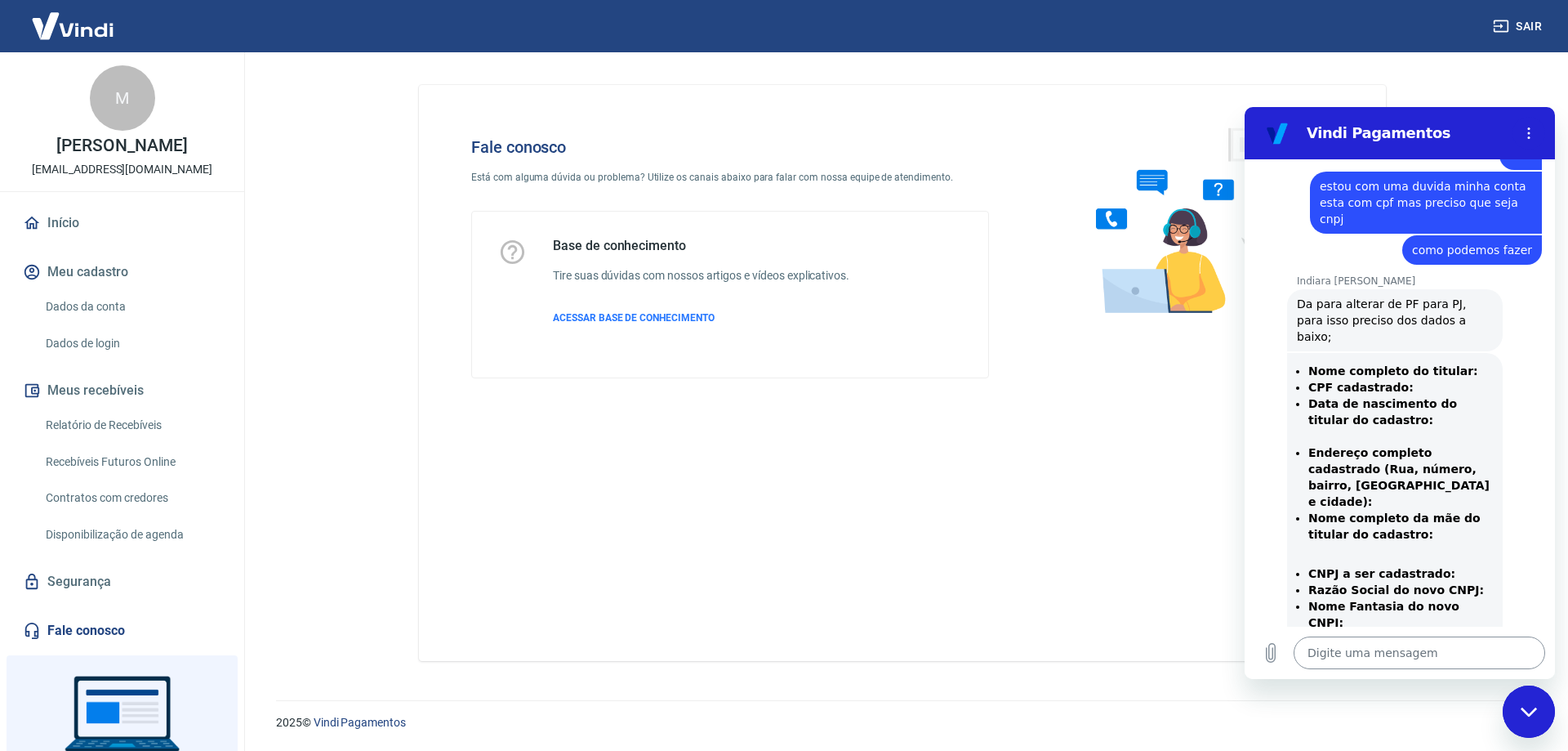
click at [1346, 654] on textarea at bounding box center [1420, 652] width 252 height 33
paste textarea "Nome completo do titular: CPF cadastrado: Data de nascimento do titular do cada…"
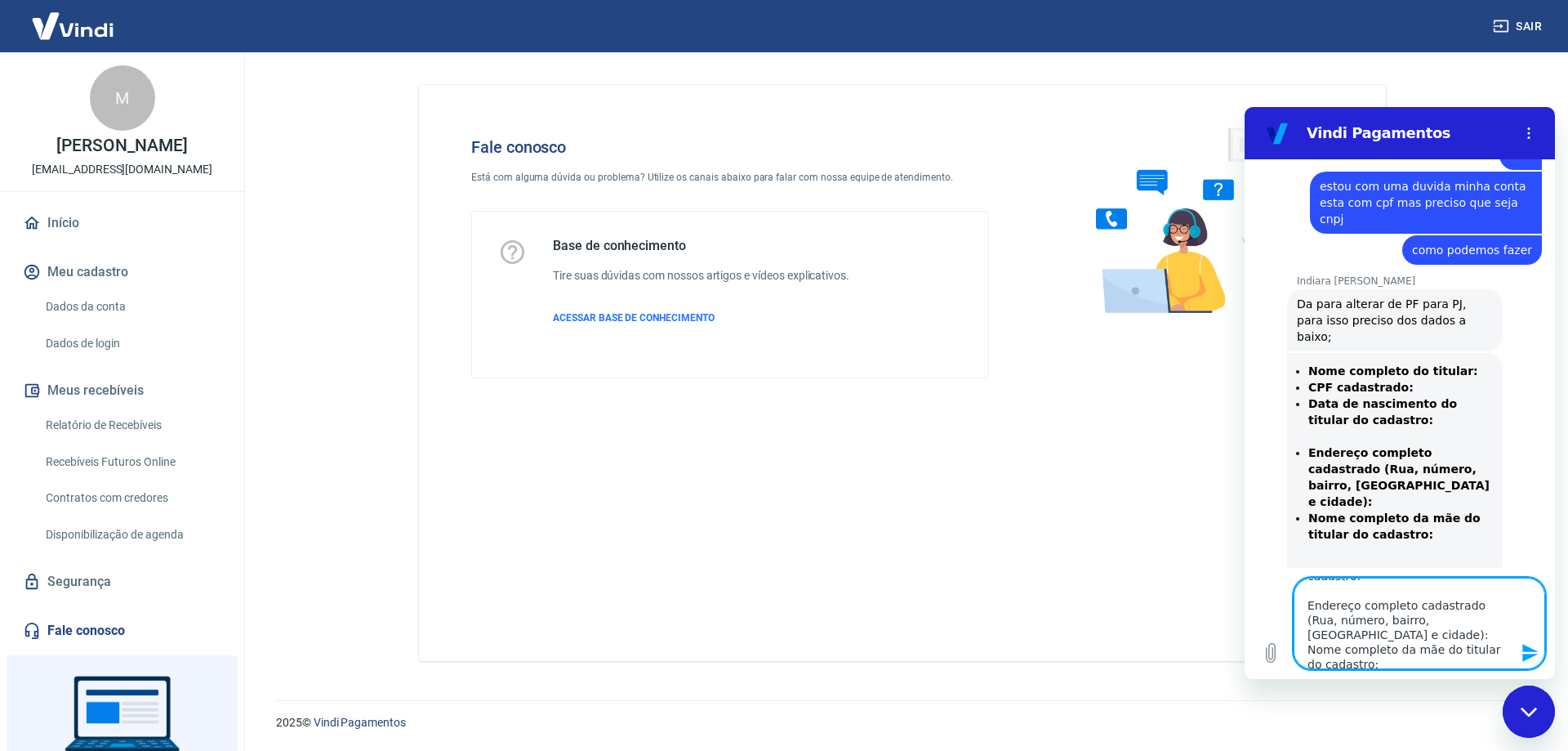
scroll to position [0, 0]
click at [1463, 589] on textarea "Nome completo do titular: CPF cadastrado: Data de nascimento do titular do cada…" at bounding box center [1420, 623] width 252 height 91
drag, startPoint x: 1495, startPoint y: 629, endPoint x: 1509, endPoint y: 624, distance: 14.9
click at [1497, 629] on textarea "Nome completo do titular: [PERSON_NAME] CPF cadastrado: 005.758.229-70 Data de …" at bounding box center [1420, 623] width 252 height 91
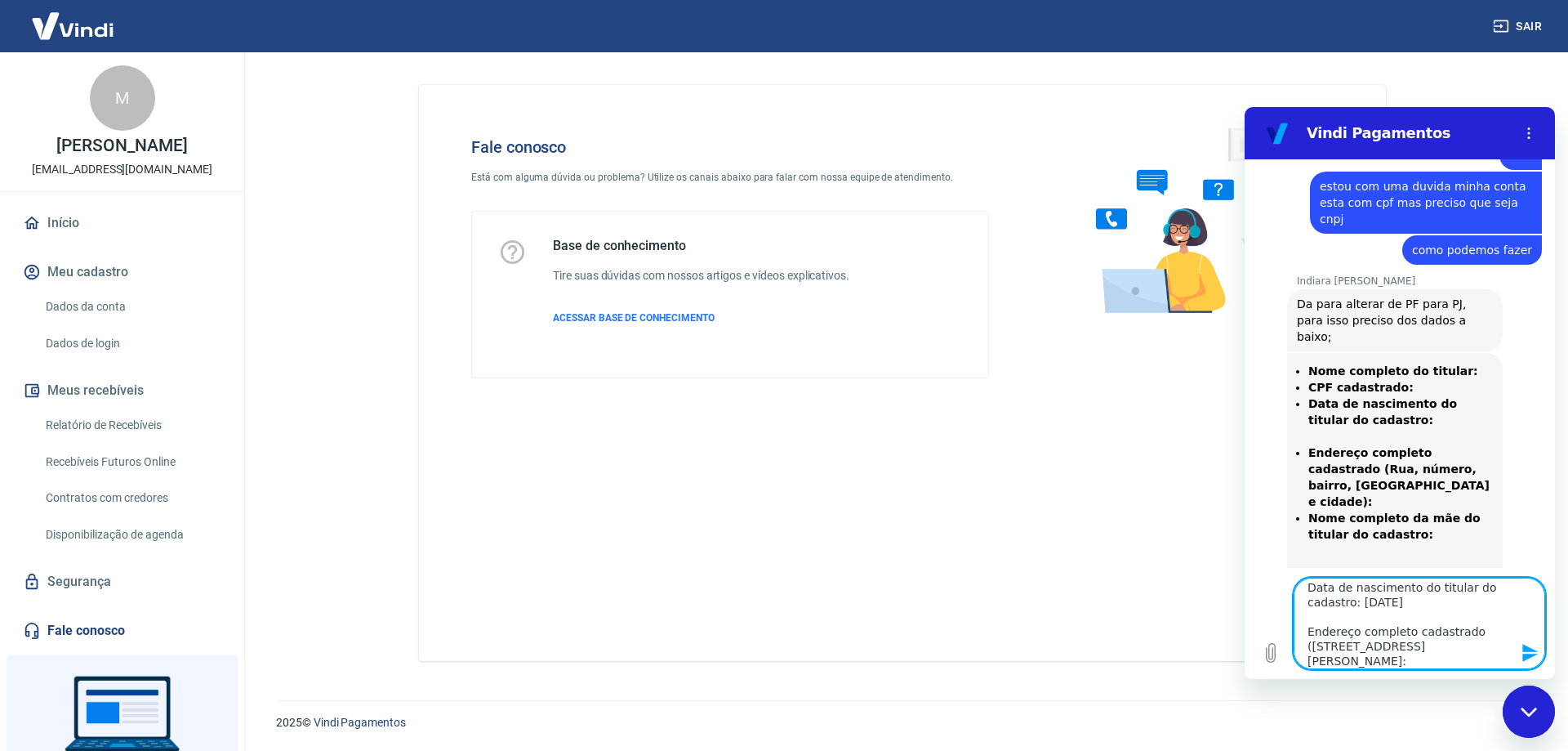
click at [1490, 657] on textarea "Nome completo do titular: [PERSON_NAME] CPF cadastrado: 005.758.229-70 Data de …" at bounding box center [1420, 623] width 252 height 91
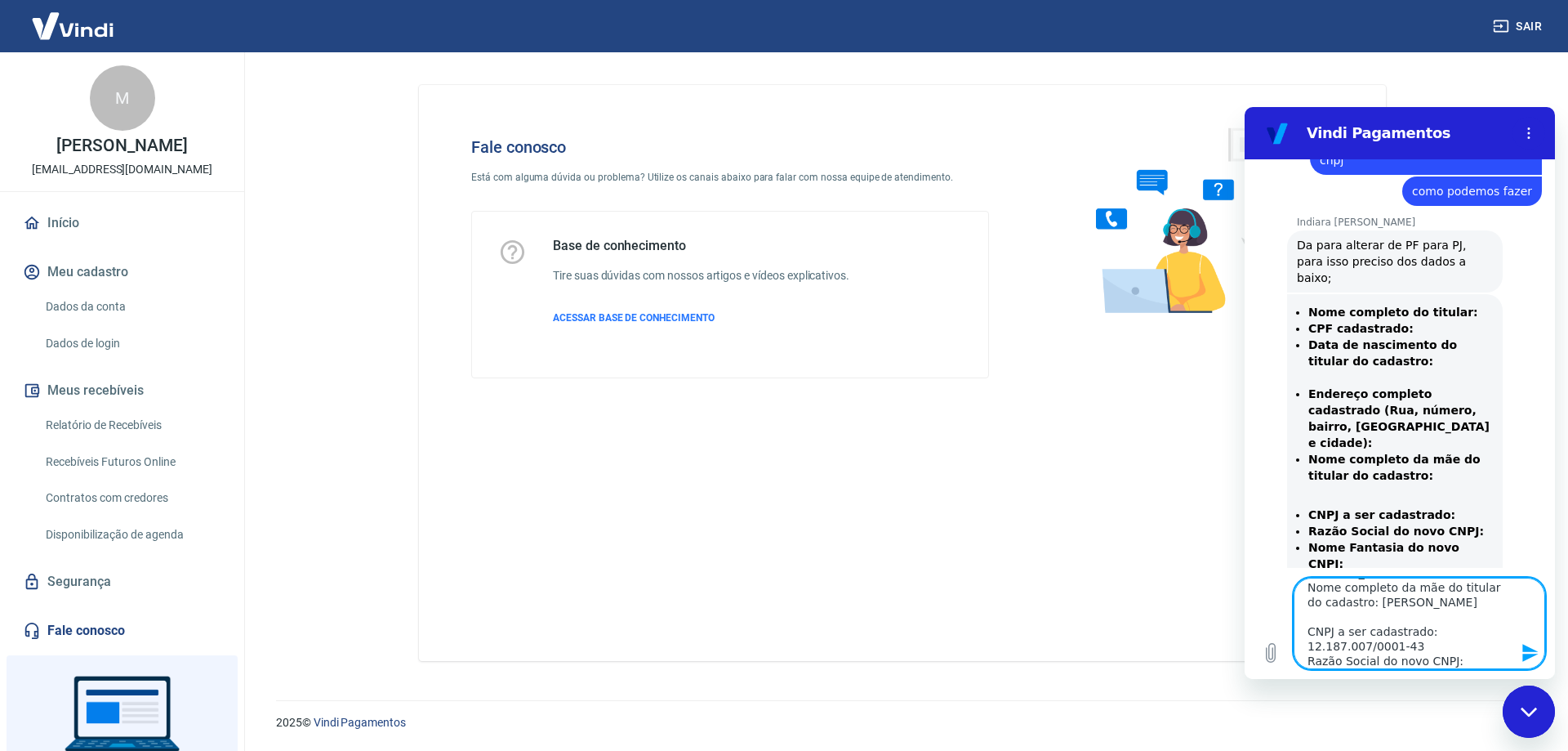
scroll to position [153, 0]
drag, startPoint x: 1419, startPoint y: 629, endPoint x: 1307, endPoint y: 629, distance: 112.0
click at [1305, 629] on textarea "Nome completo do titular: [PERSON_NAME] CPF cadastrado: 005.758.229-70 Data de …" at bounding box center [1420, 623] width 252 height 91
click at [1452, 652] on textarea "Nome completo do titular: [PERSON_NAME] CPF cadastrado: 005.758.229-70 Data de …" at bounding box center [1420, 623] width 252 height 91
paste textarea "Vig Informatica e Distribuidora Ltda"
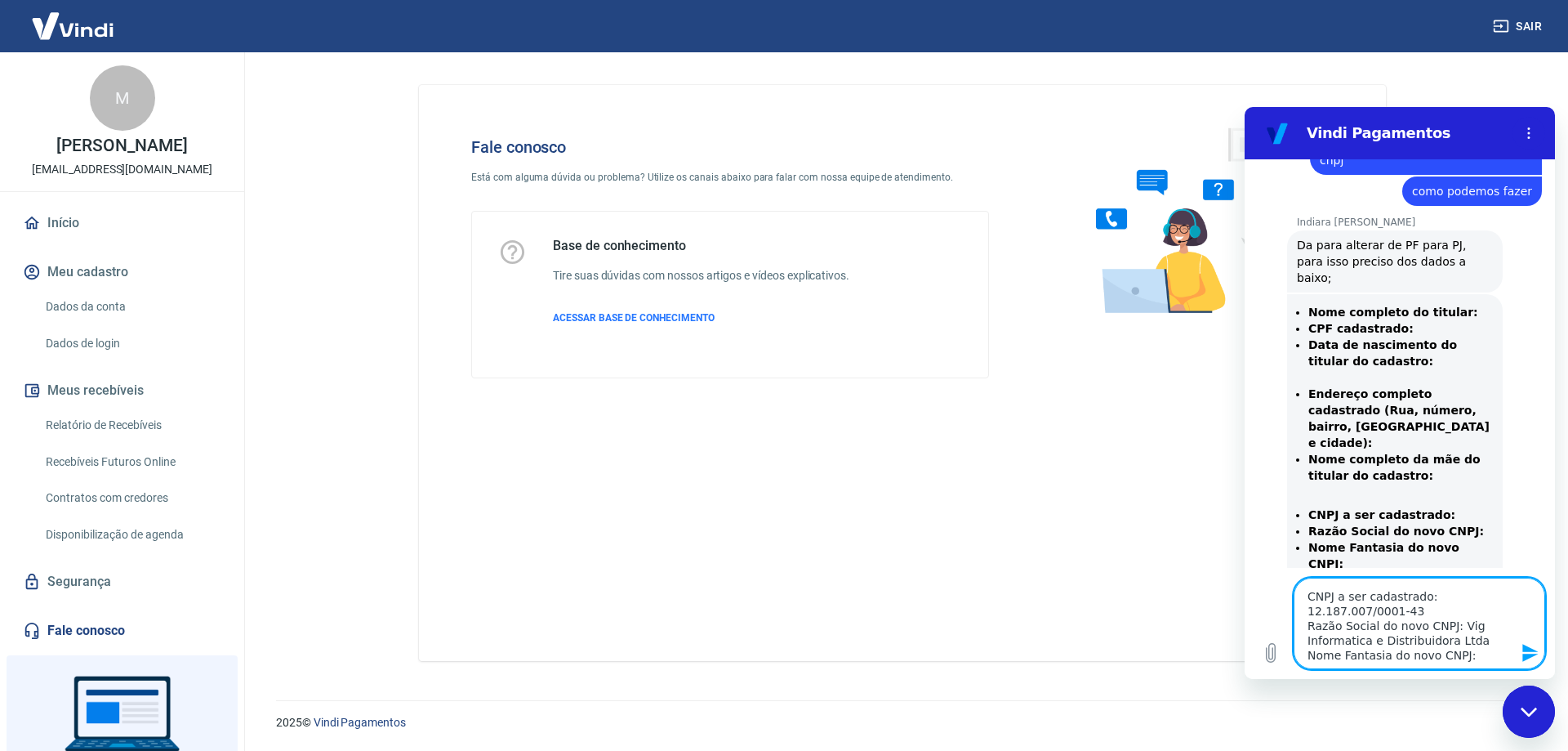
scroll to position [191, 0]
click at [1471, 646] on textarea "Nome completo do titular: [PERSON_NAME] CPF cadastrado: 005.758.229-70 Data de …" at bounding box center [1420, 623] width 252 height 91
click at [1472, 641] on textarea "Nome completo do titular: [PERSON_NAME] CPF cadastrado: 005.758.229-70 Data de …" at bounding box center [1420, 623] width 252 height 91
click at [1495, 649] on textarea "Nome completo do titular: [PERSON_NAME] CPF cadastrado: 005.758.229-70 Data de …" at bounding box center [1420, 623] width 252 height 91
click at [1486, 641] on textarea "Nome completo do titular: [PERSON_NAME] CPF cadastrado: 005.758.229-70 Data de …" at bounding box center [1420, 623] width 252 height 91
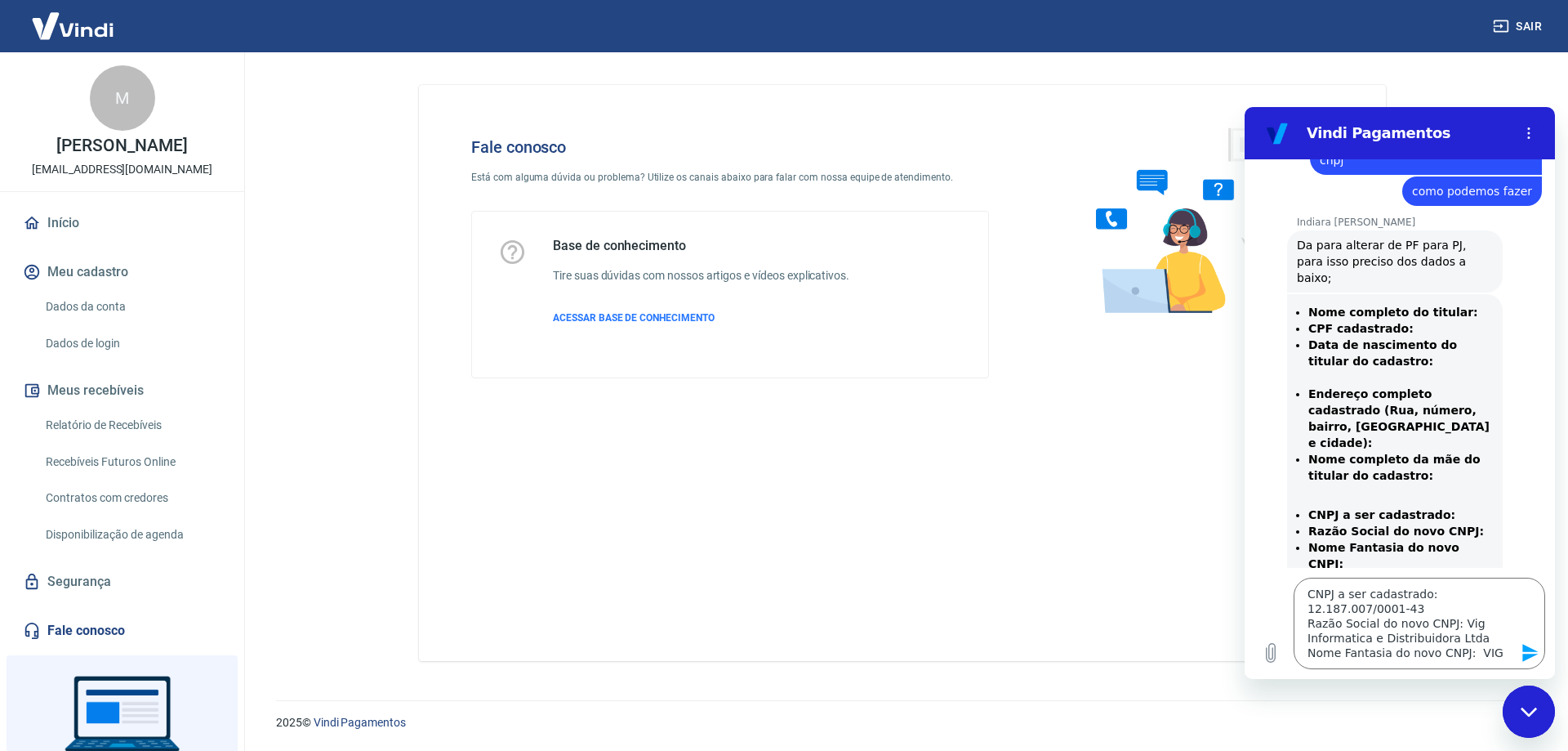
click at [1528, 707] on icon "Fechar janela de mensagens" at bounding box center [1529, 712] width 17 height 10
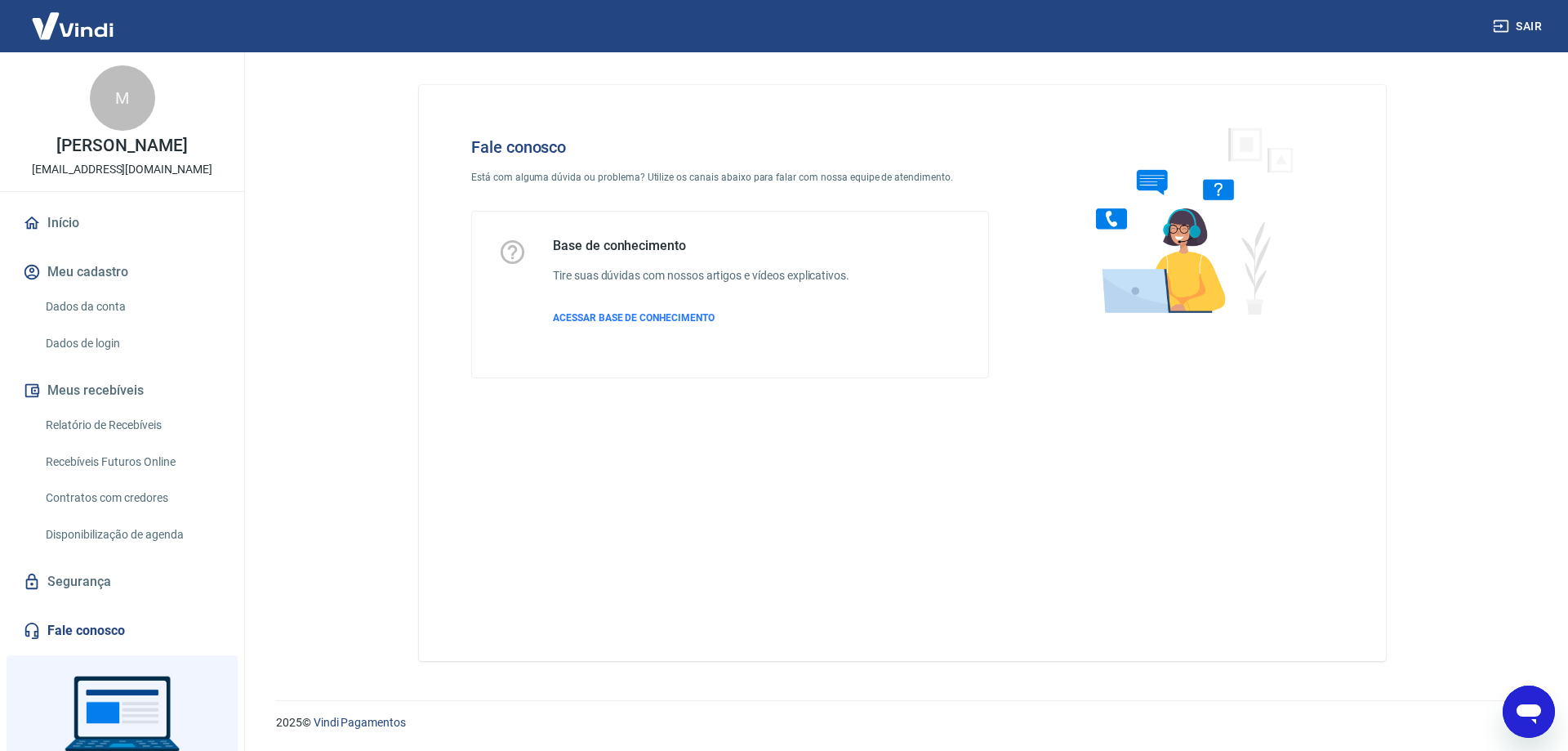
click at [1527, 732] on div "Abrir janela de mensagens" at bounding box center [1529, 712] width 49 height 49
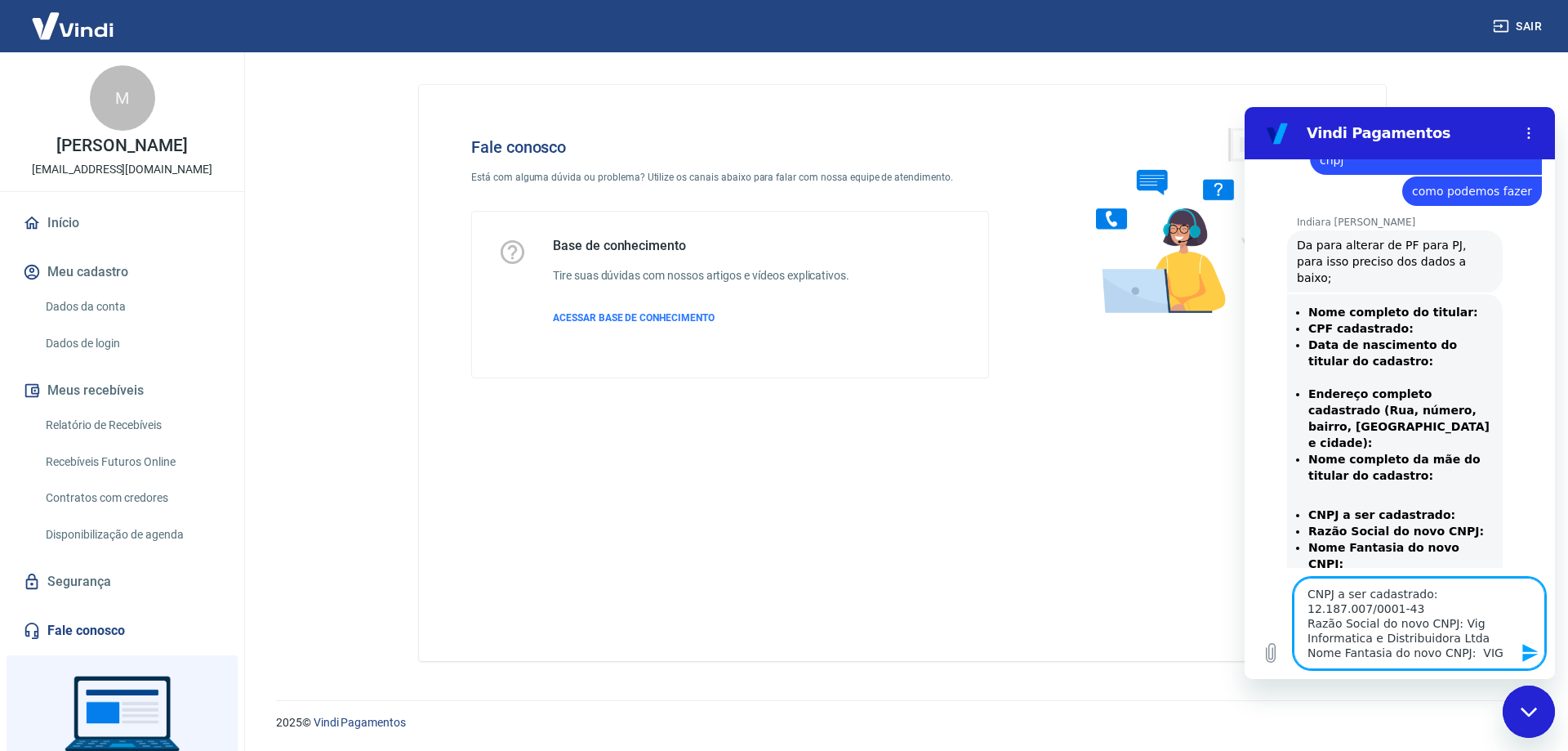
scroll to position [0, 0]
click at [1529, 653] on icon "Enviar mensagem" at bounding box center [1530, 652] width 20 height 20
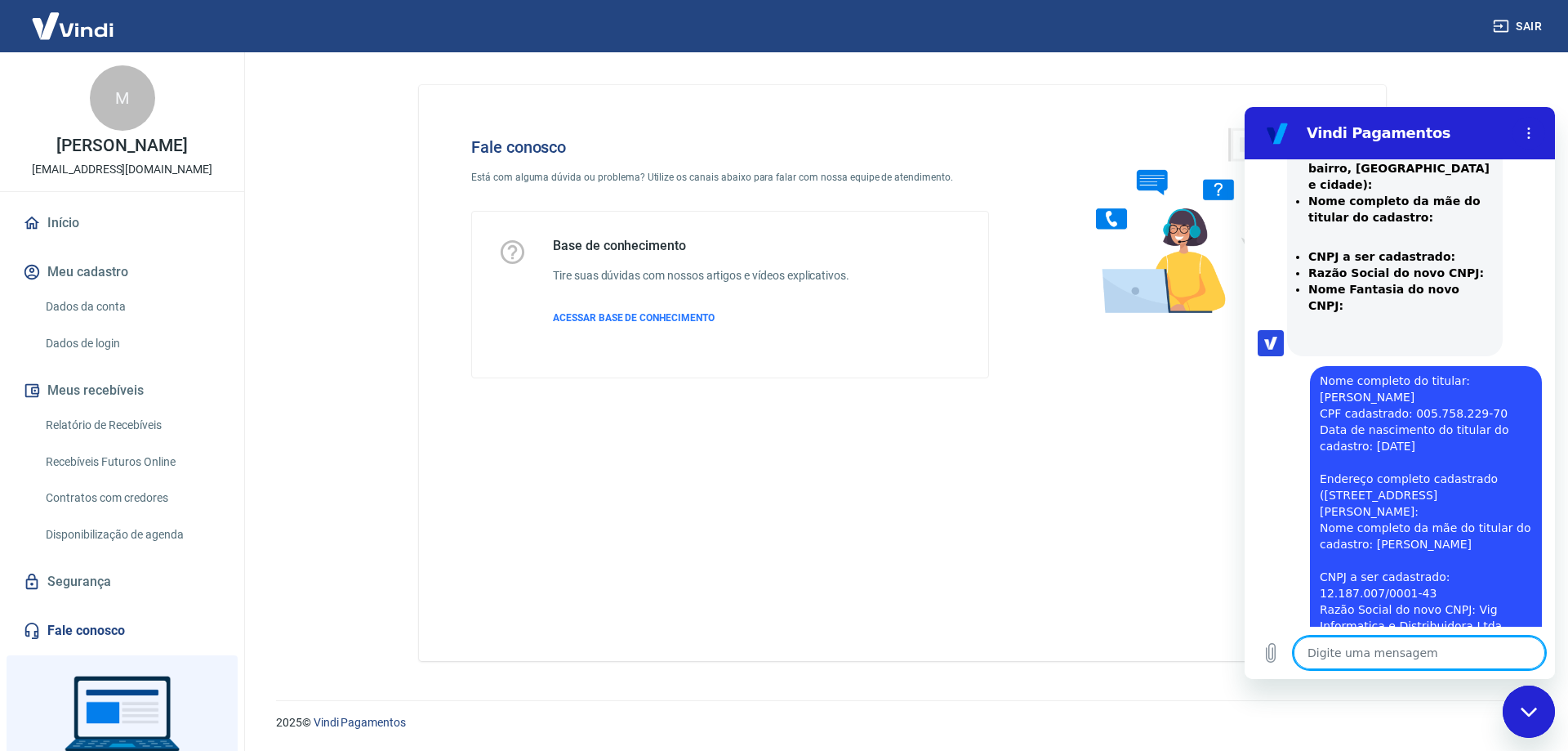
scroll to position [913, 0]
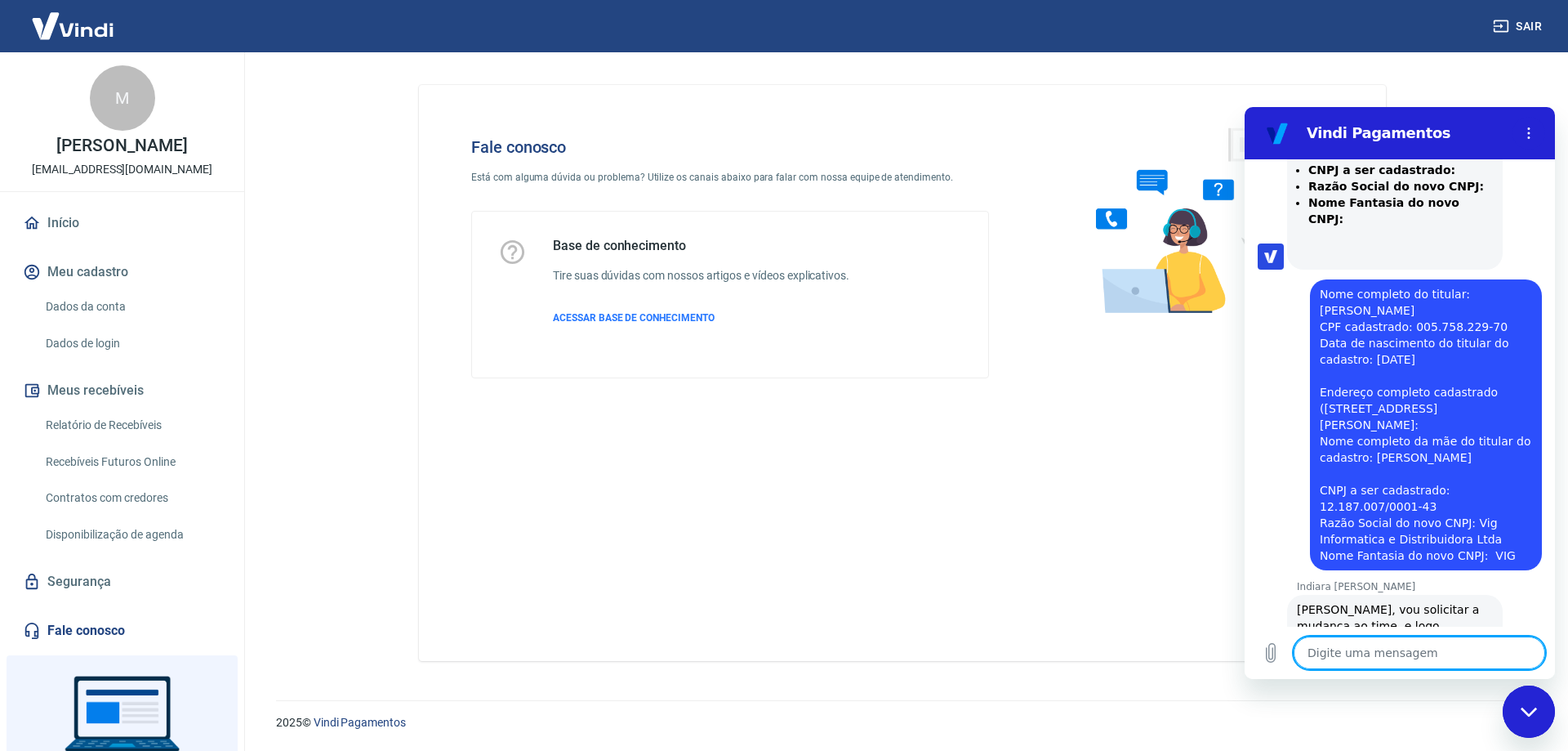
click at [1374, 642] on textarea at bounding box center [1420, 652] width 252 height 33
drag, startPoint x: 1374, startPoint y: 642, endPoint x: 1270, endPoint y: 615, distance: 107.4
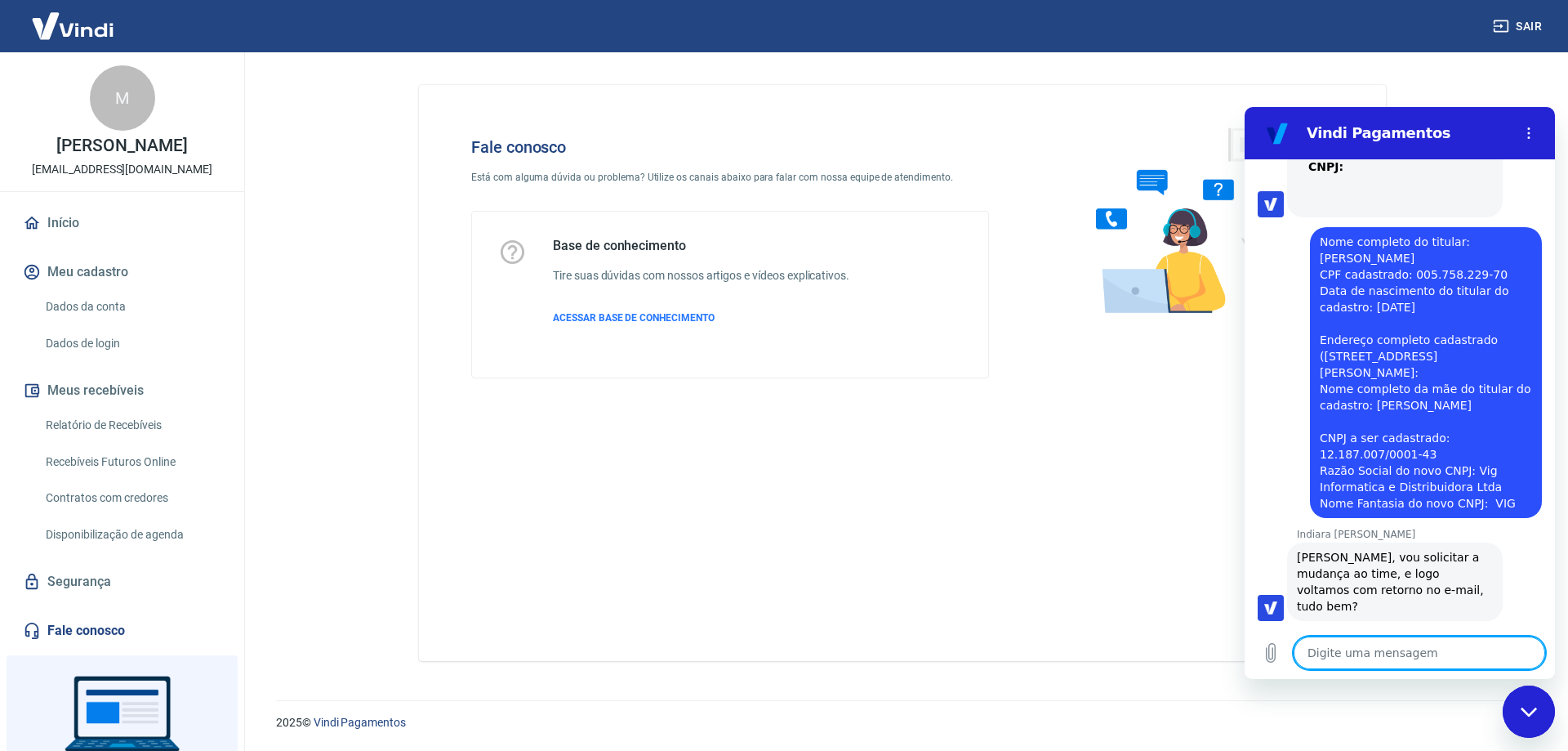
scroll to position [968, 0]
click at [1358, 642] on textarea at bounding box center [1420, 652] width 252 height 33
click at [1365, 636] on textarea at bounding box center [1420, 652] width 252 height 33
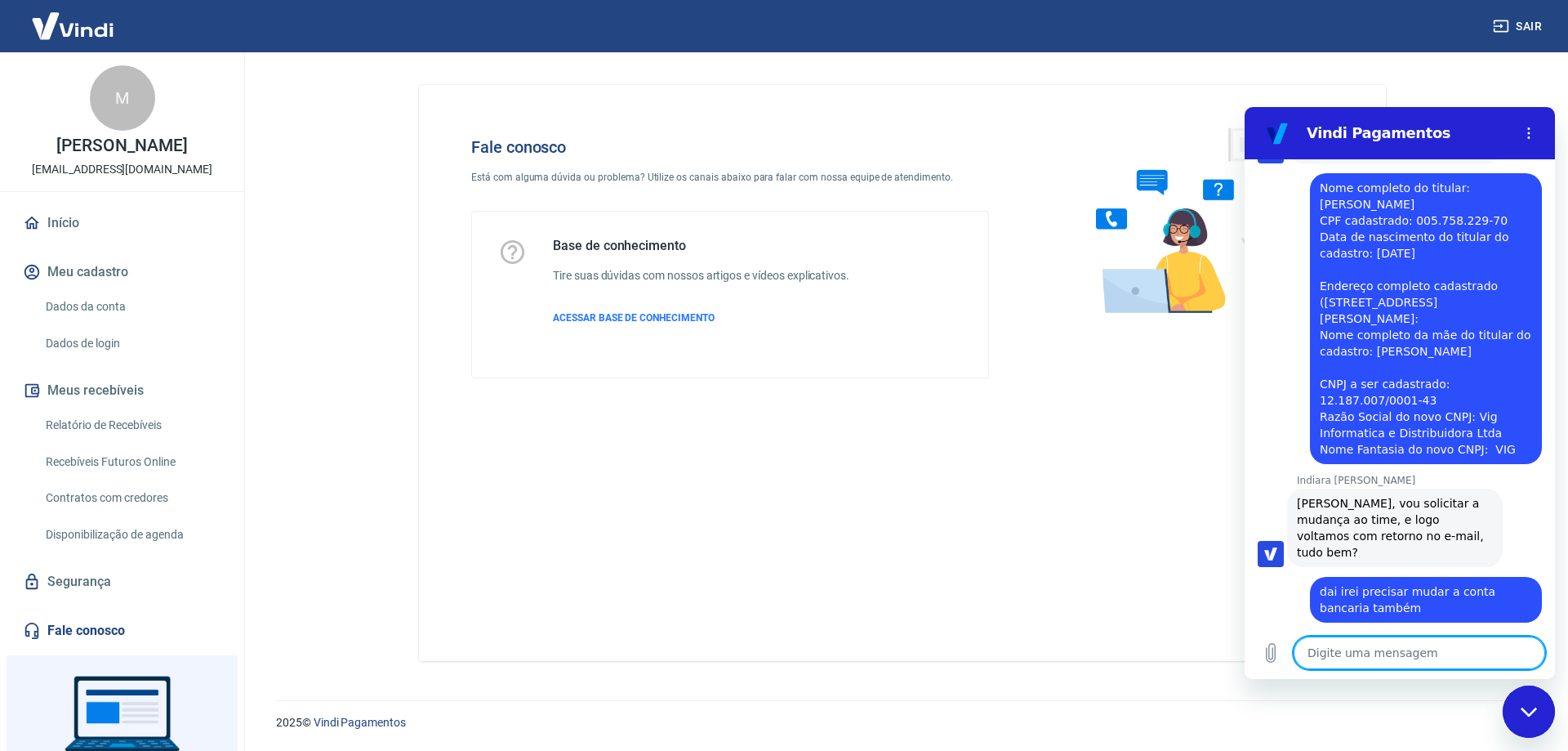
scroll to position [1022, 0]
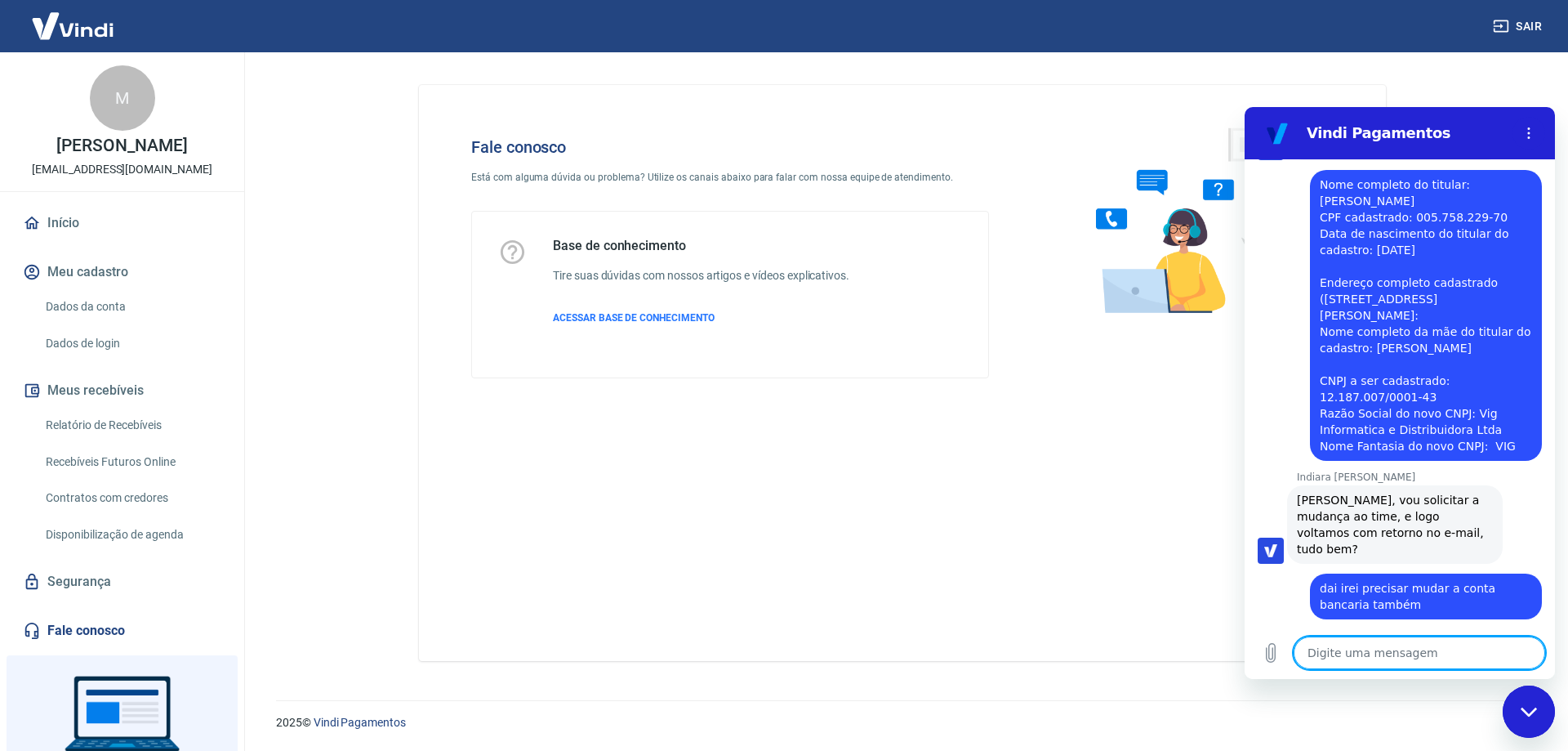
click at [1400, 638] on textarea at bounding box center [1420, 652] width 252 height 33
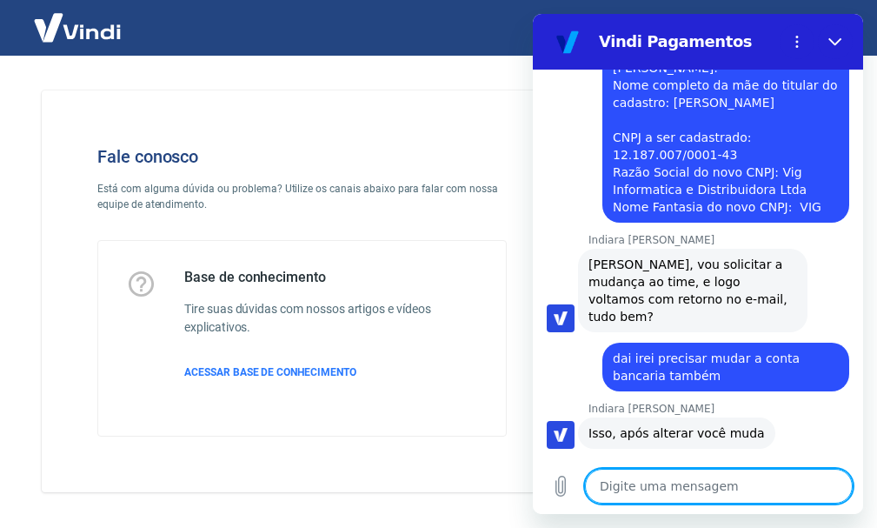
scroll to position [1328, 0]
